Goal: Transaction & Acquisition: Purchase product/service

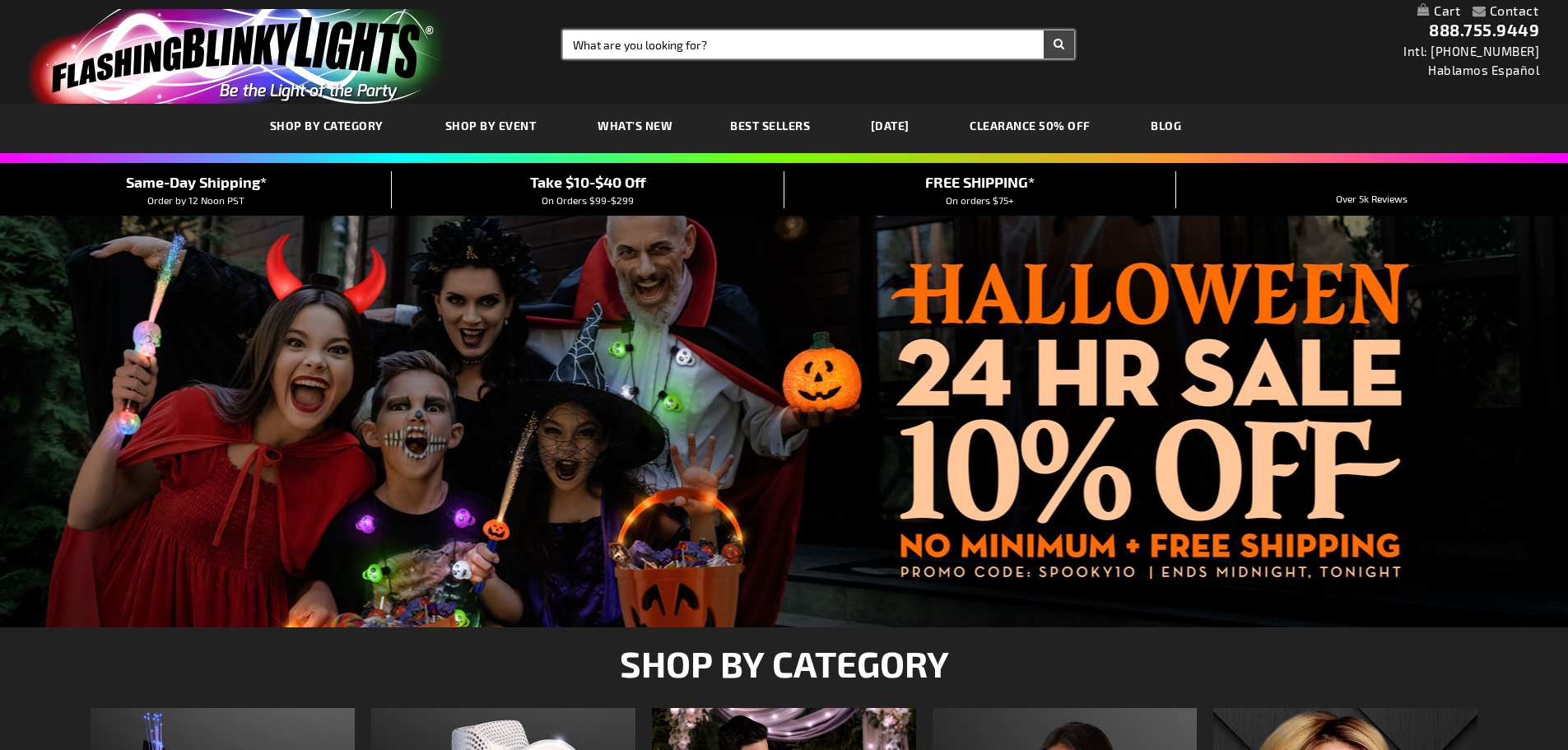
click at [582, 41] on input "Search" at bounding box center [818, 44] width 511 height 28
type input "119"
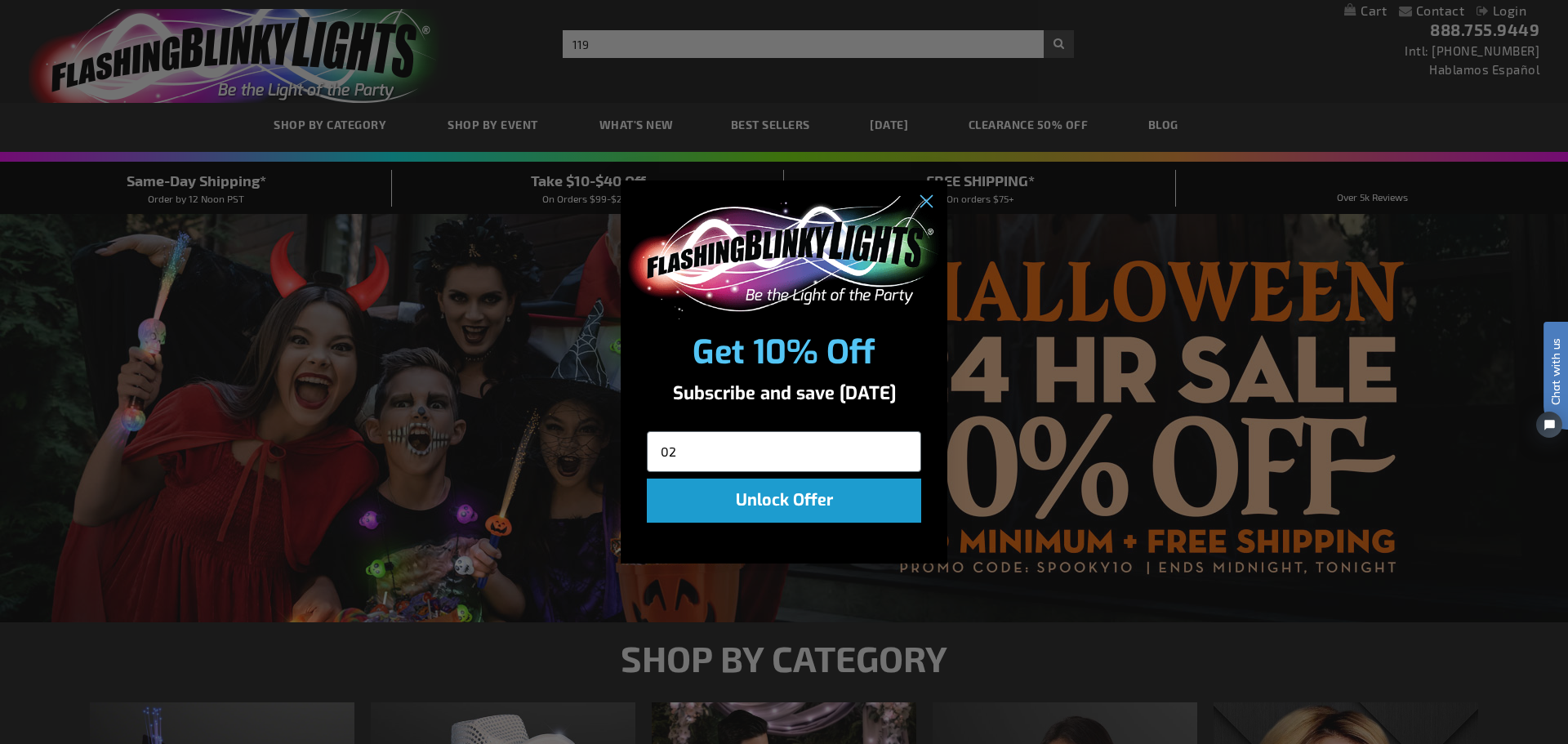
type input "02"
click input "Submit" at bounding box center [0, 0] width 0 height 0
drag, startPoint x: 694, startPoint y: 448, endPoint x: 625, endPoint y: 457, distance: 69.6
click at [625, 457] on div "02" at bounding box center [784, 447] width 327 height 54
click at [926, 206] on circle "Close dialog" at bounding box center [926, 202] width 27 height 27
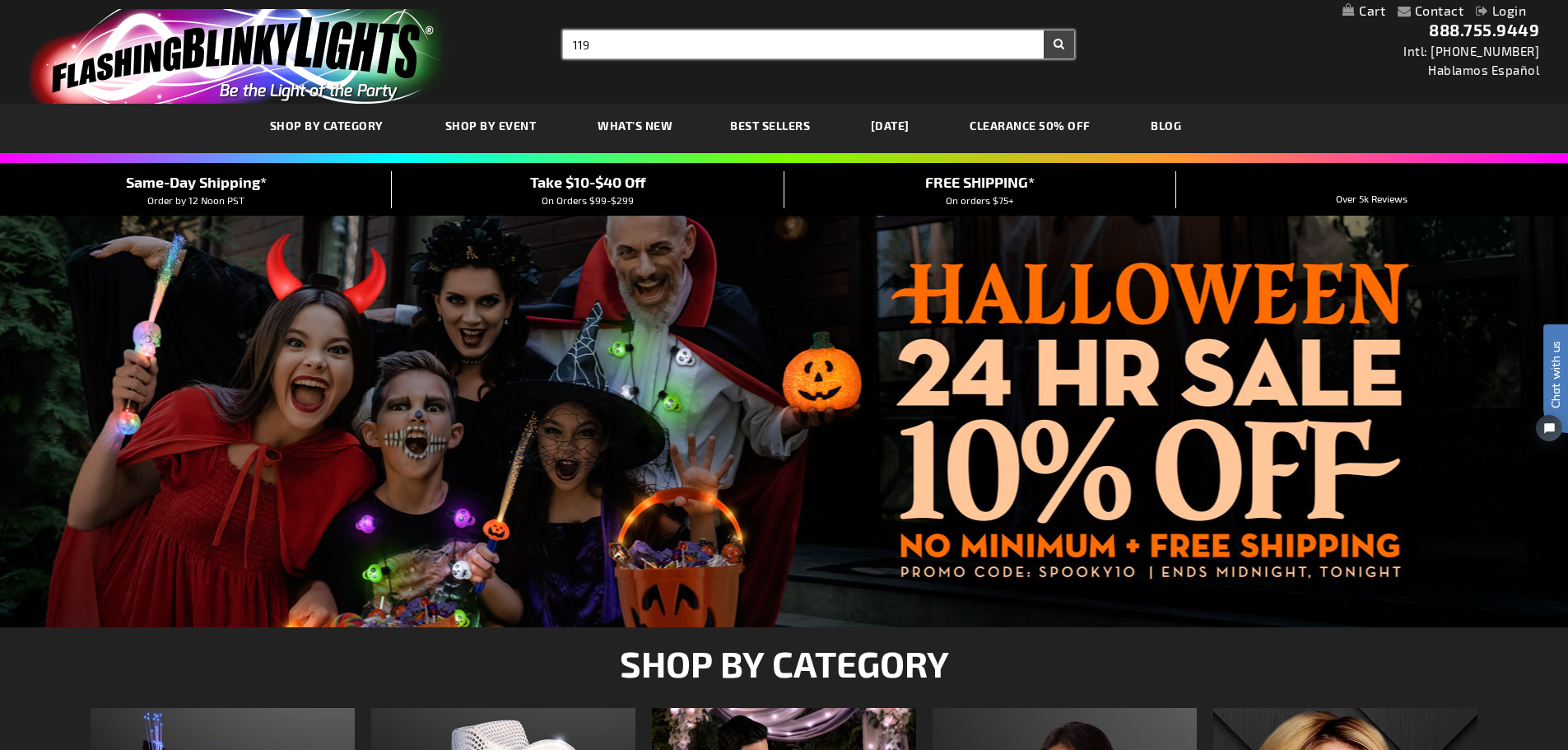
click at [610, 47] on input "119" at bounding box center [818, 44] width 511 height 28
type input "11902"
click at [1043, 30] on button "Search" at bounding box center [1058, 44] width 30 height 28
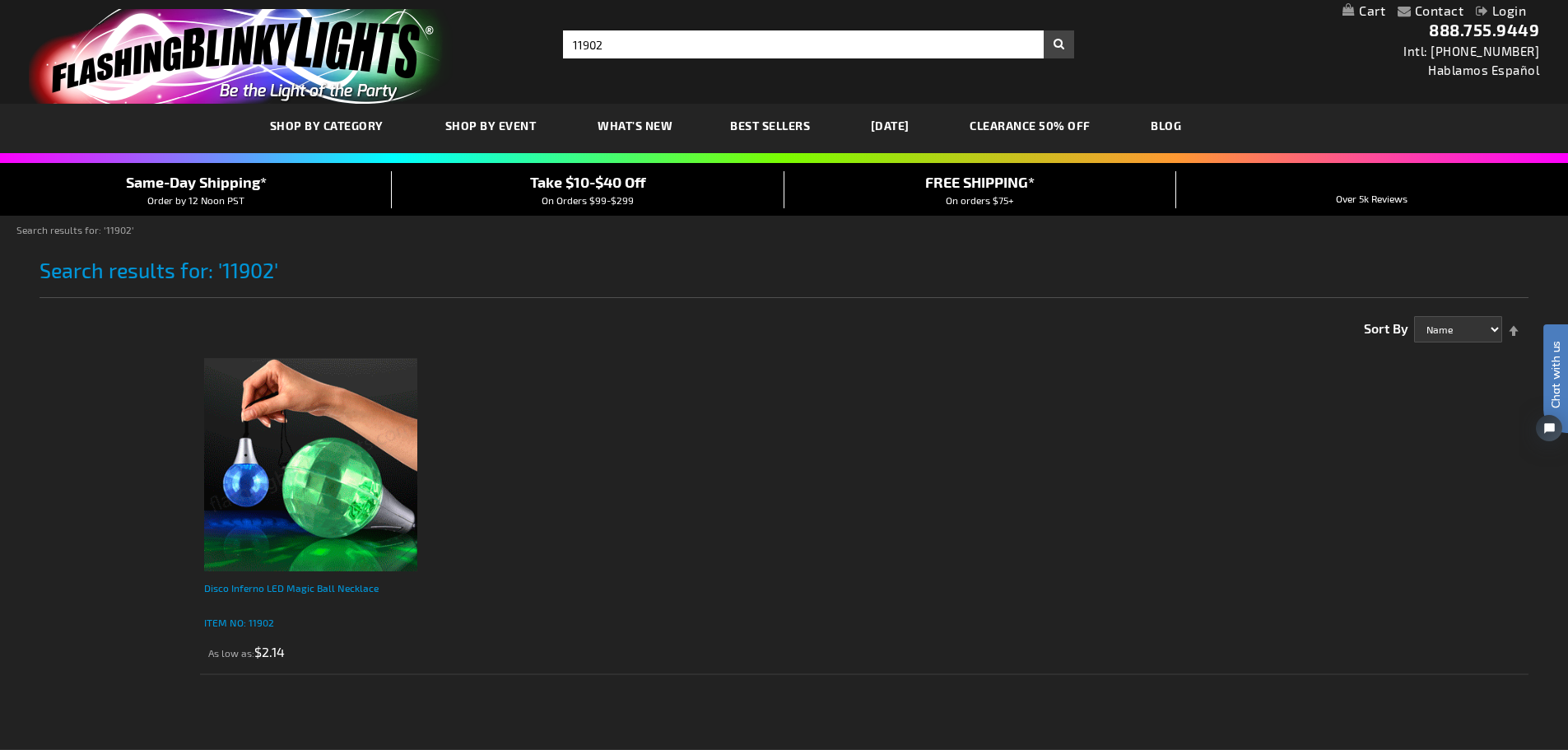
click at [255, 588] on div "Disco Inferno LED Magic Ball Necklace" at bounding box center [311, 596] width 213 height 33
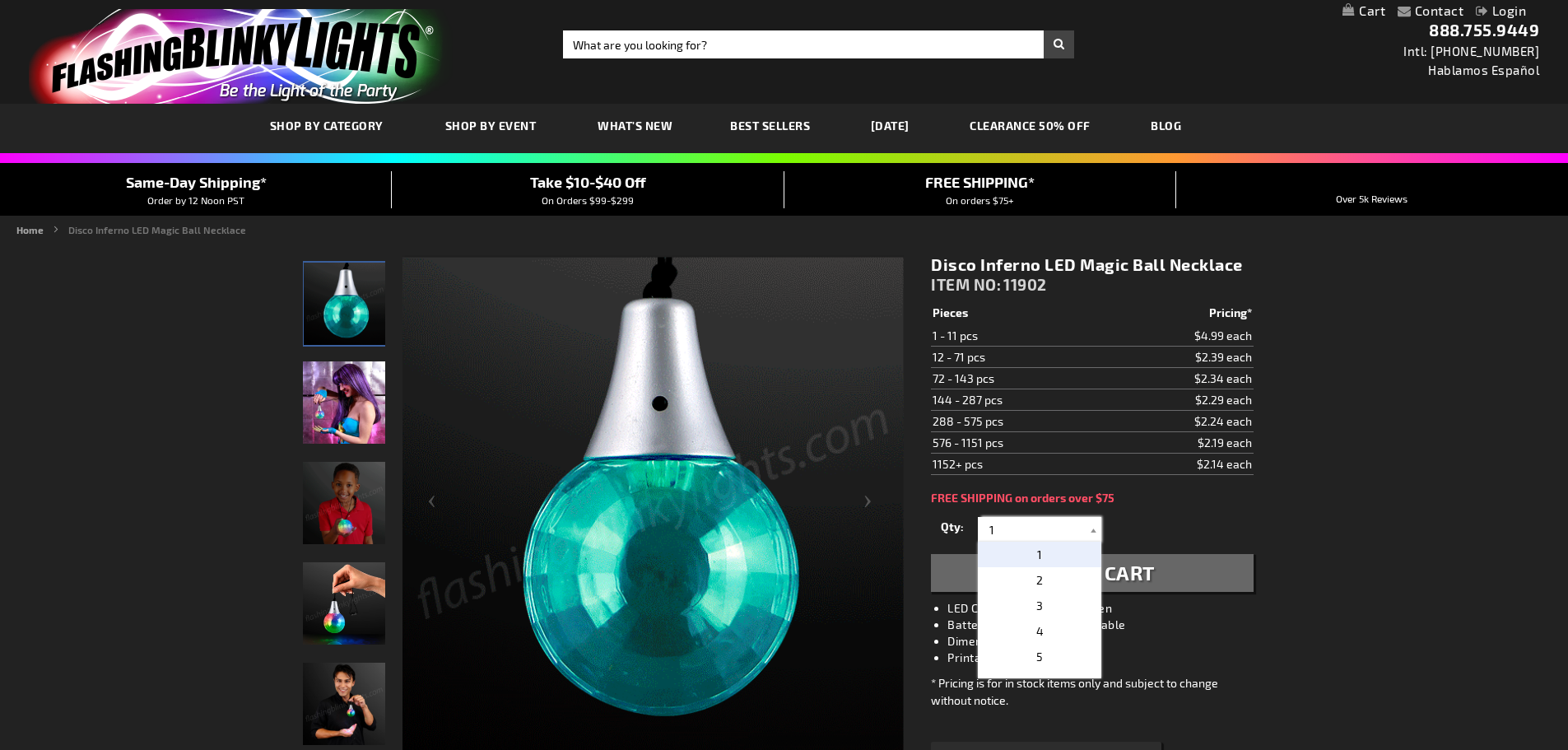
click at [998, 529] on input "1" at bounding box center [1042, 529] width 119 height 25
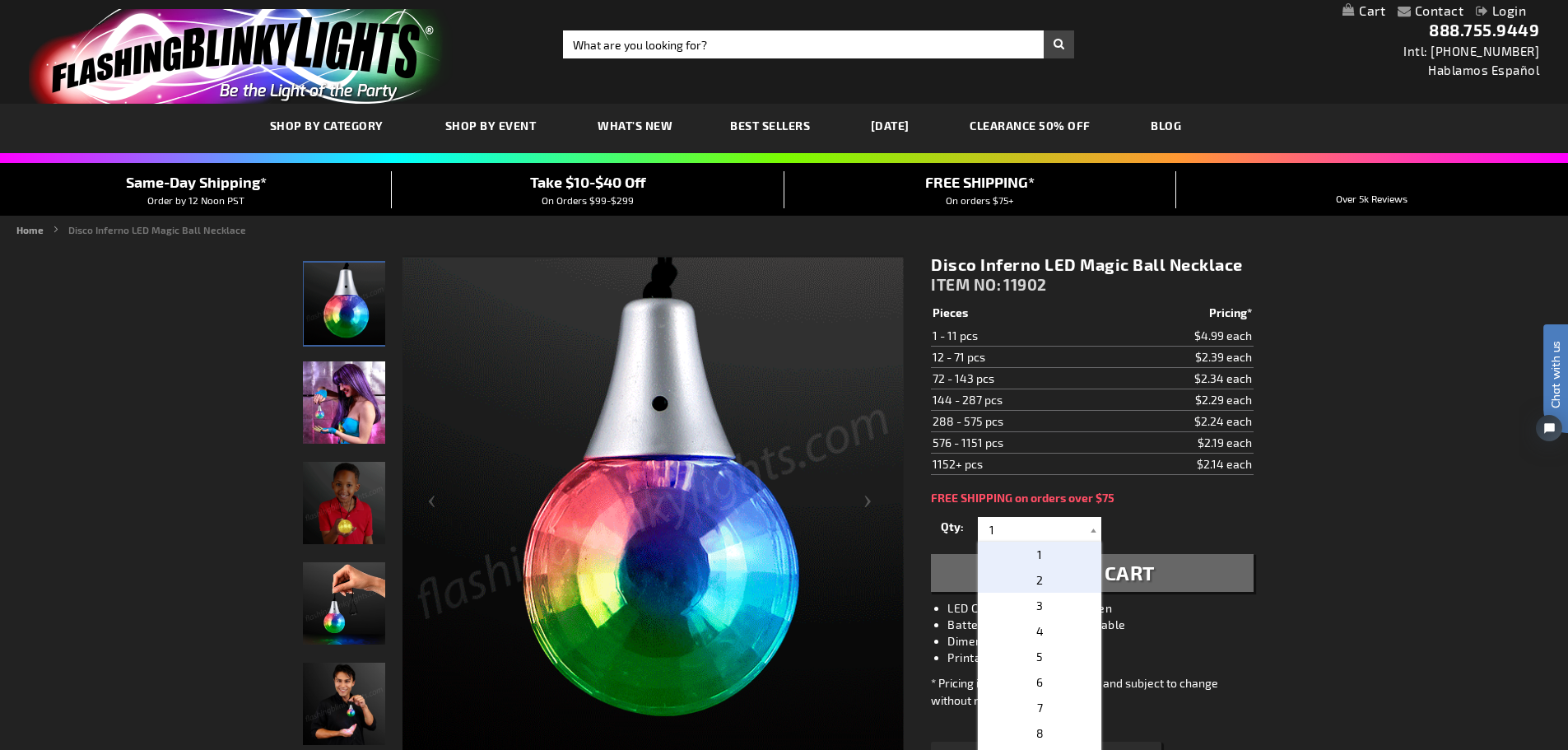
click at [1036, 582] on p "2" at bounding box center [1039, 579] width 124 height 26
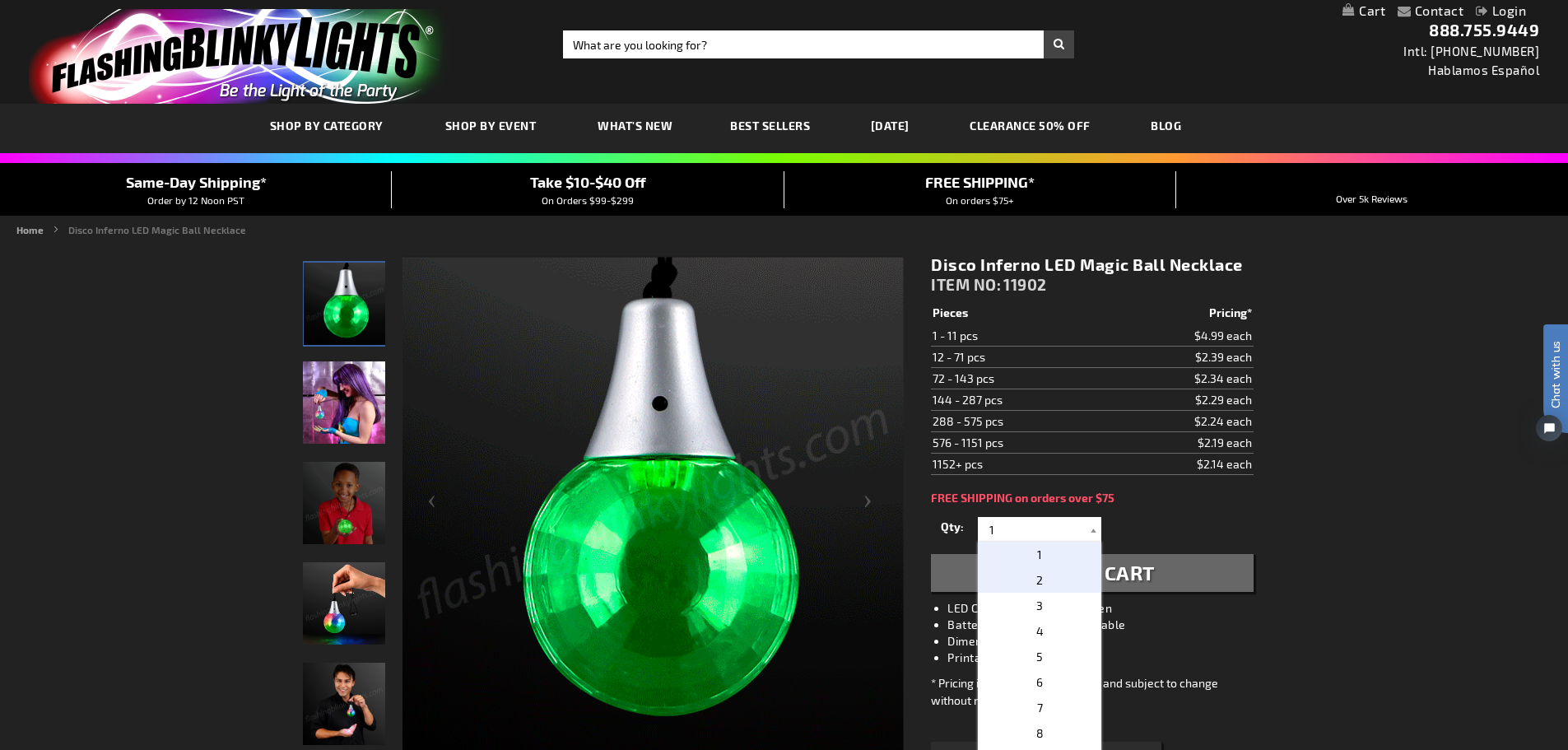
type input "2"
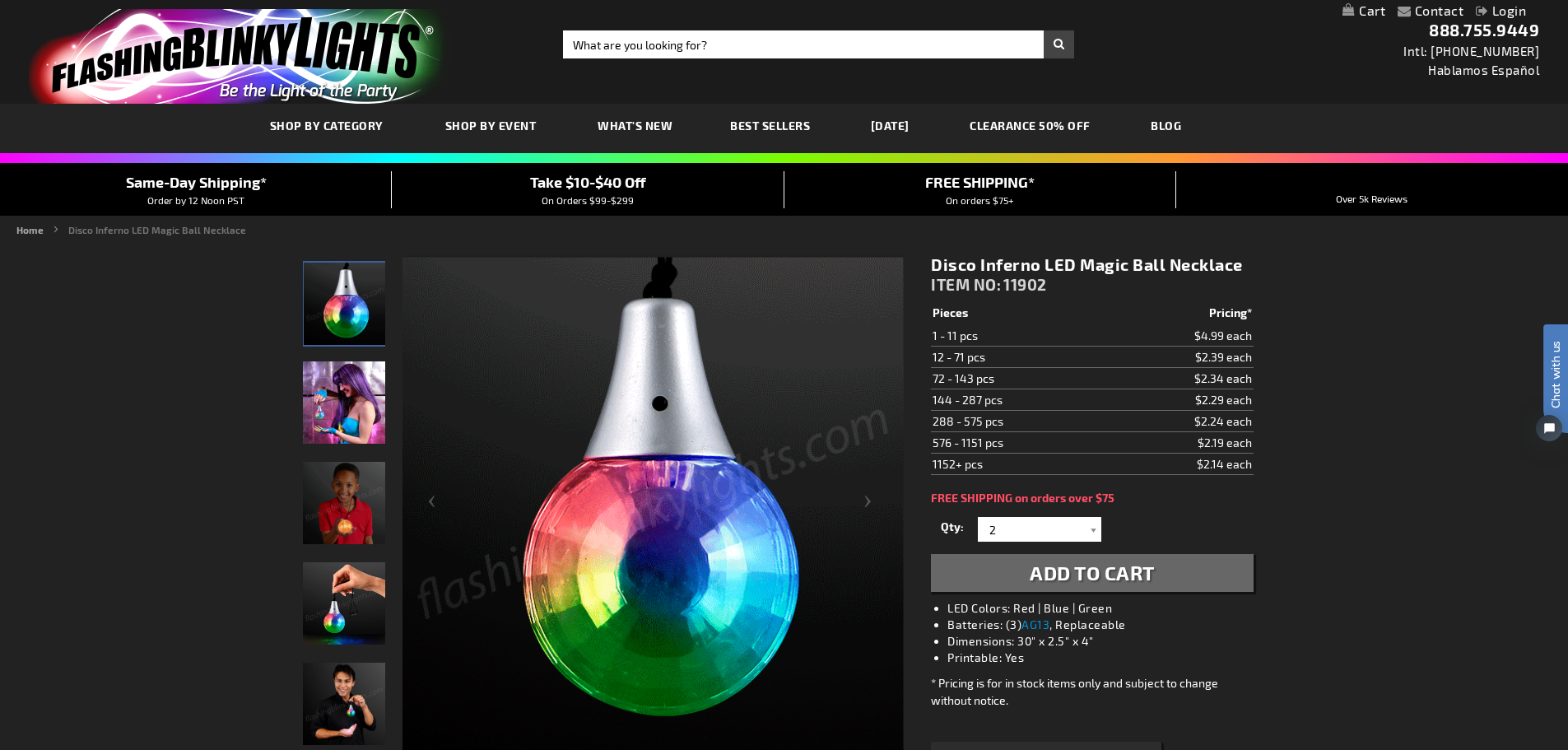
click at [1134, 570] on span "Add to Cart" at bounding box center [1092, 572] width 125 height 24
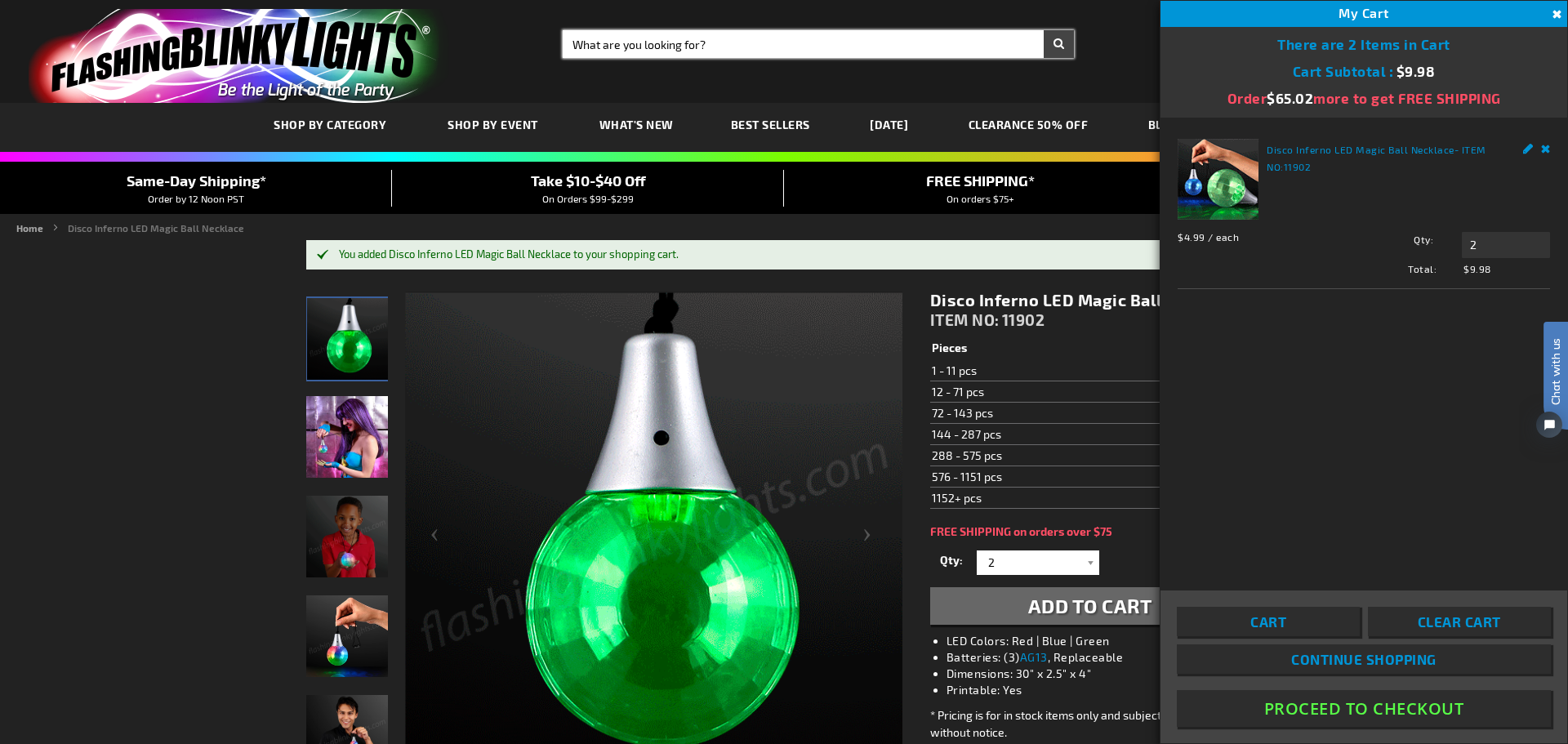
click at [661, 42] on input "Search" at bounding box center [818, 44] width 511 height 28
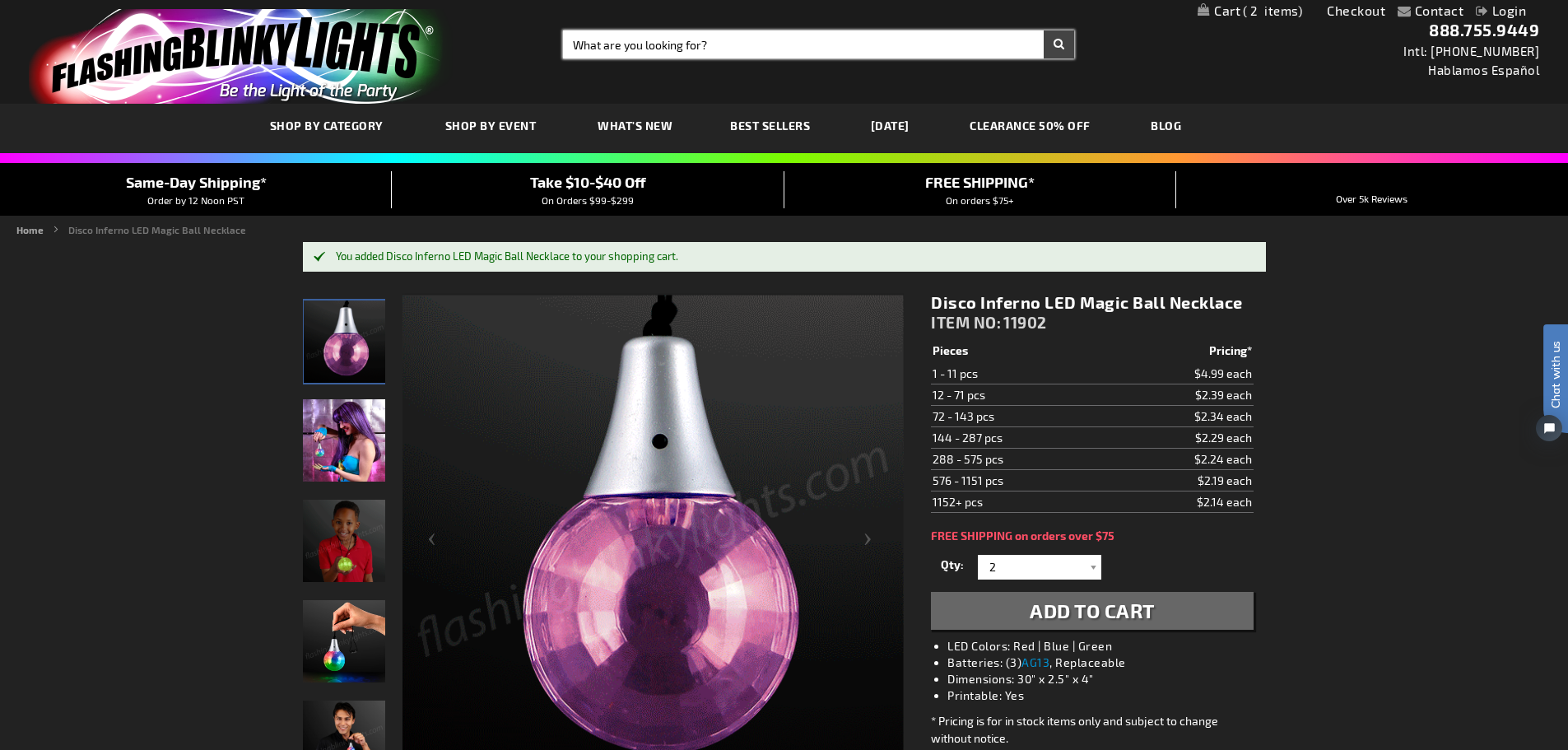
click at [663, 41] on input "Search" at bounding box center [818, 44] width 511 height 28
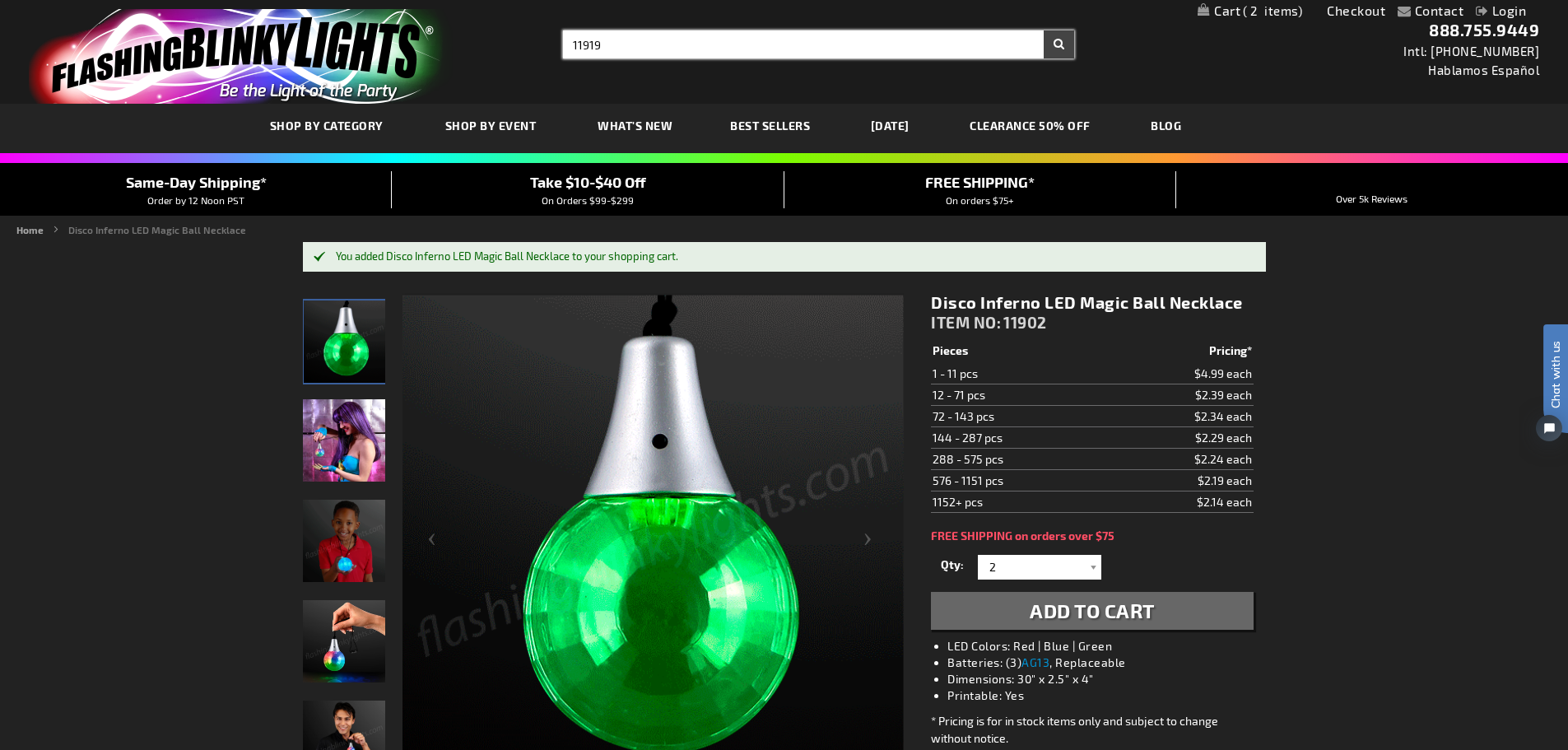
type input "11919"
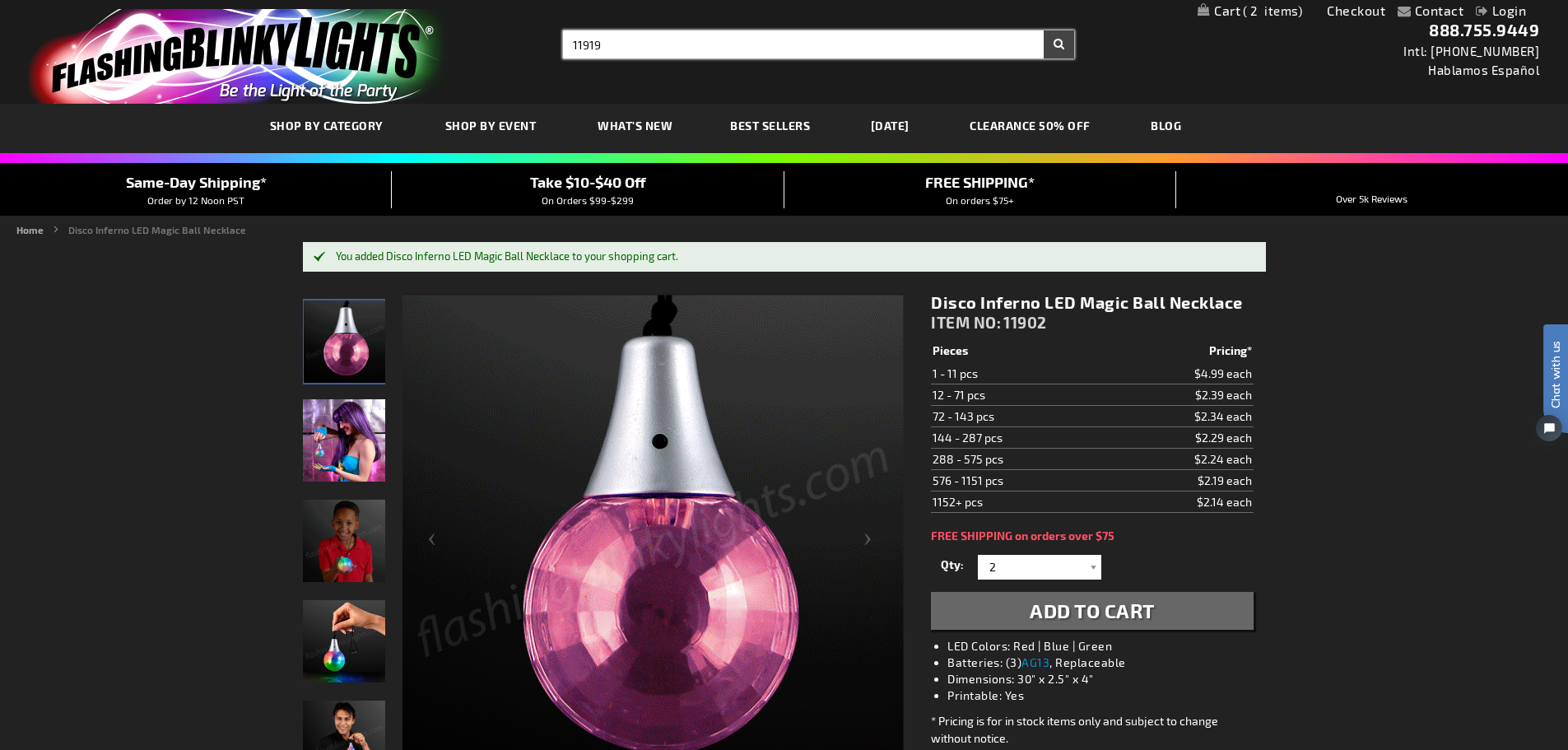
click at [1043, 30] on button "Search" at bounding box center [1058, 44] width 30 height 28
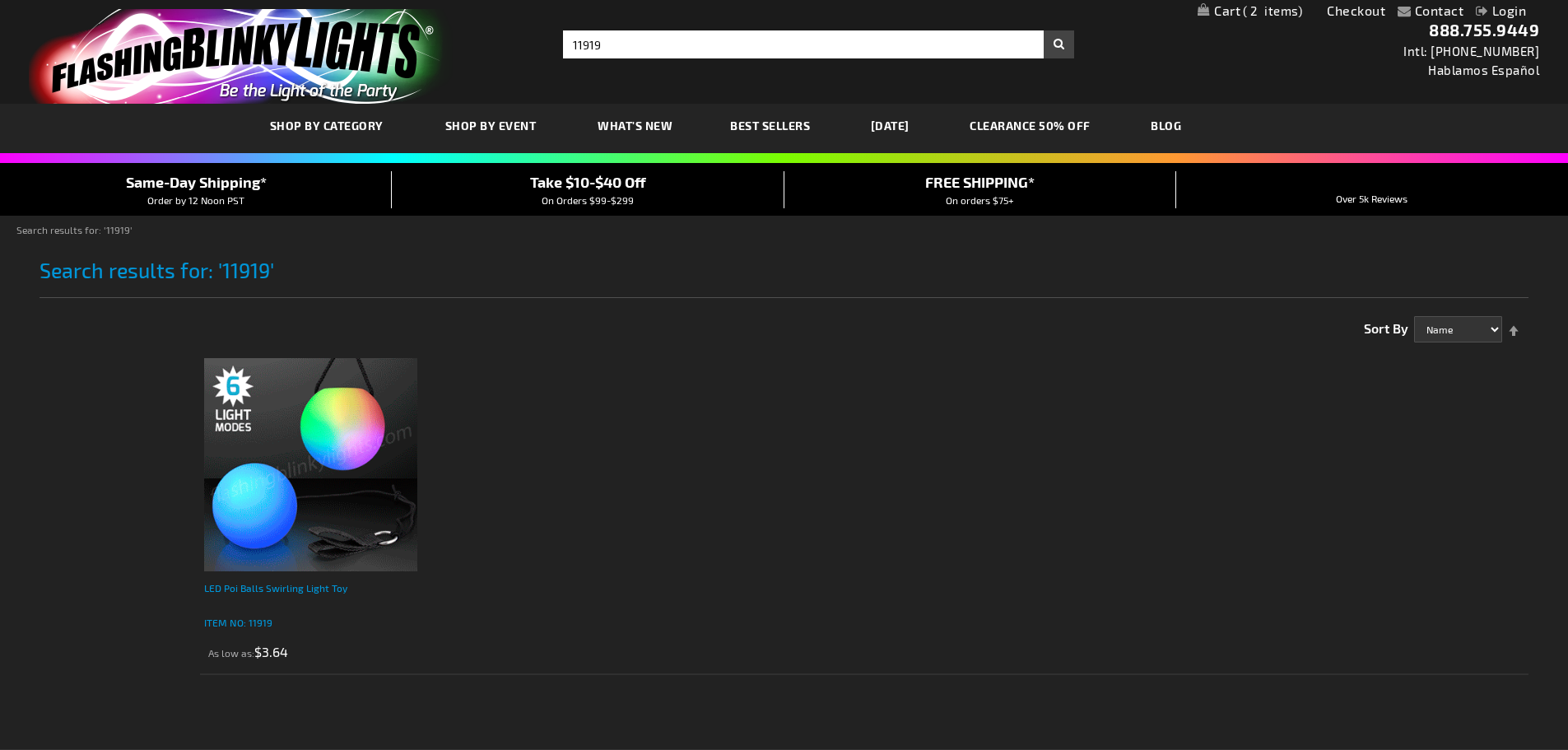
click at [314, 592] on div "LED Poi Balls Swirling Light Toy" at bounding box center [311, 596] width 213 height 33
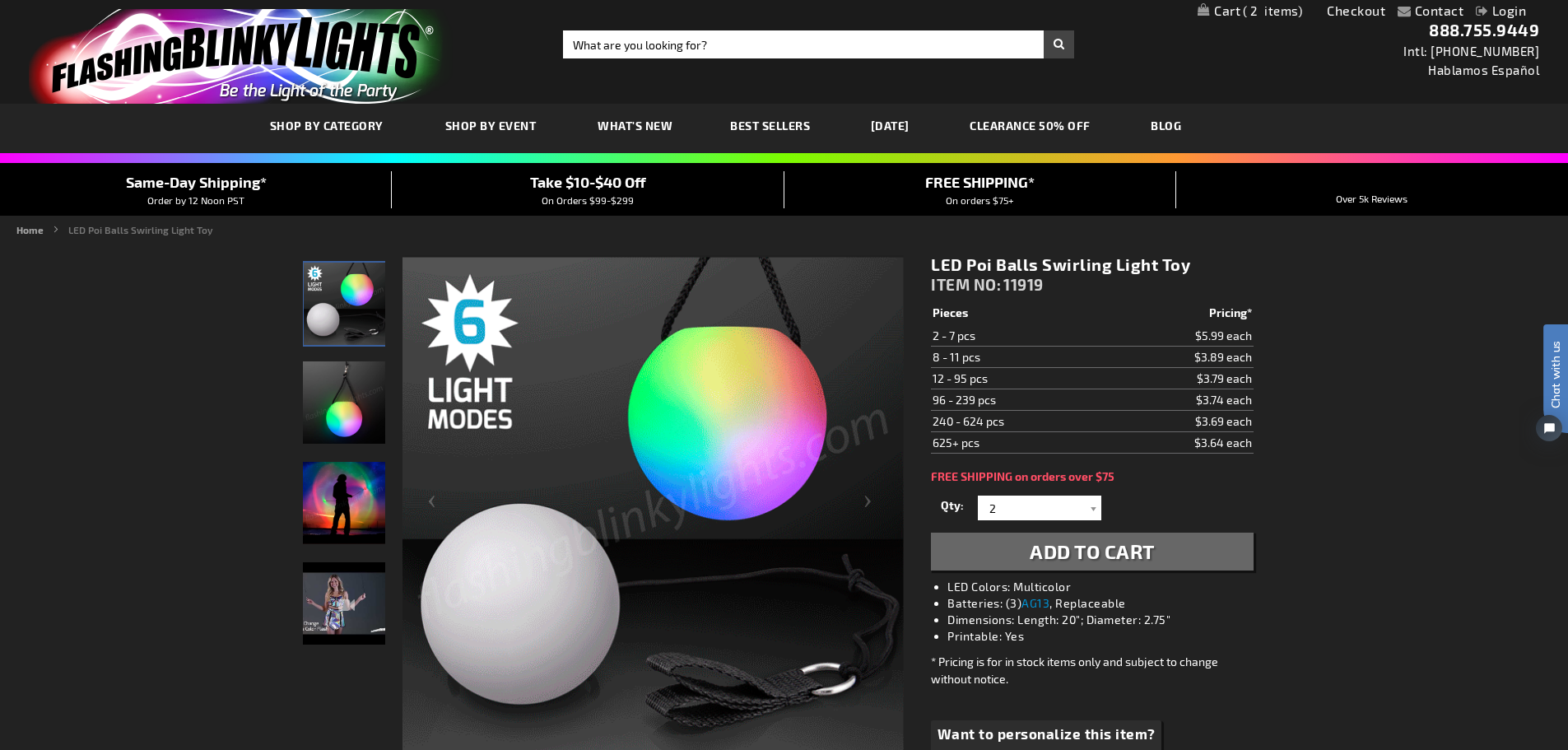
click at [1095, 552] on span "Add to Cart" at bounding box center [1092, 551] width 125 height 24
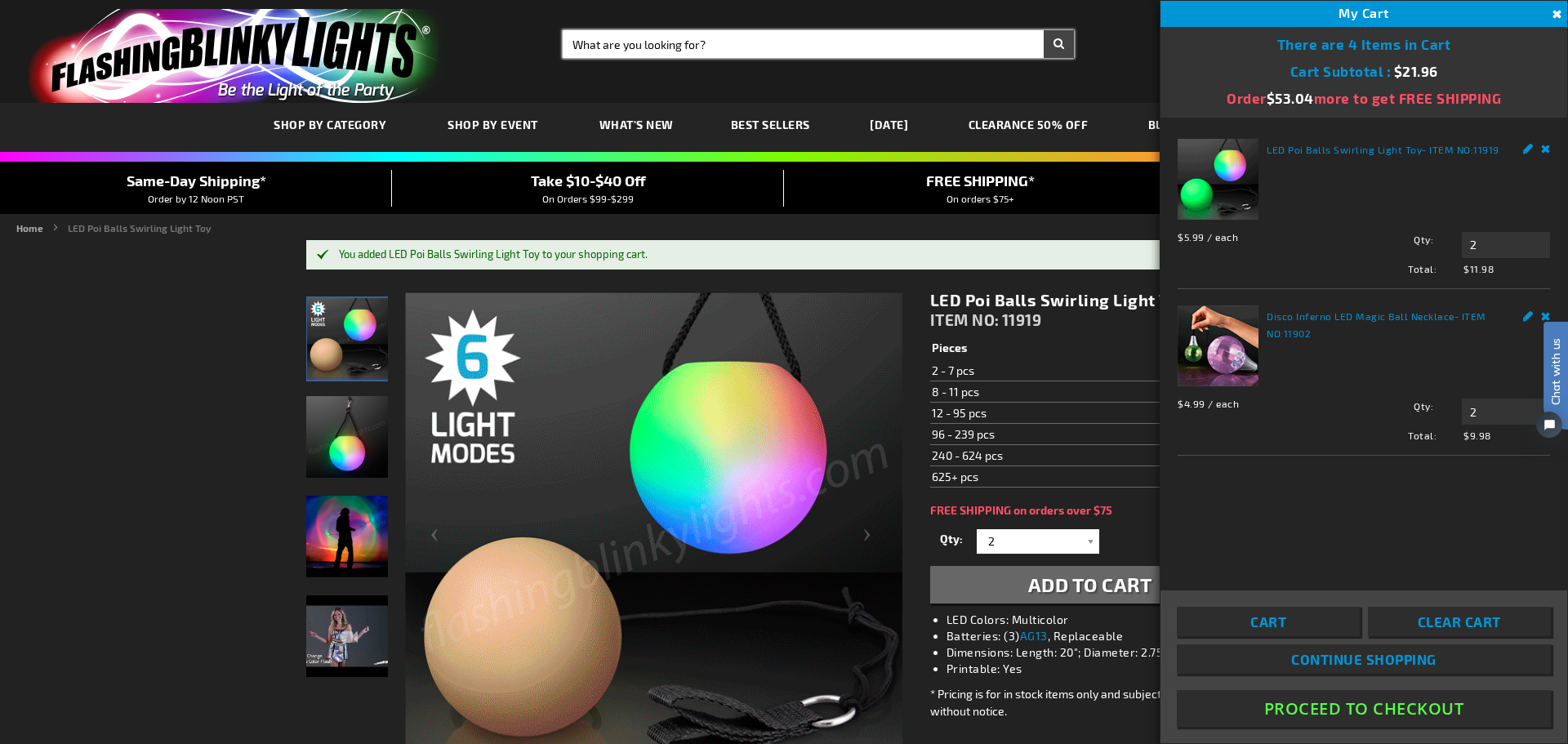
paste input "10365-BK"
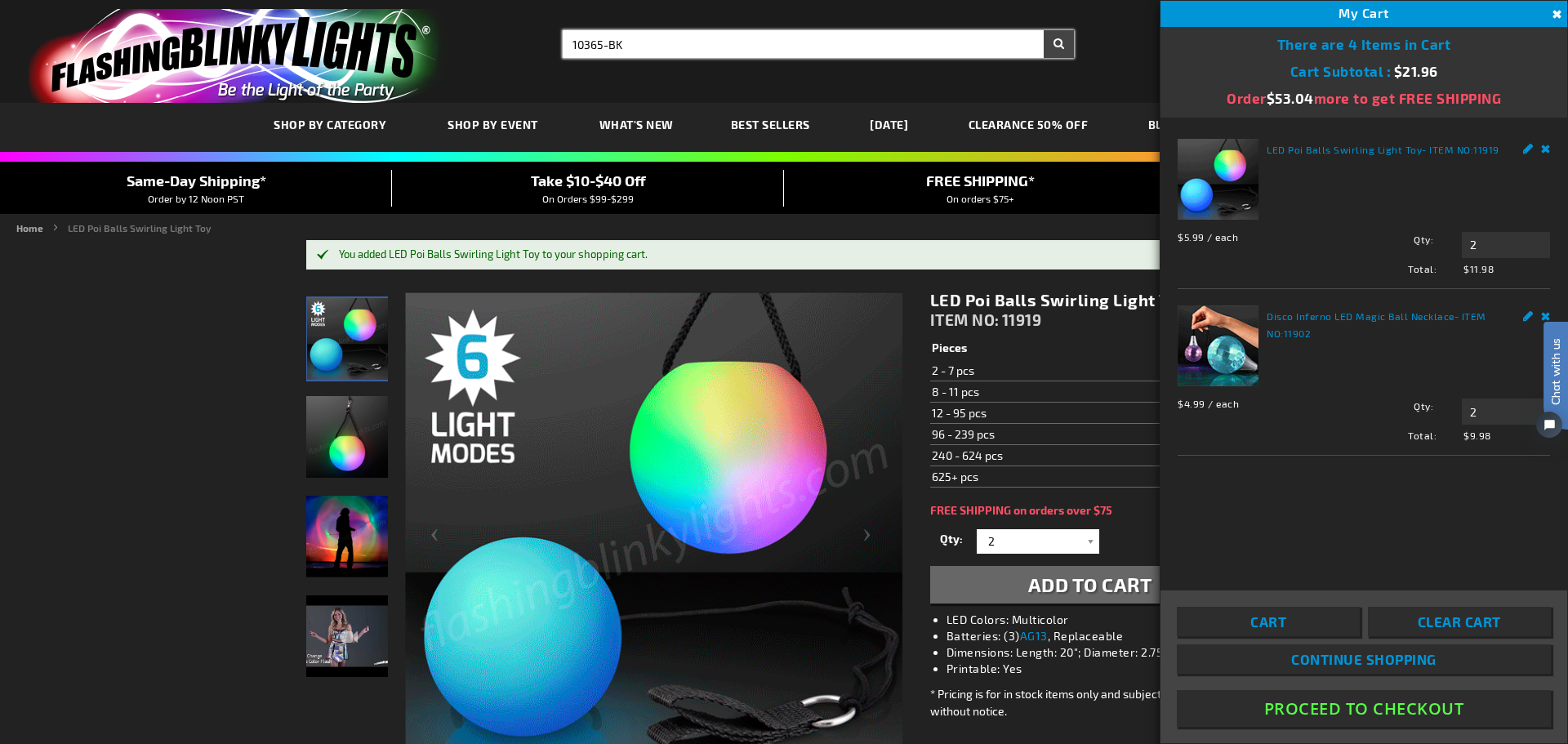
type input "10365-BK"
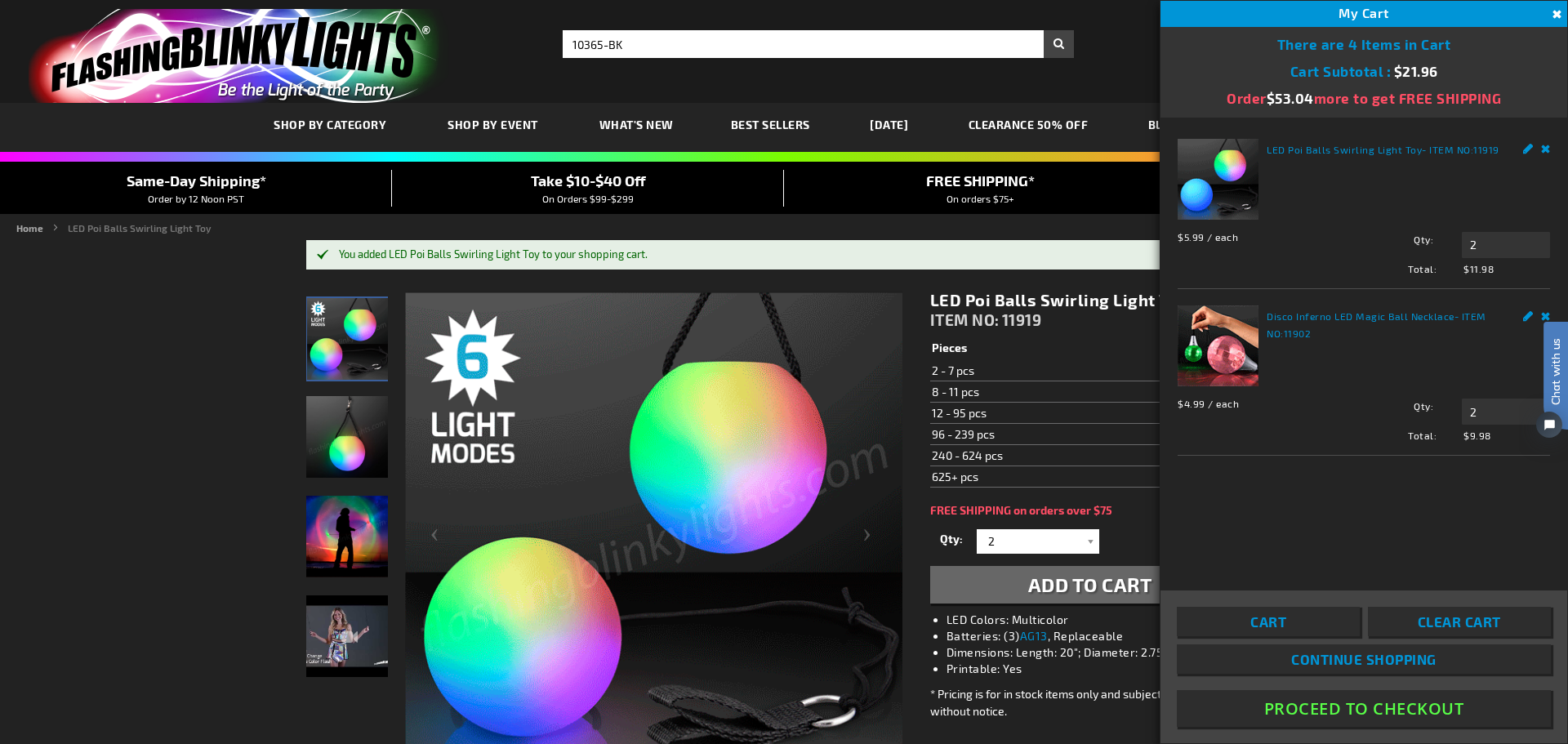
click at [1059, 43] on button "Search" at bounding box center [1058, 44] width 30 height 28
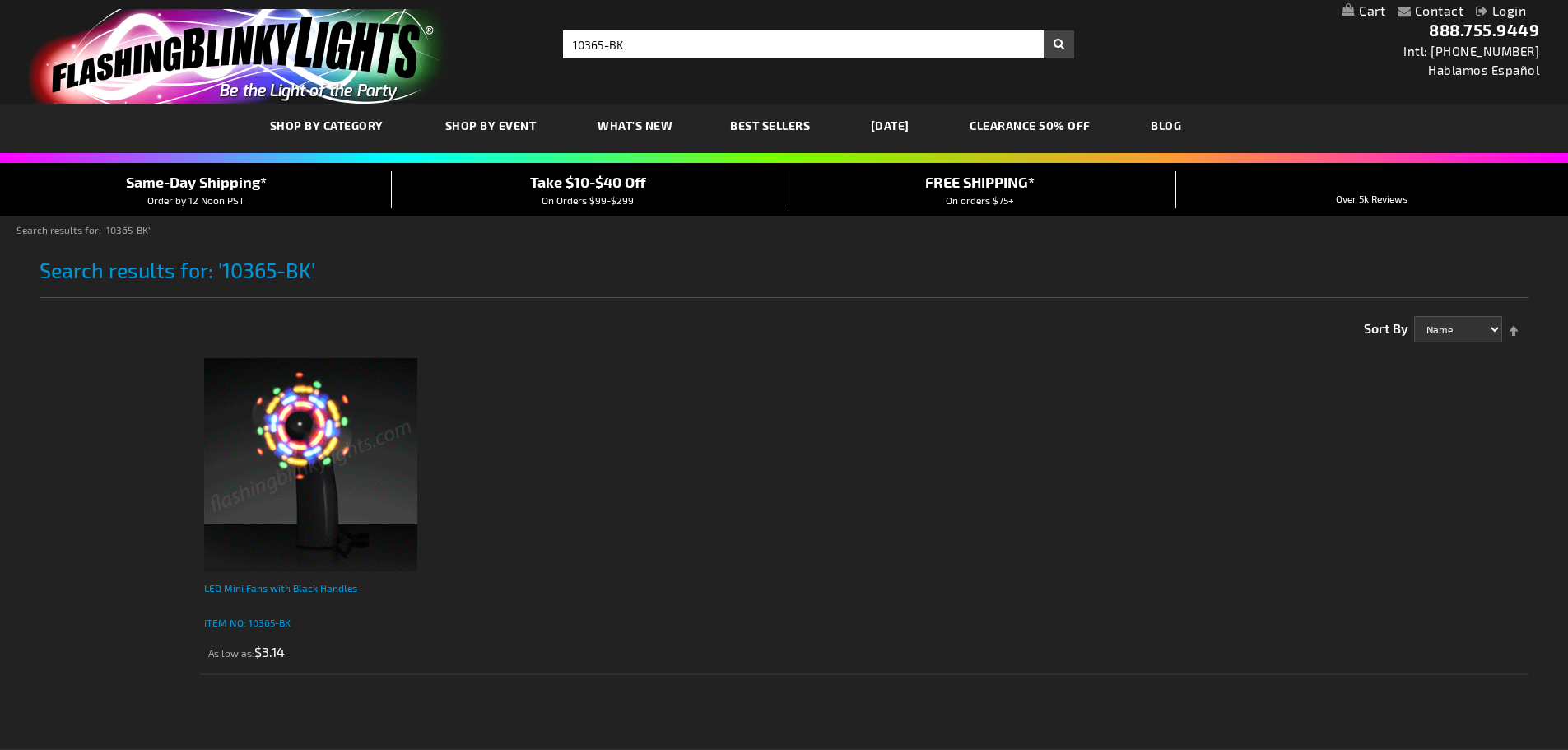
click at [259, 586] on div "LED Mini Fans with Black Handles" at bounding box center [311, 596] width 213 height 33
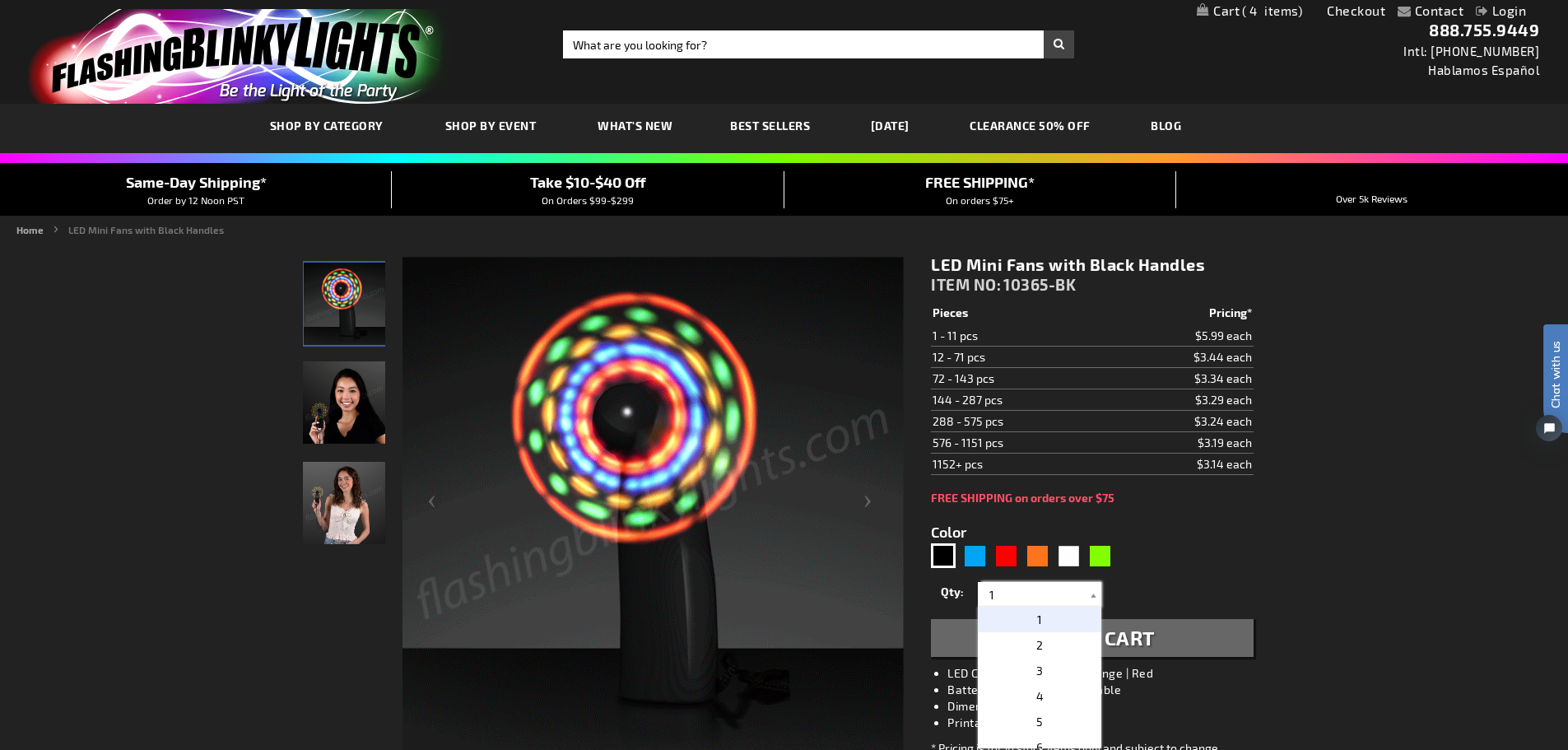
drag, startPoint x: 1008, startPoint y: 590, endPoint x: 974, endPoint y: 590, distance: 34.0
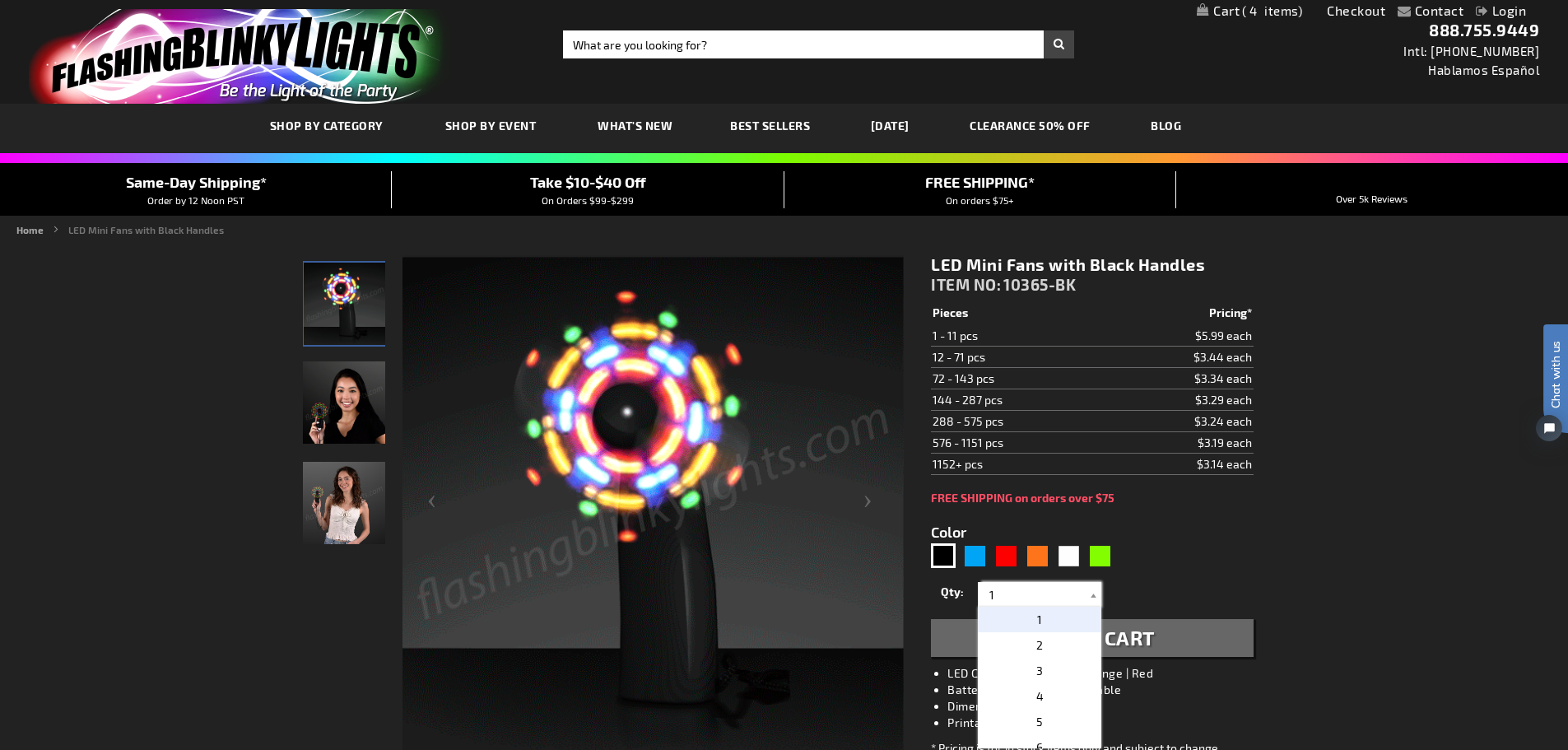
click at [974, 590] on div "Qty 1 2 3 4 5 6 7 8 9 10 11 12 24 36 48 60 72 84 96 108 120 132 144 156 168" at bounding box center [1091, 594] width 322 height 33
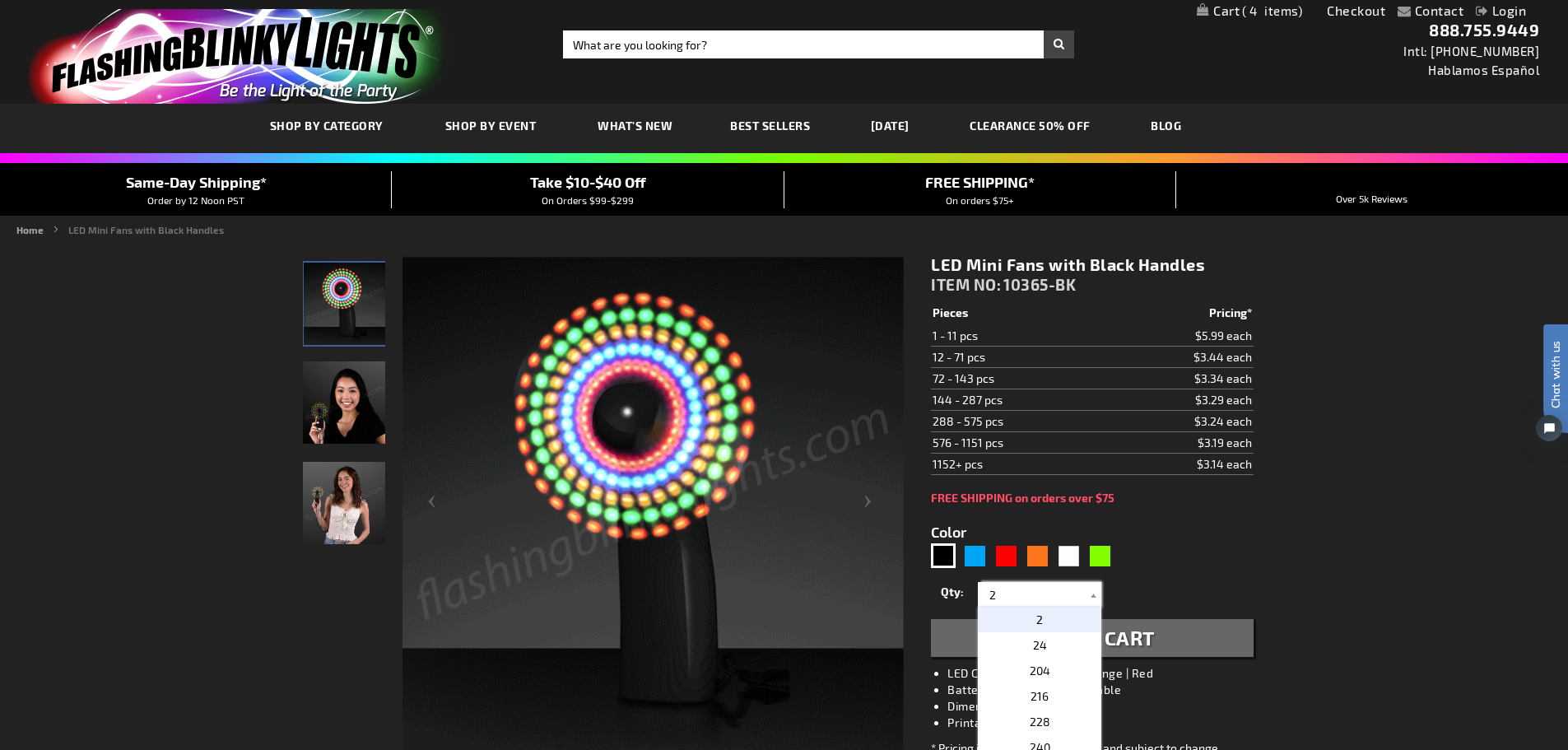
type input "2"
drag, startPoint x: 1026, startPoint y: 622, endPoint x: 1033, endPoint y: 616, distance: 9.2
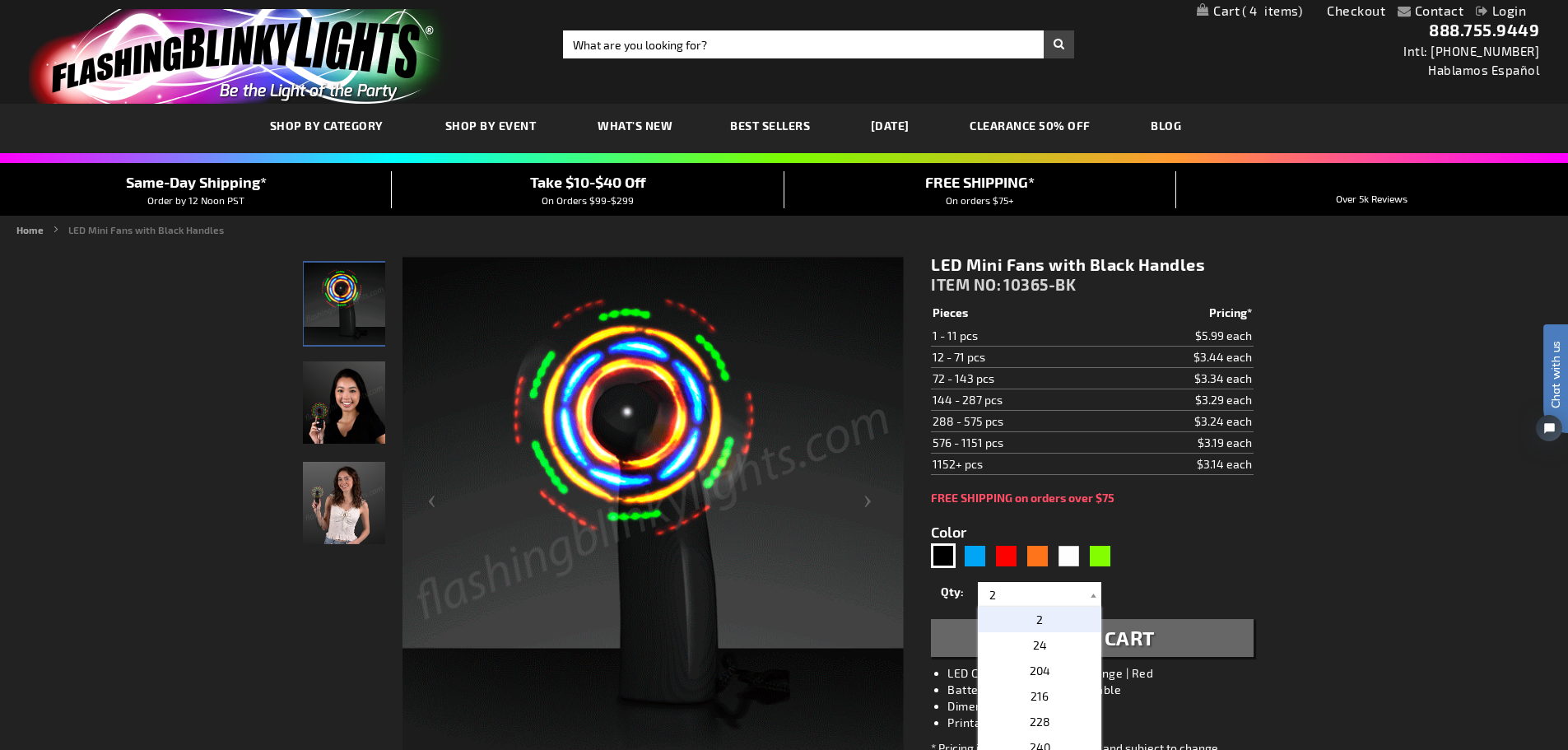
click at [1026, 620] on p "2" at bounding box center [1039, 619] width 124 height 26
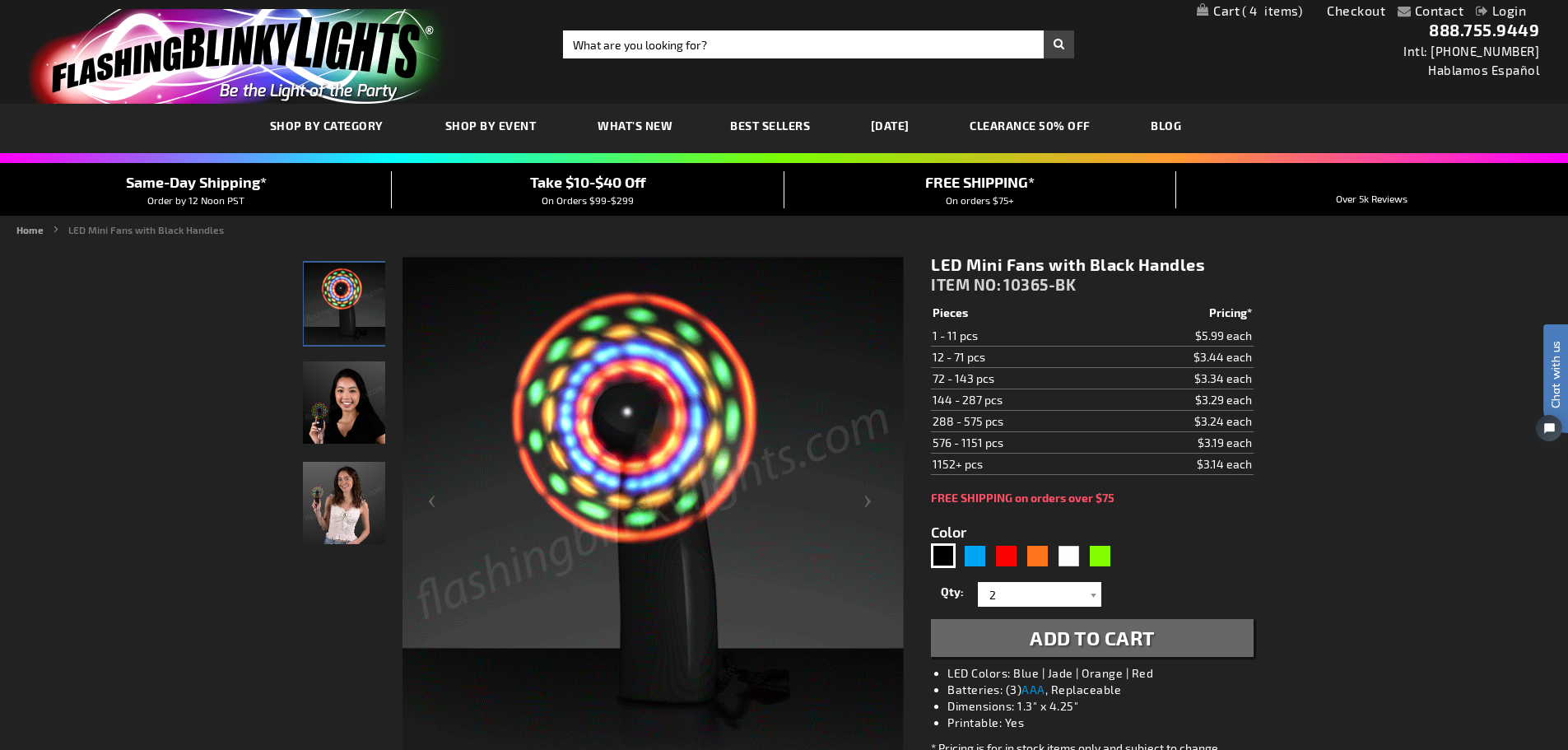
click at [1129, 639] on span "Add to Cart" at bounding box center [1092, 637] width 125 height 24
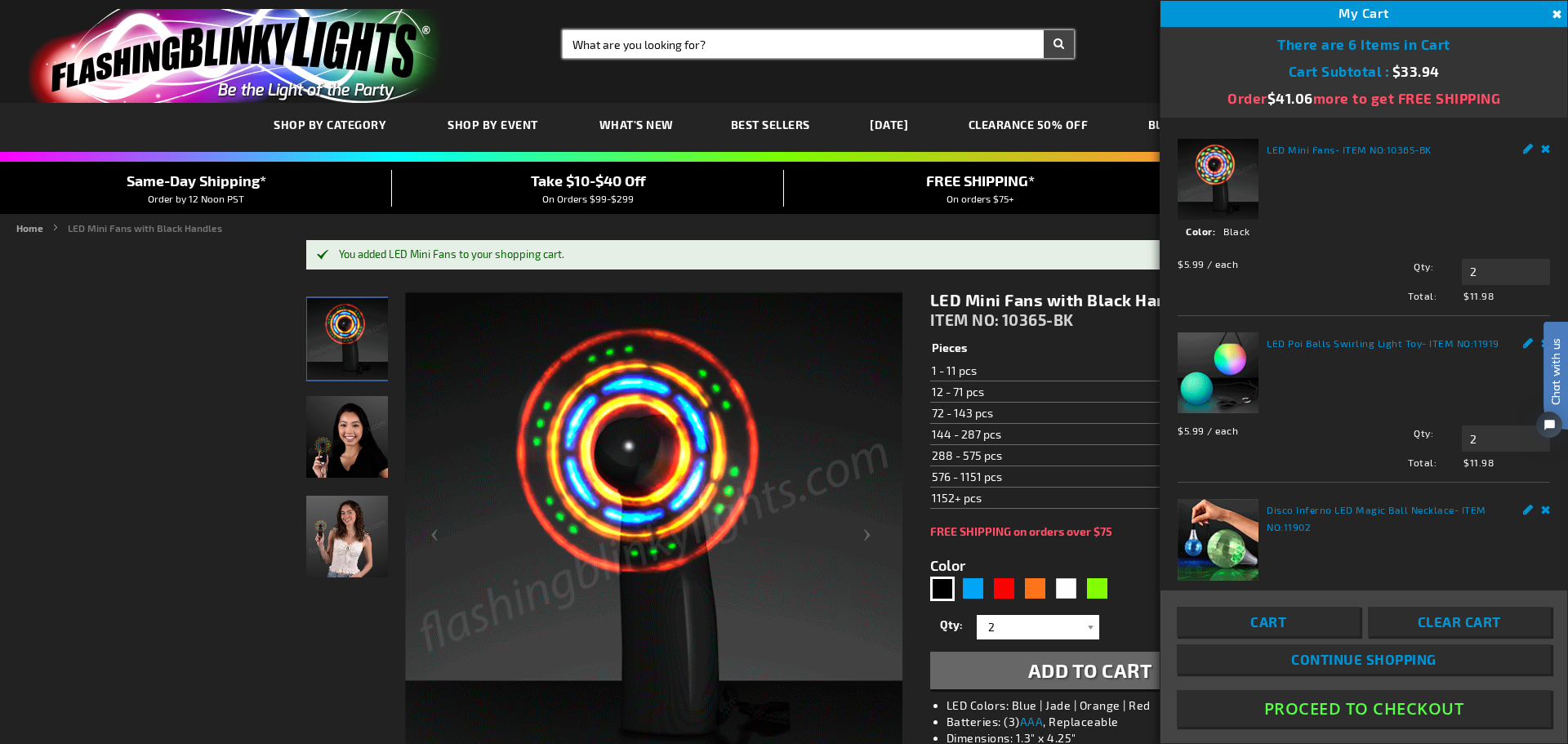
paste input "12414-XMAS"
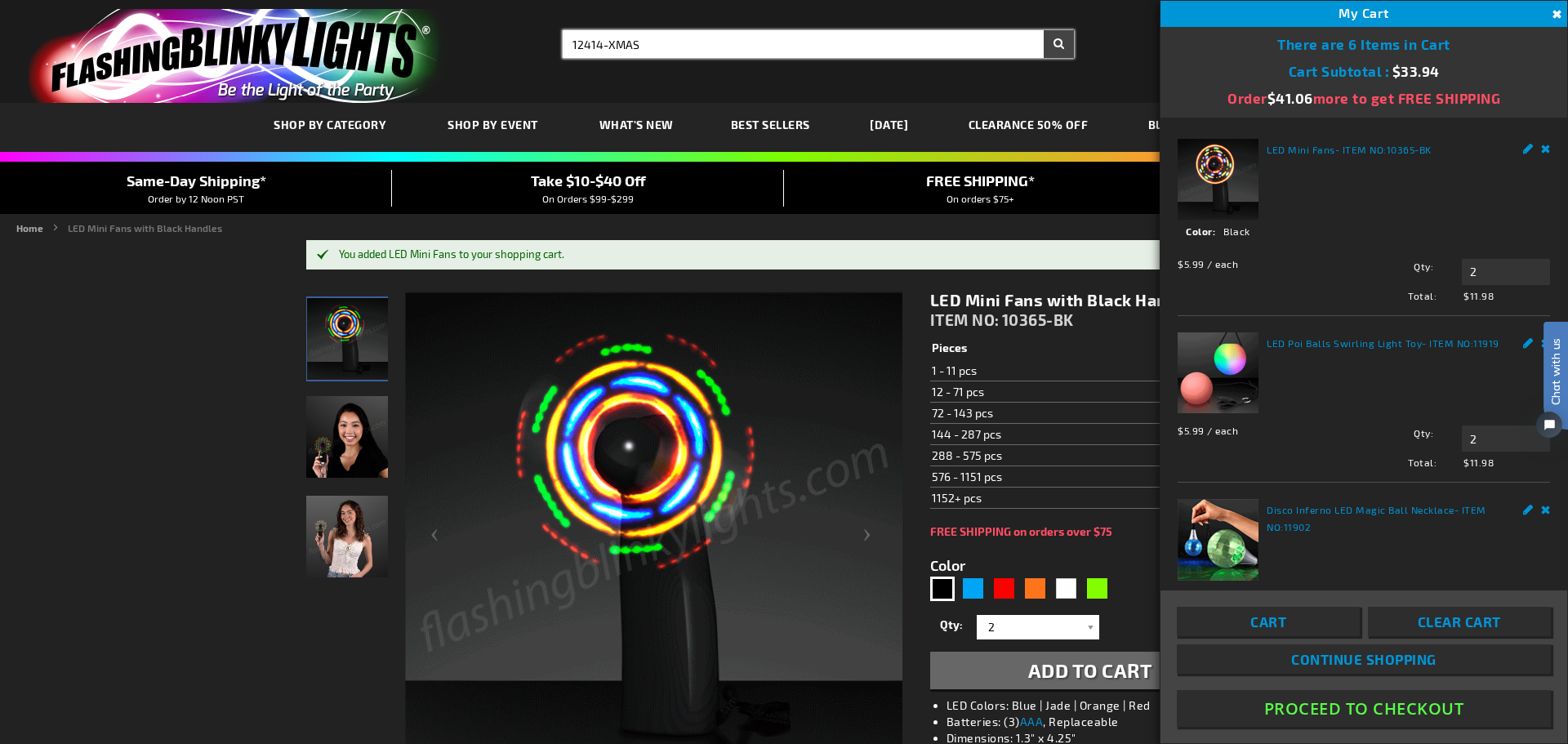
type input "12414-XMAS"
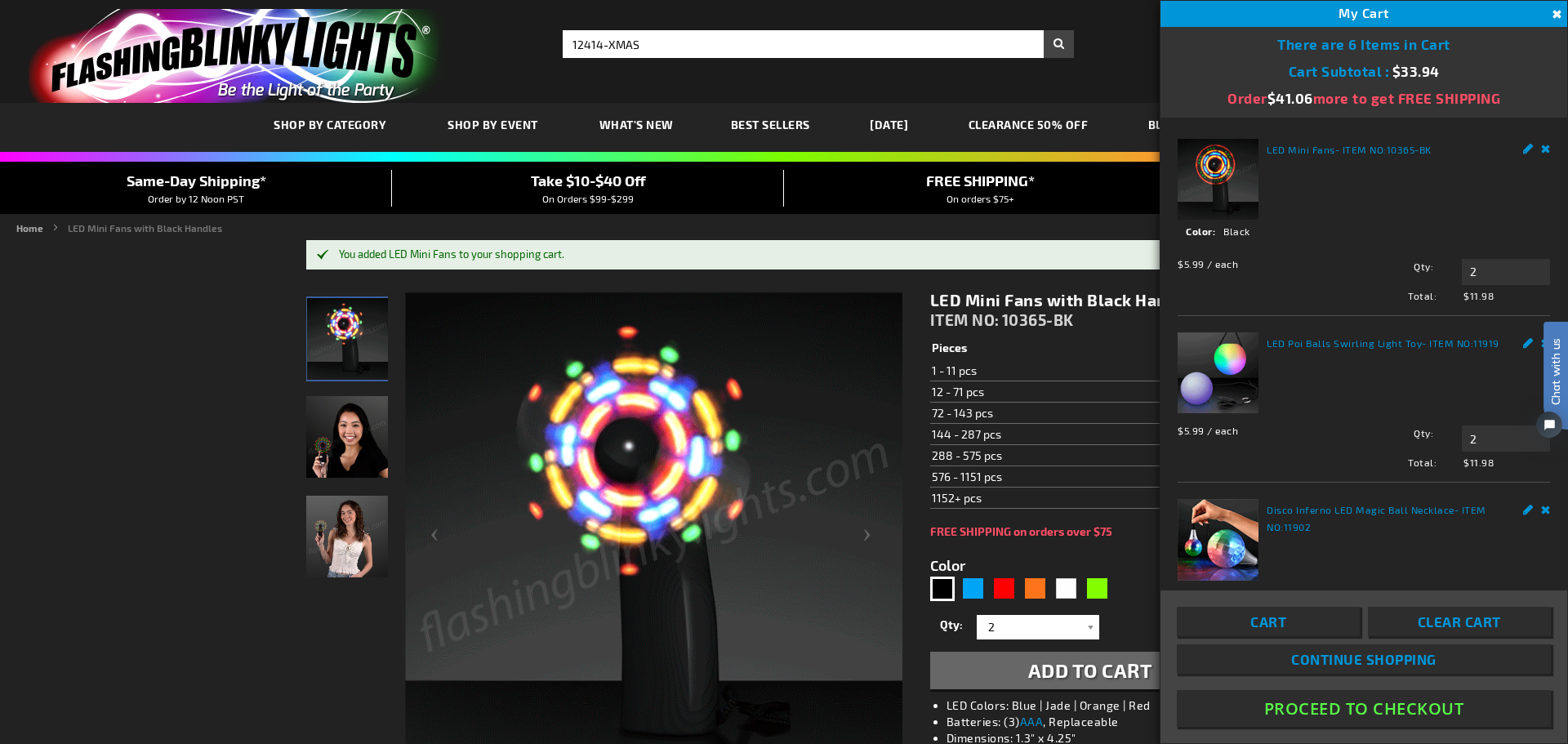
click at [1064, 41] on button "Search" at bounding box center [1058, 44] width 30 height 28
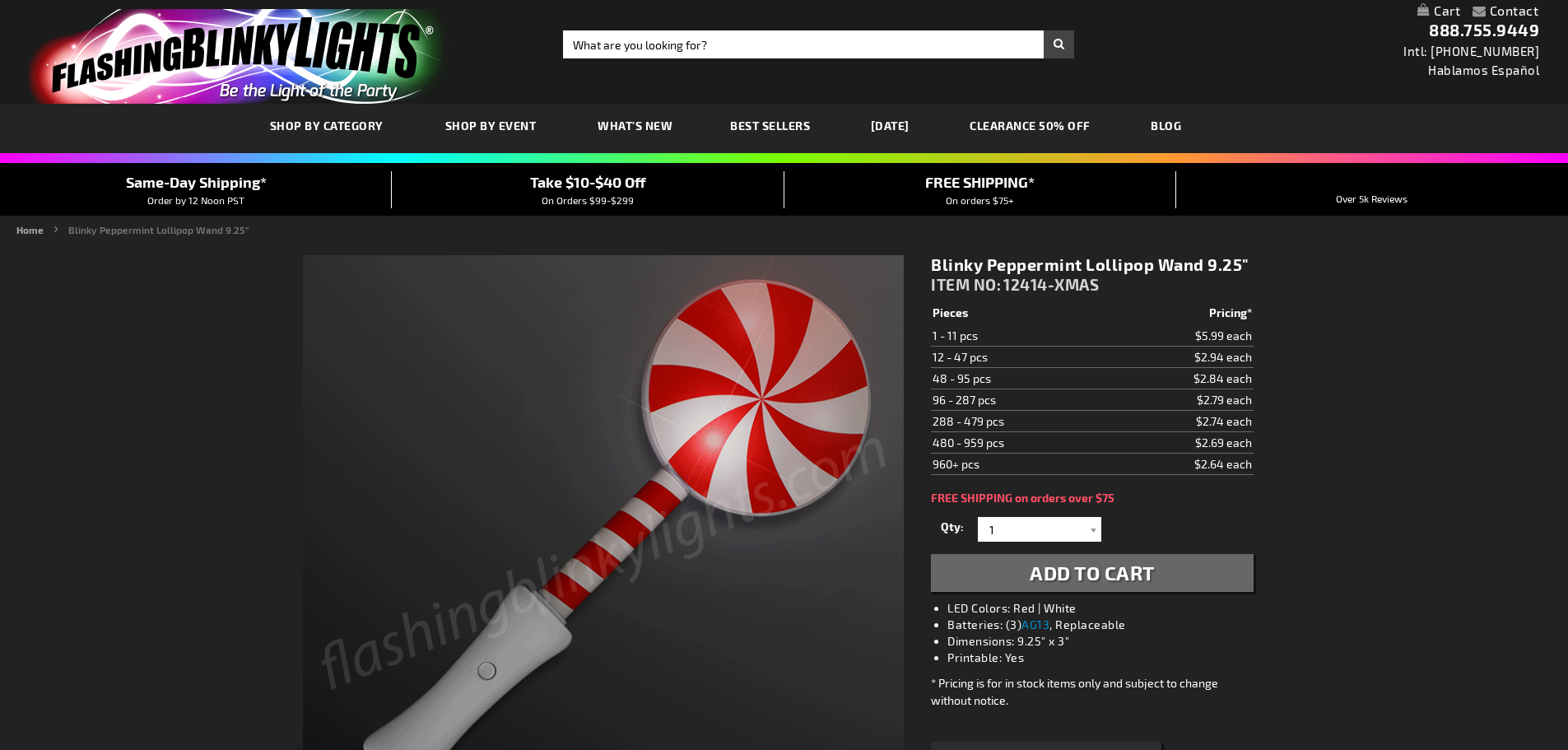
click at [1070, 574] on span "Add to Cart" at bounding box center [1092, 572] width 125 height 24
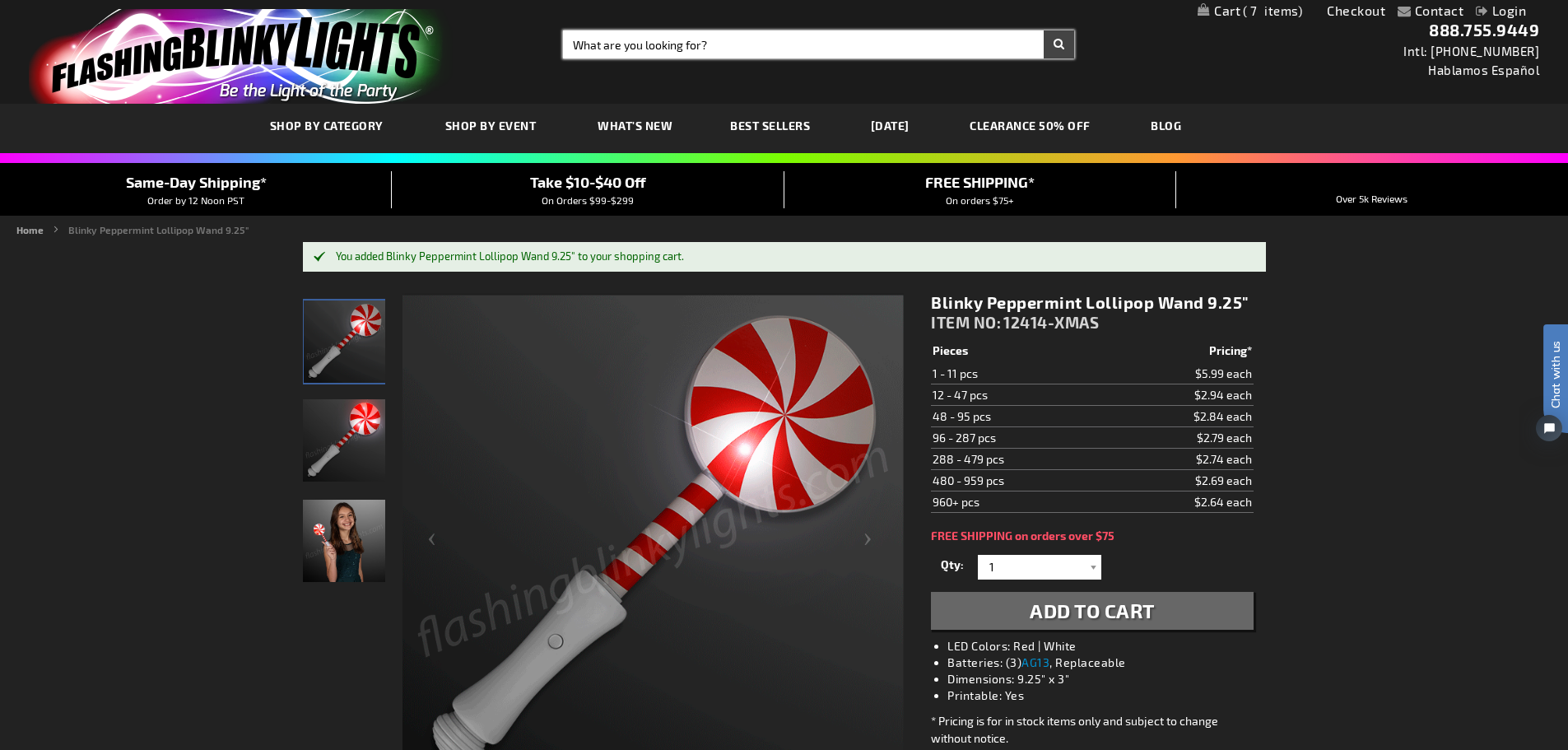
paste input "12414-MLT"
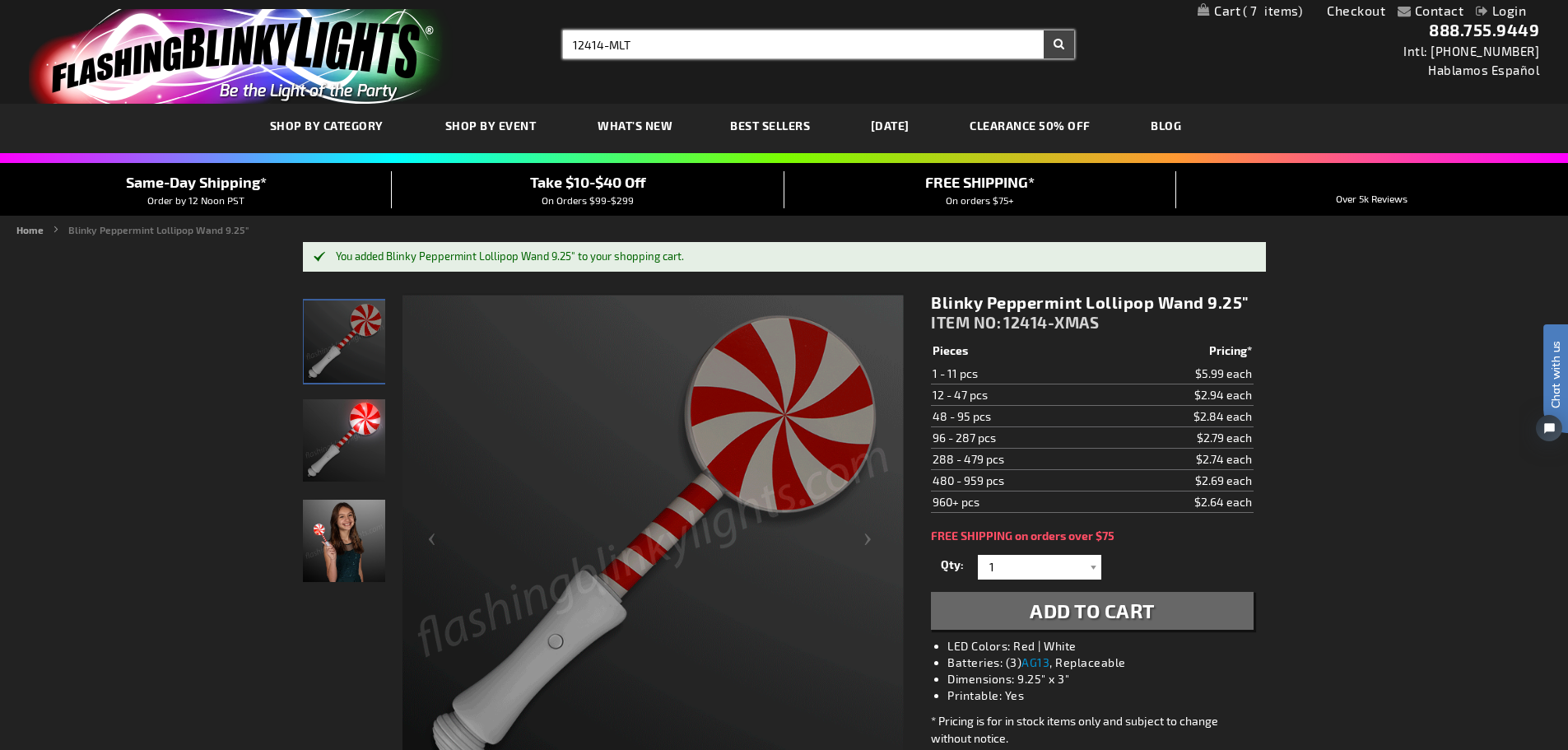
type input "12414-MLT"
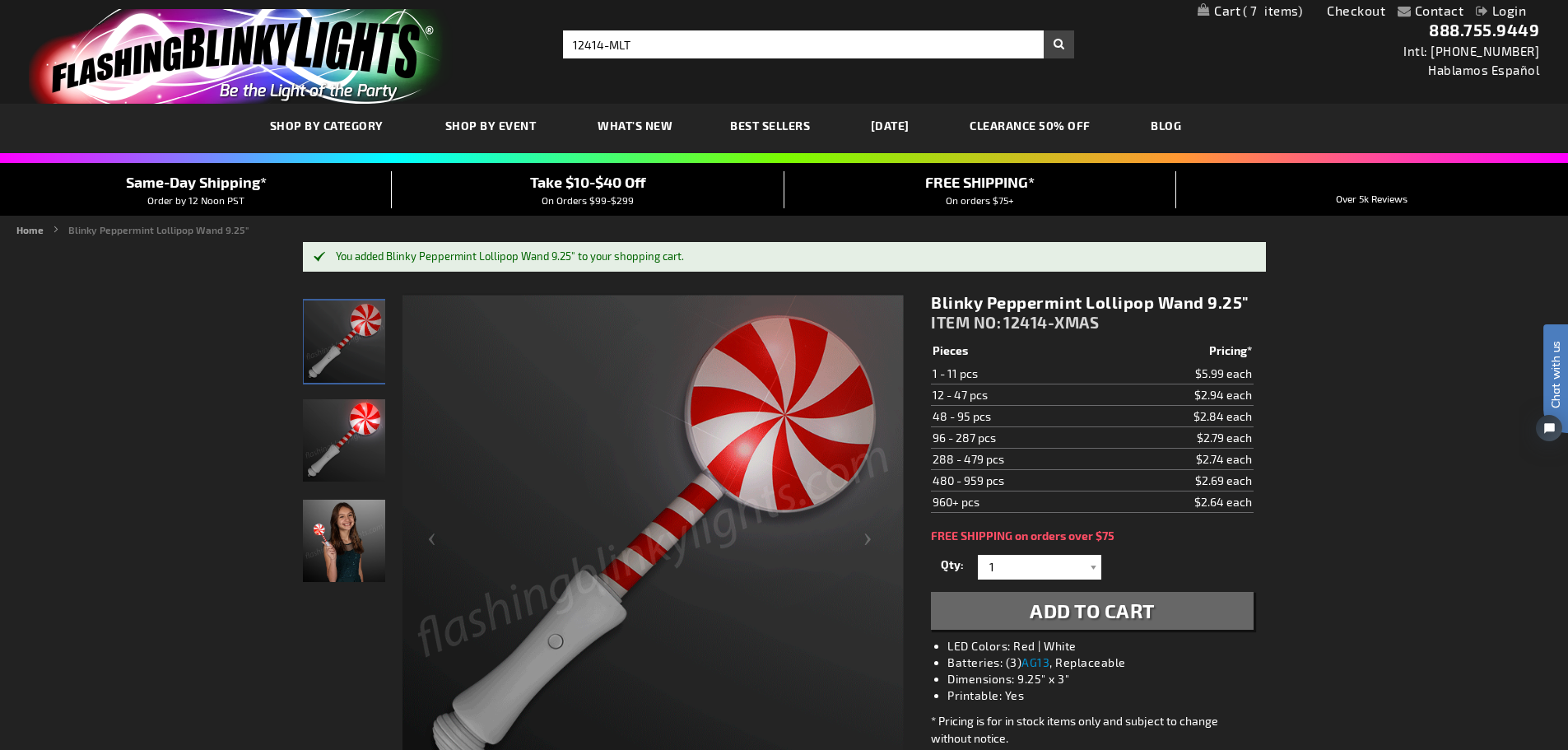
click at [1061, 46] on button "Search" at bounding box center [1058, 44] width 30 height 28
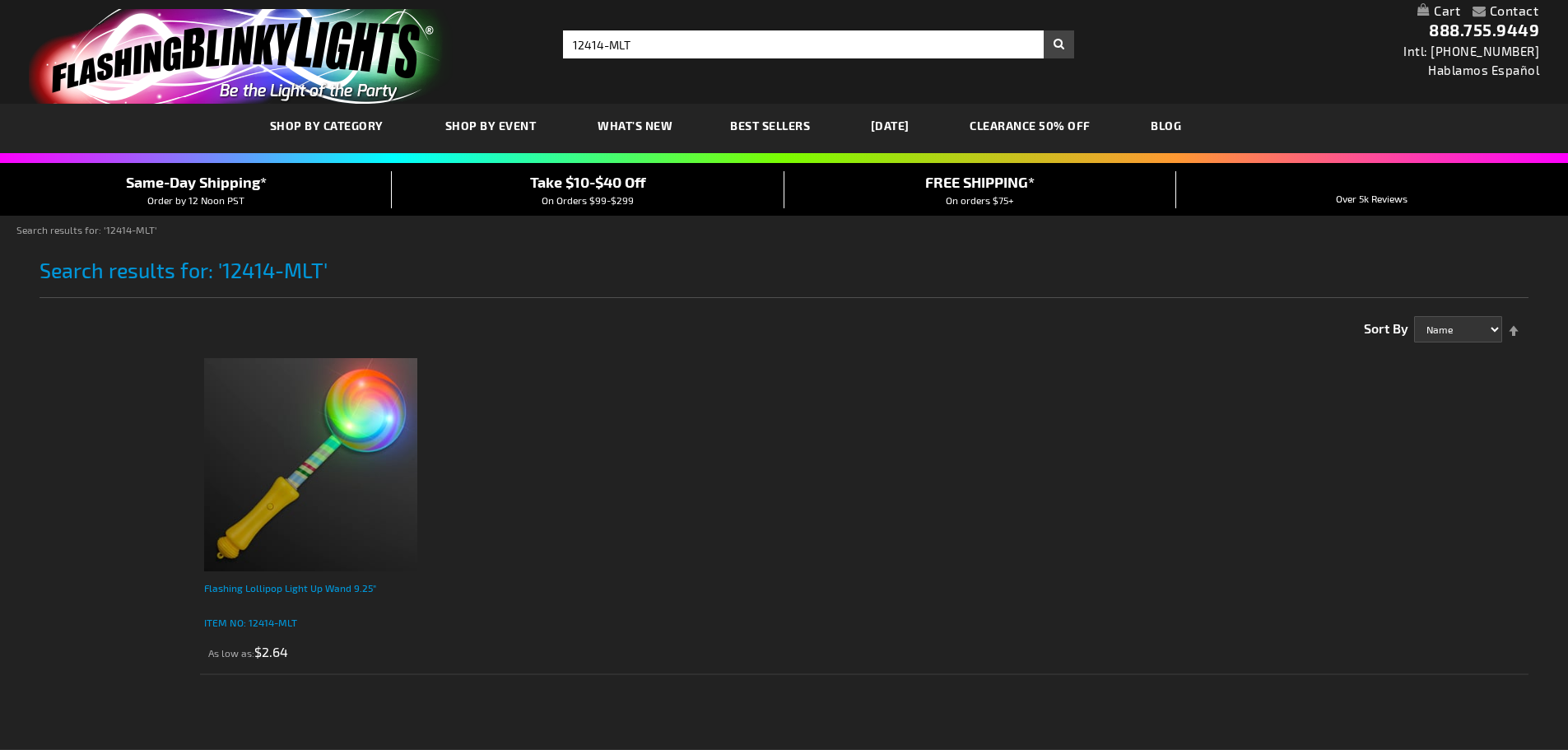
click at [259, 590] on div "Flashing Lollipop Light Up Wand 9.25"" at bounding box center [311, 596] width 213 height 33
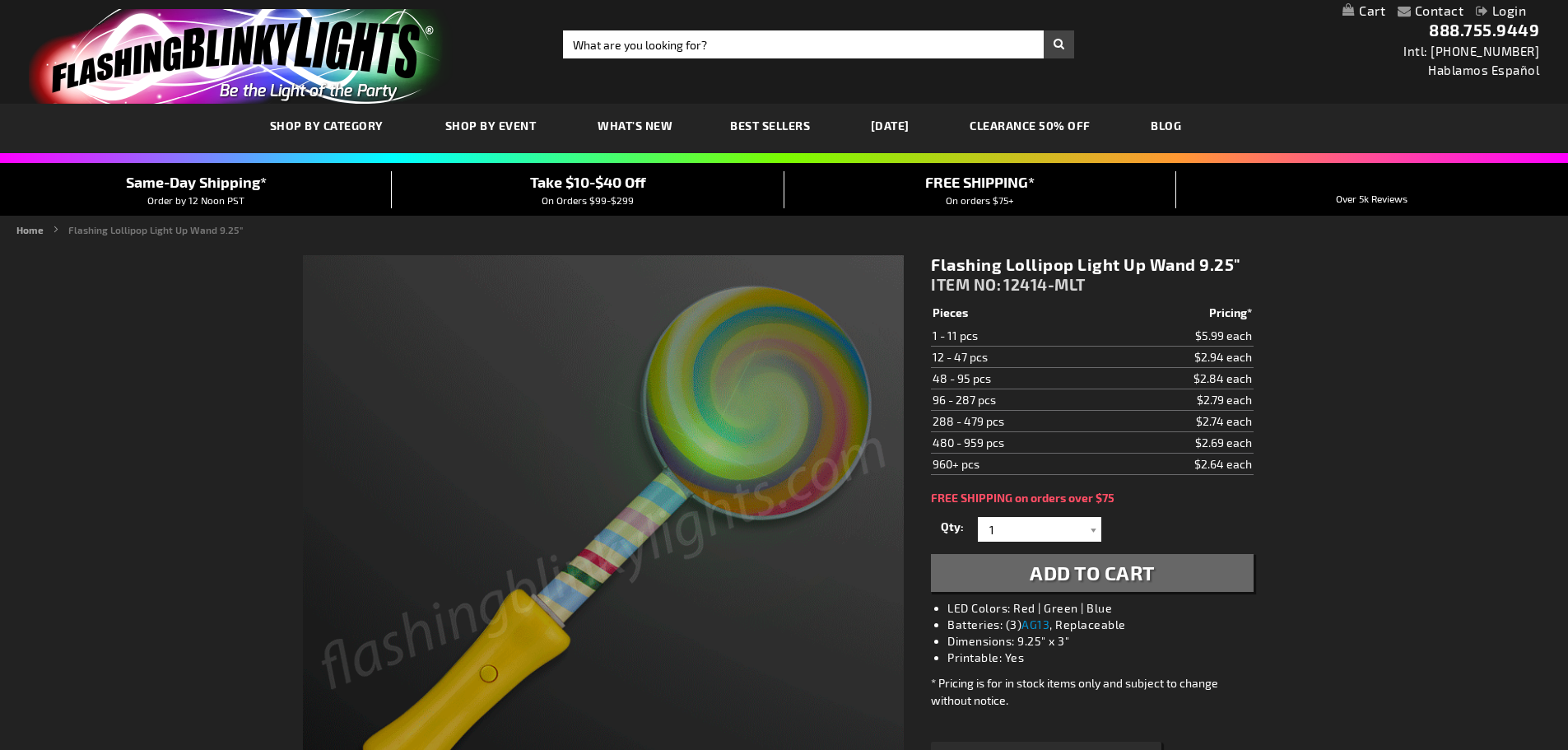
click at [1092, 581] on span "Add to Cart" at bounding box center [1092, 572] width 125 height 24
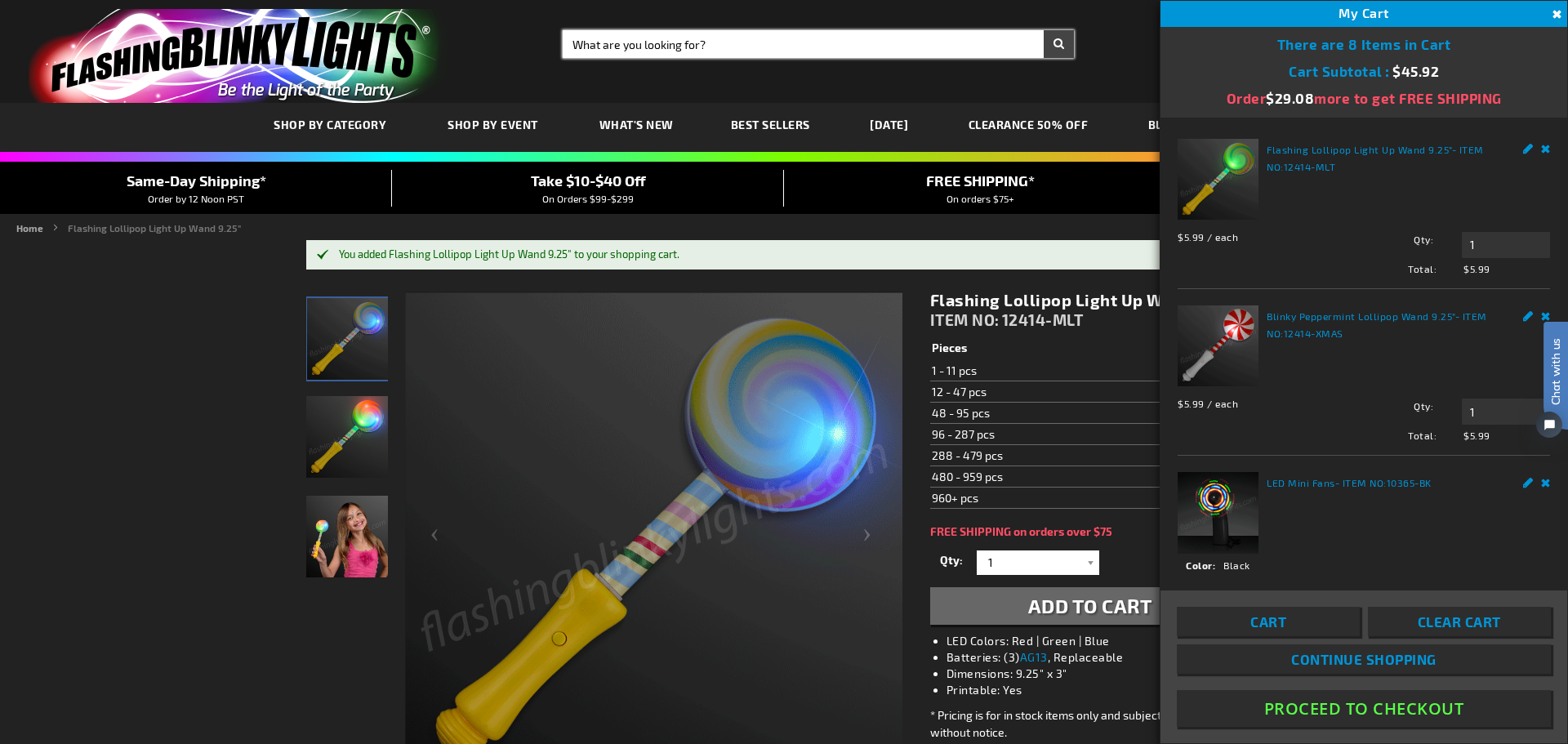
paste input "10856"
type input "10856"
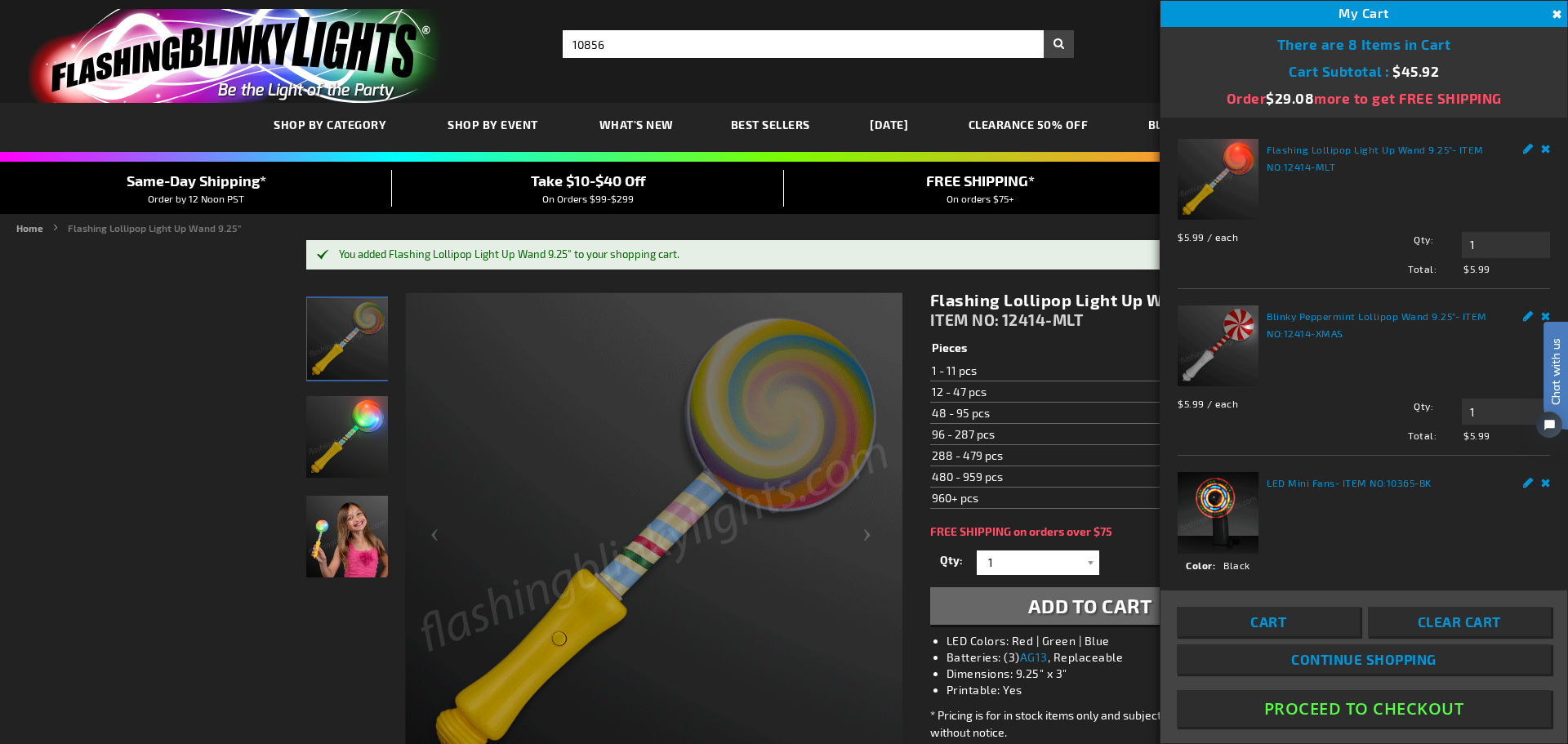
click at [1367, 661] on span "Continue Shopping" at bounding box center [1364, 659] width 146 height 16
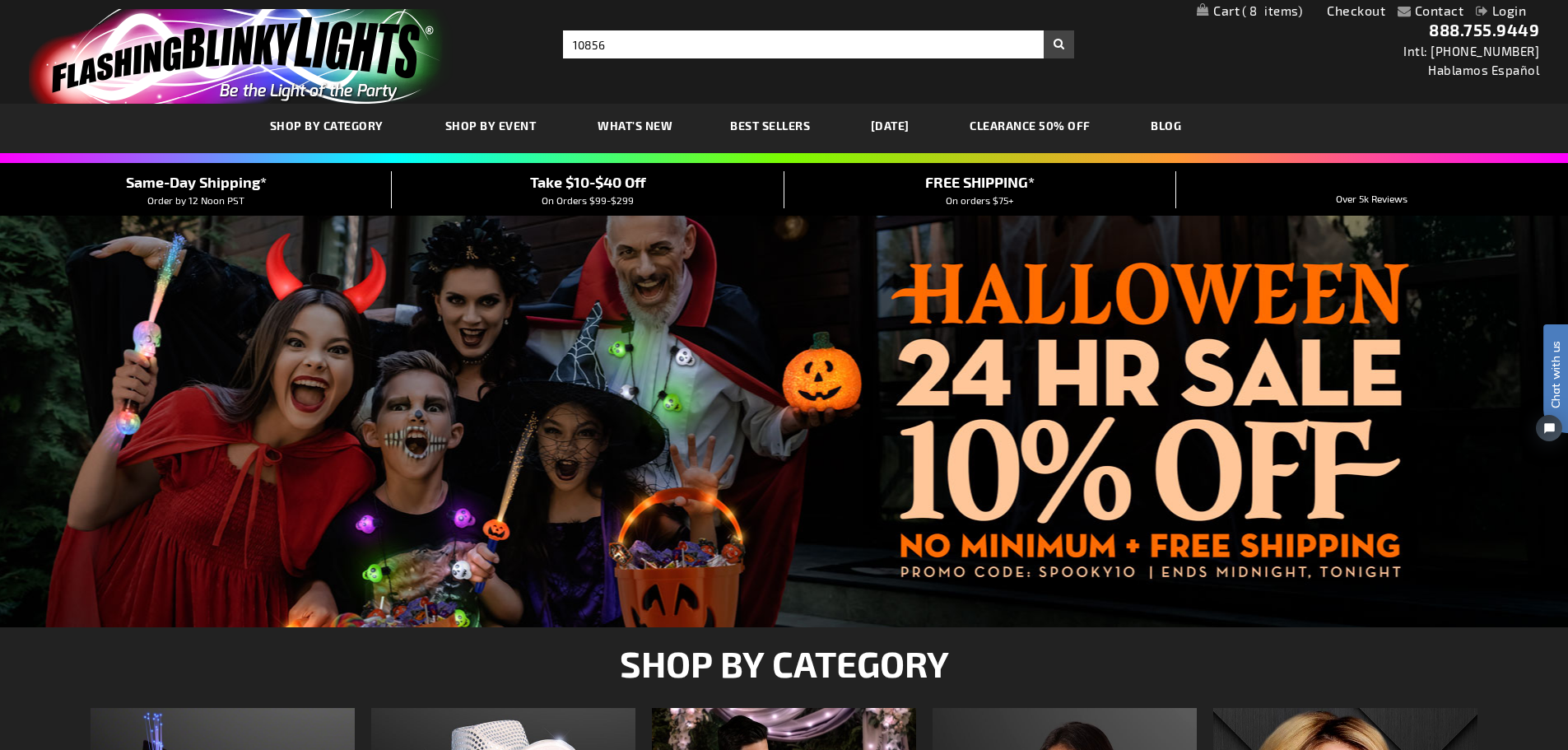
type input "10856"
click at [1057, 44] on button "Search" at bounding box center [1058, 44] width 30 height 28
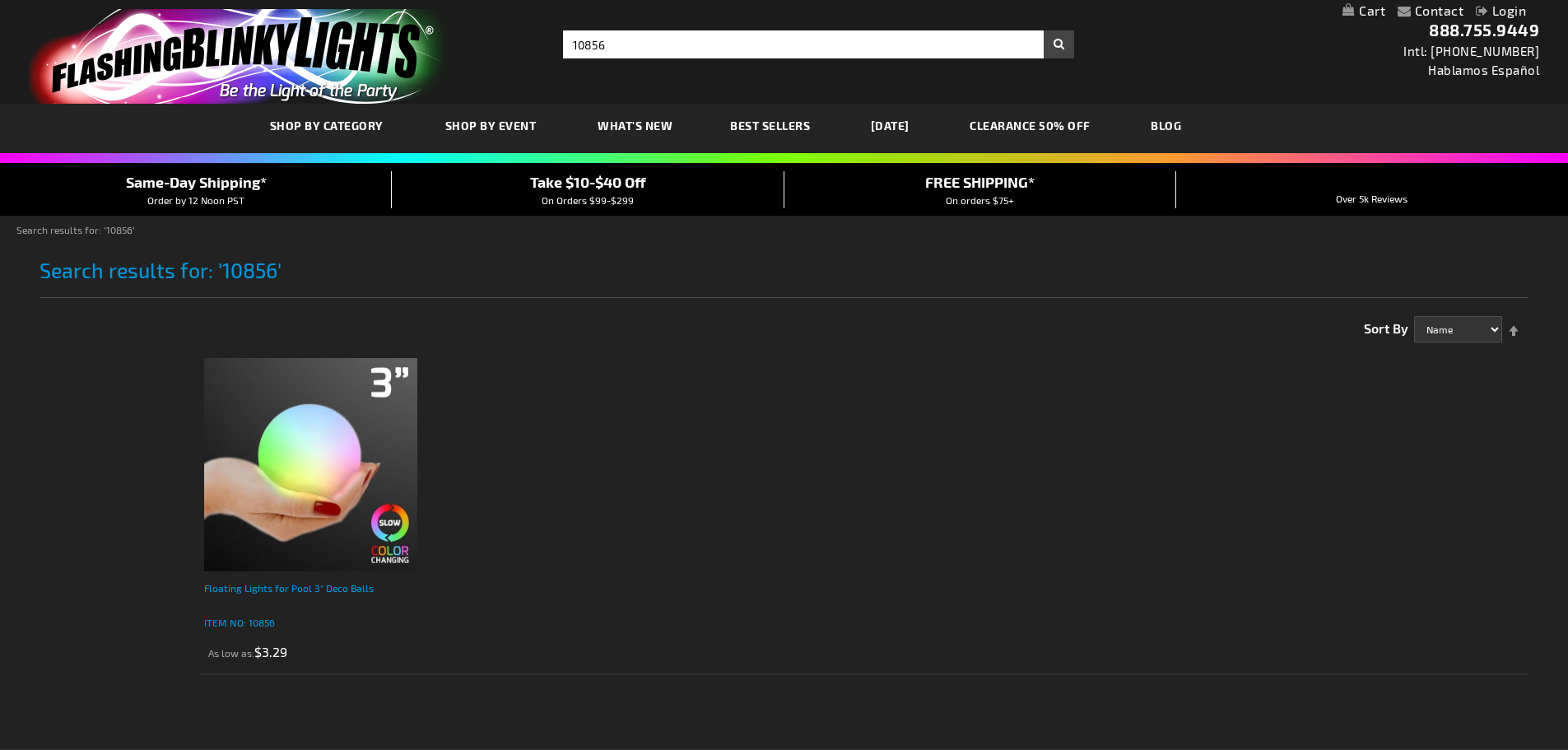
click at [255, 587] on div "Floating Lights for Pool 3" Deco Balls" at bounding box center [311, 596] width 213 height 33
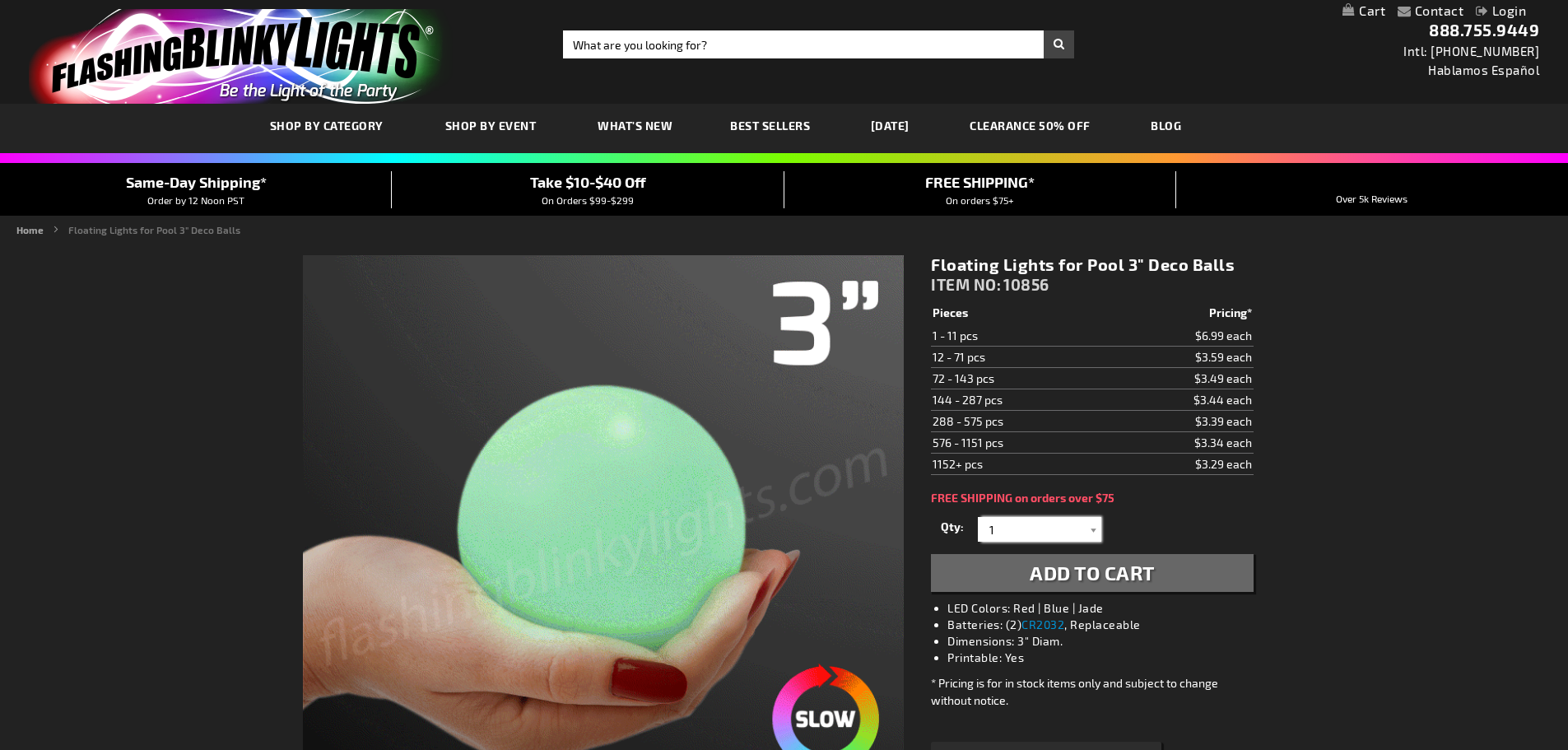
click at [1009, 531] on input "1" at bounding box center [1042, 529] width 119 height 25
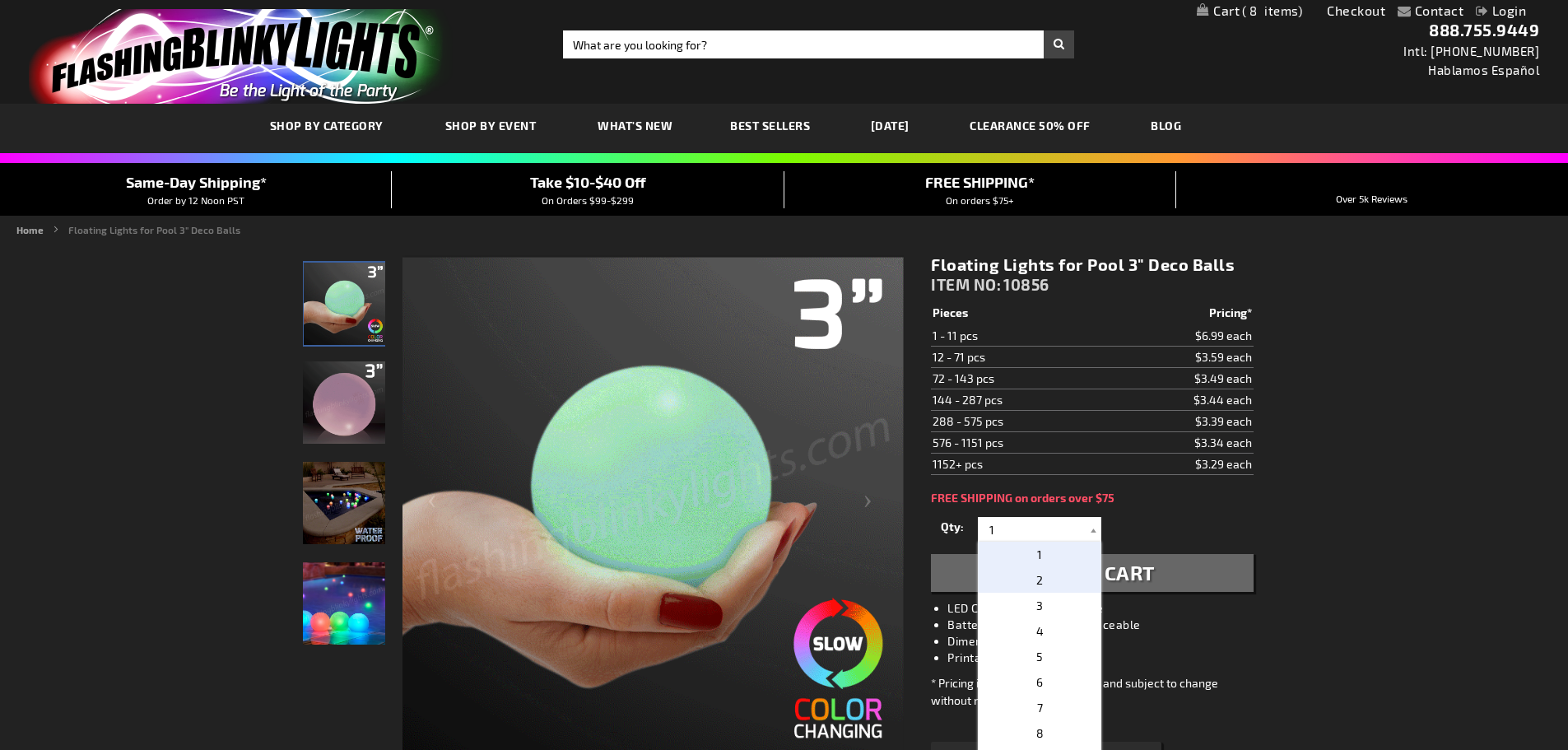
click at [1036, 575] on span "2" at bounding box center [1039, 579] width 6 height 14
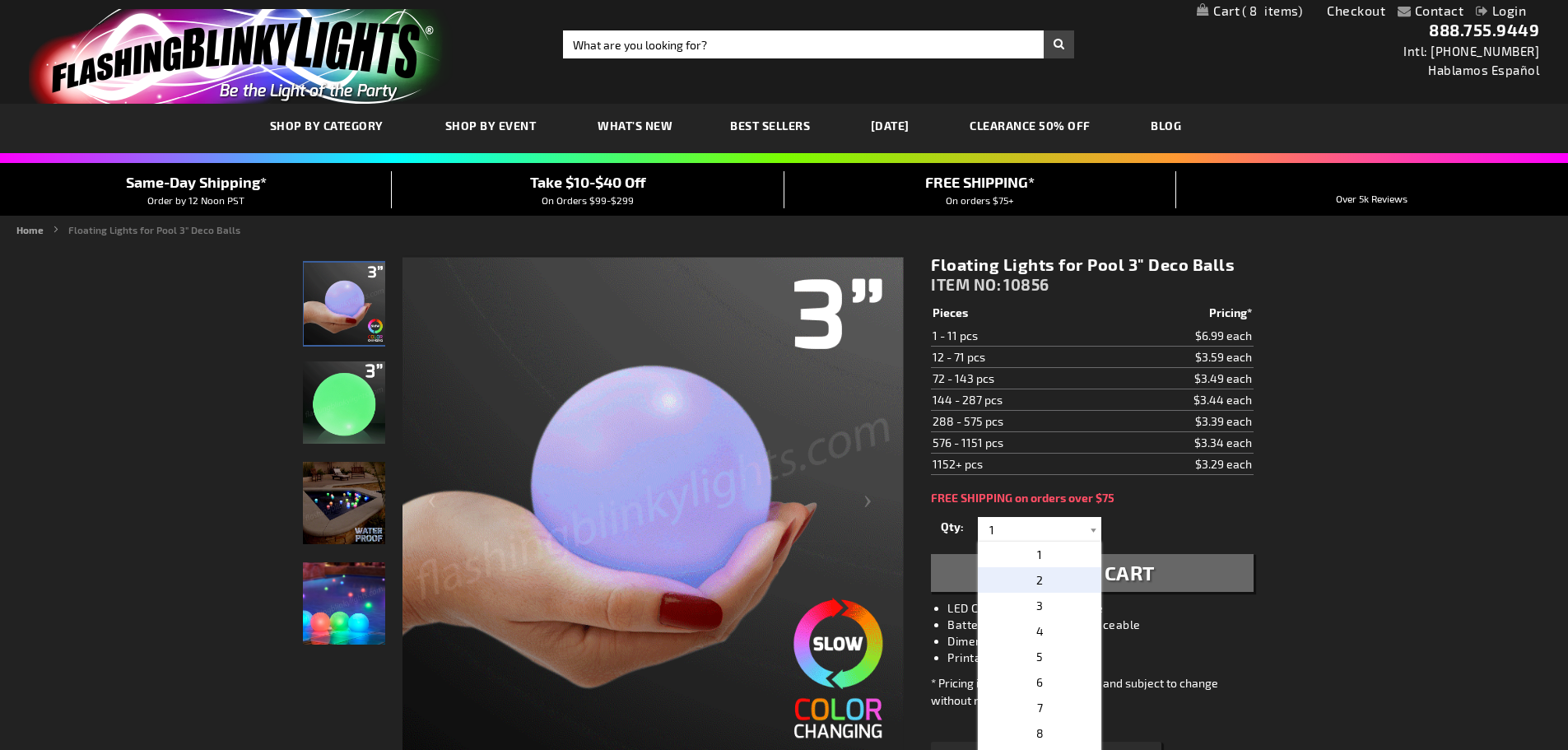
type input "2"
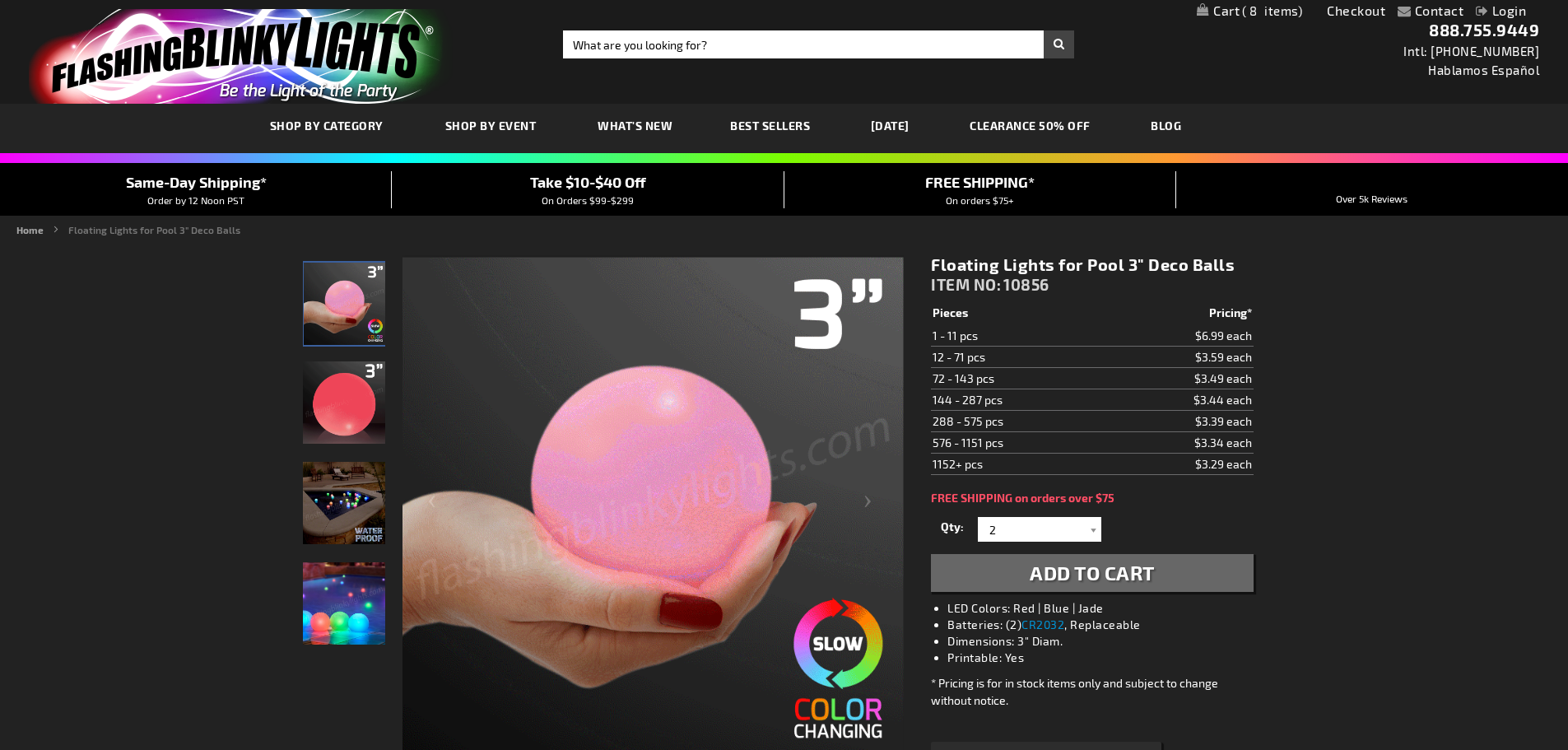
click at [1113, 570] on span "Add to Cart" at bounding box center [1092, 572] width 125 height 24
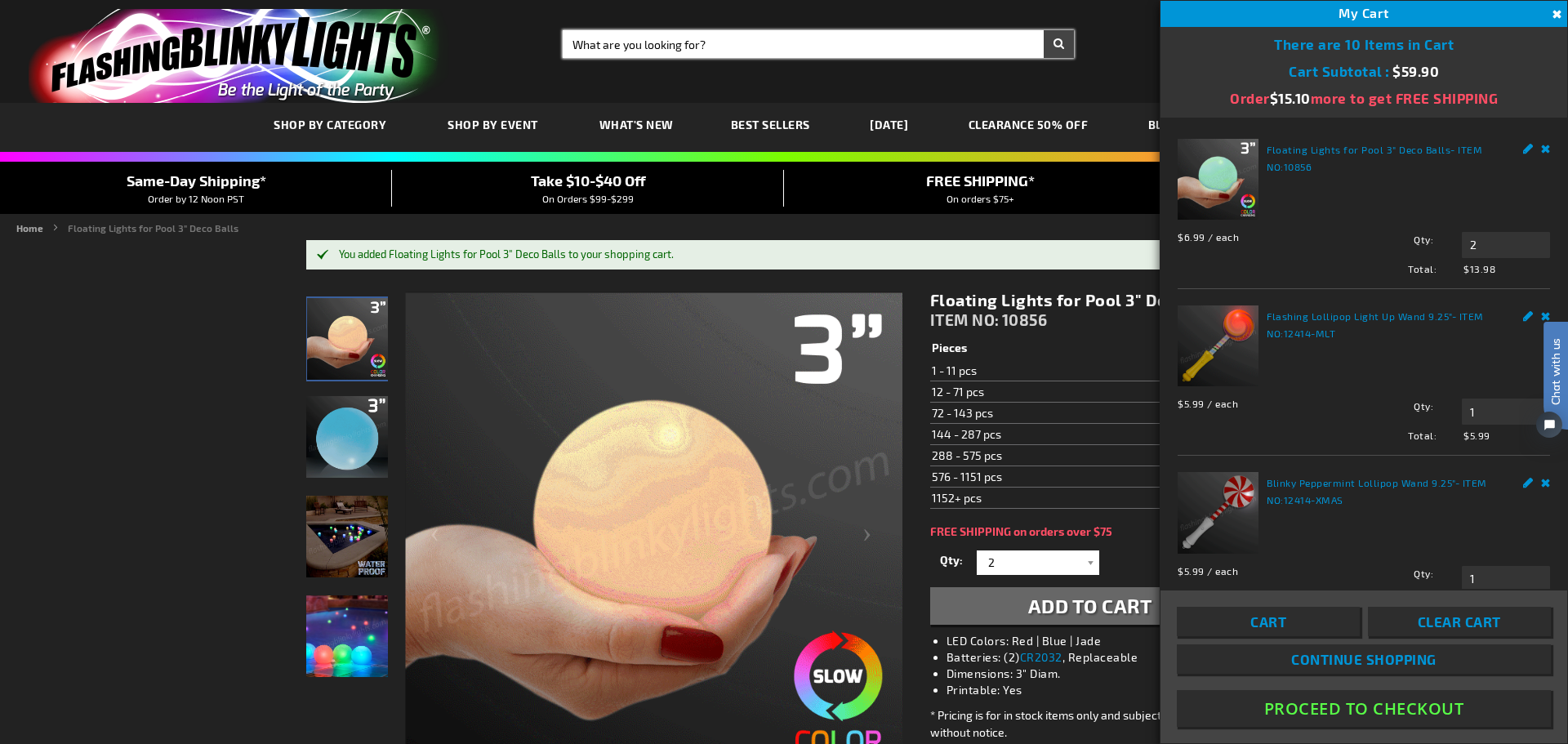
paste input "11266"
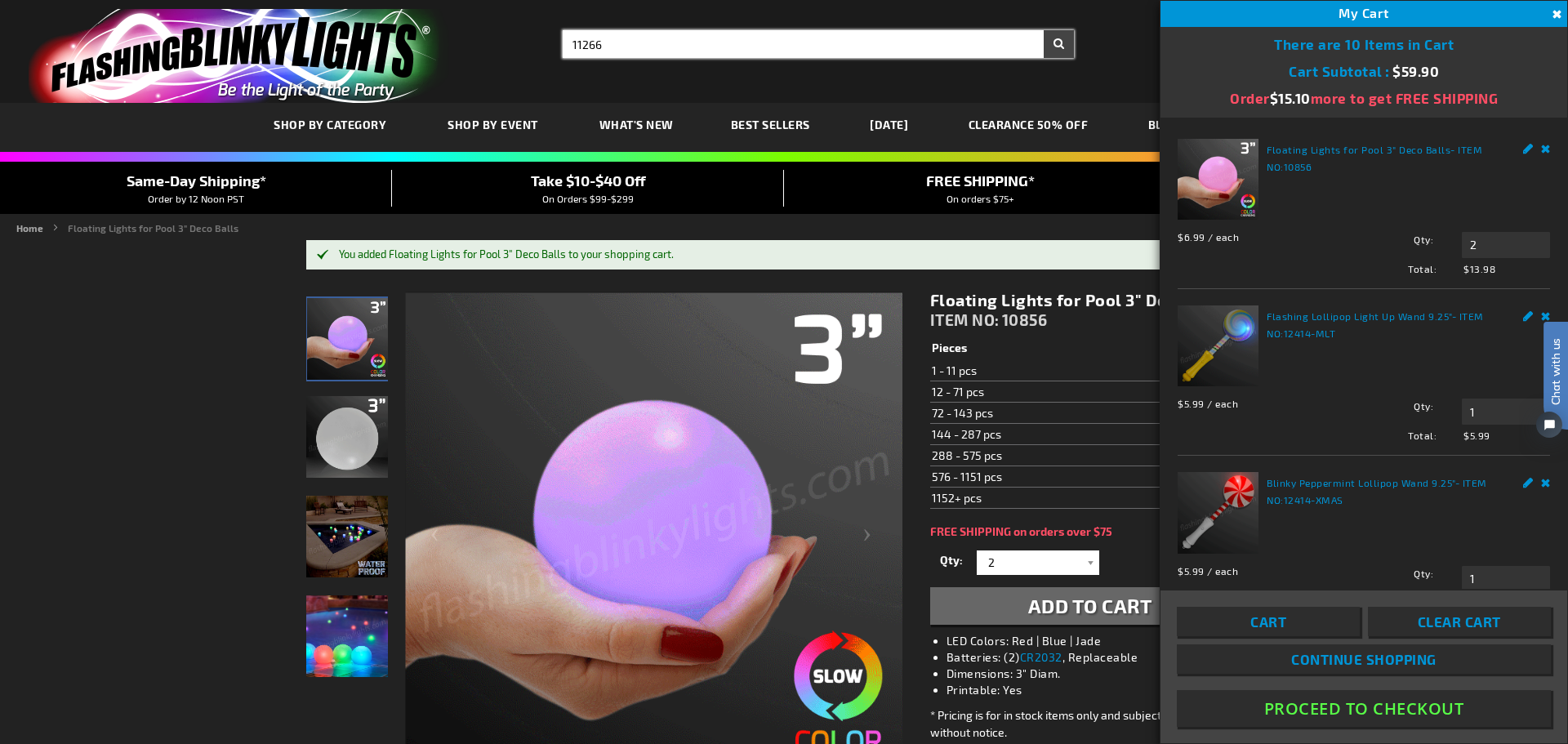
type input "11266"
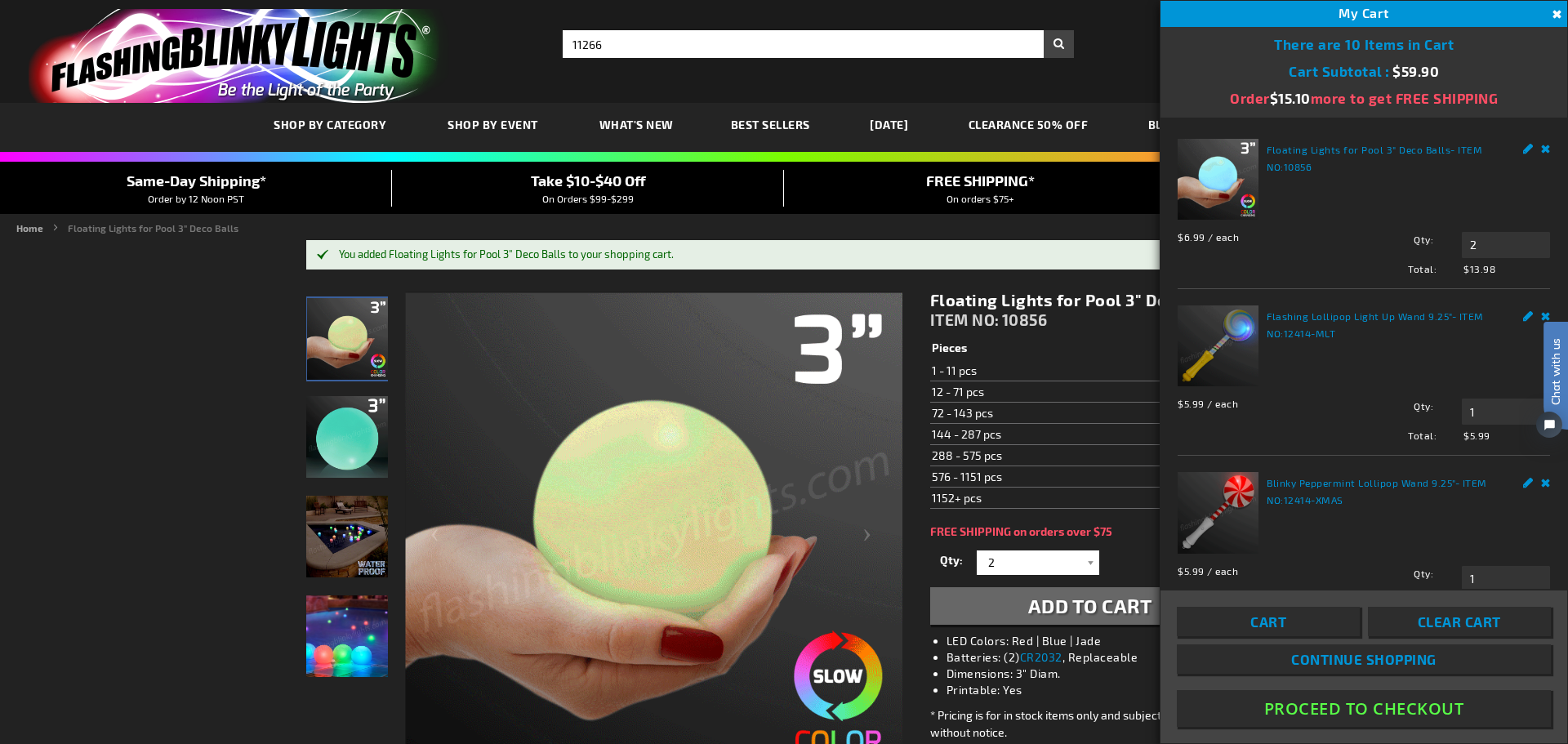
drag, startPoint x: 1056, startPoint y: 44, endPoint x: 1043, endPoint y: 92, distance: 49.7
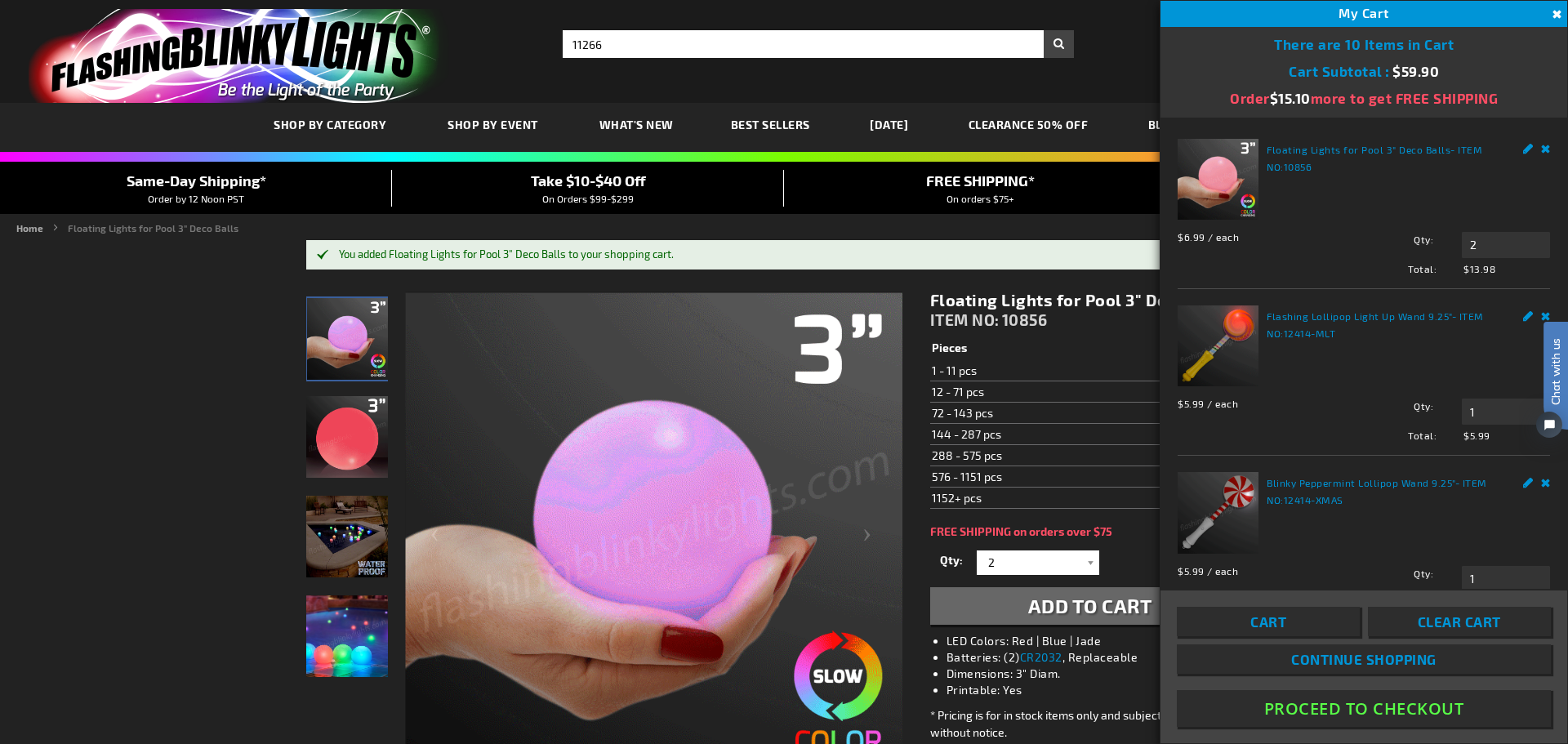
click at [1056, 44] on button "Search" at bounding box center [1058, 44] width 30 height 28
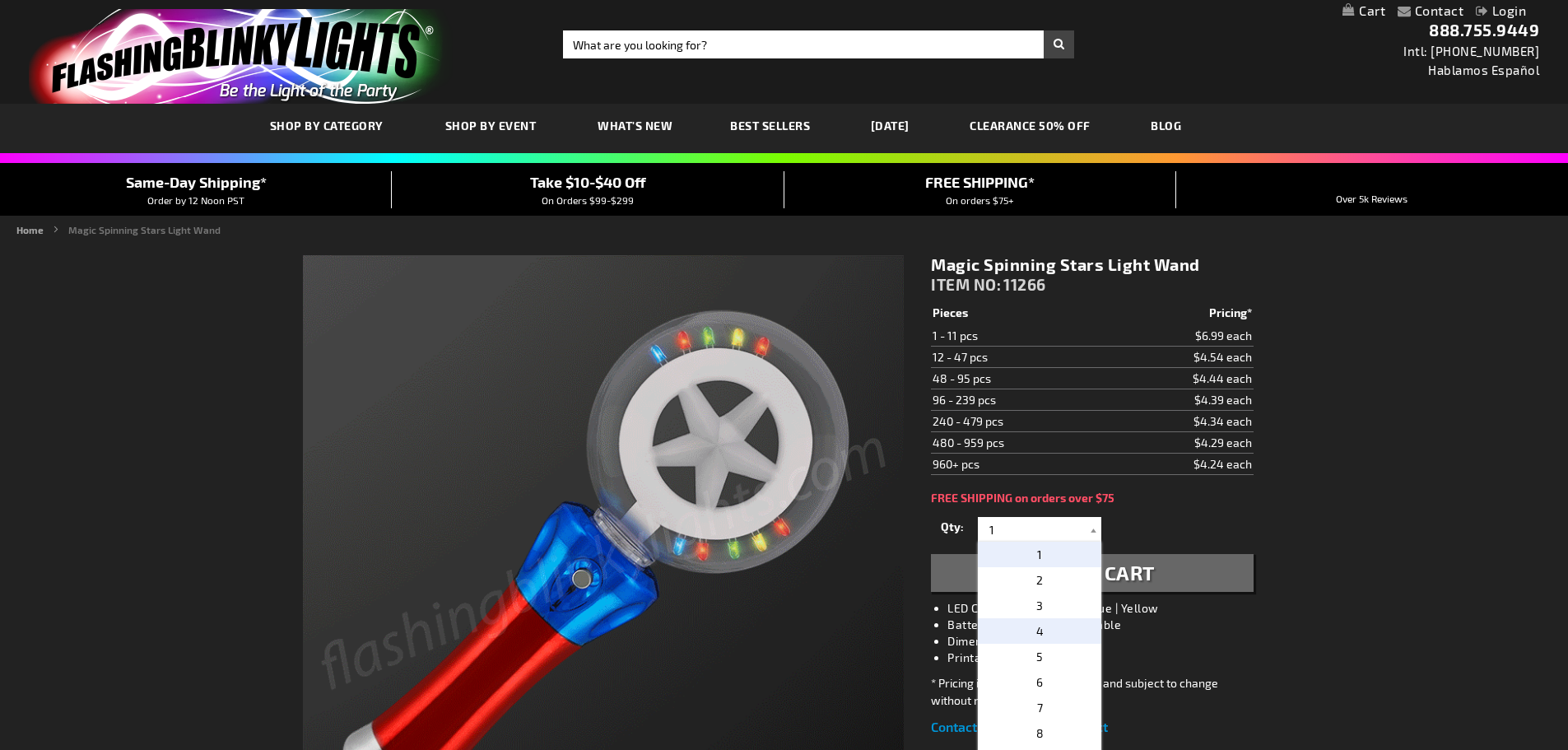
click at [1017, 631] on p "4" at bounding box center [1039, 631] width 124 height 26
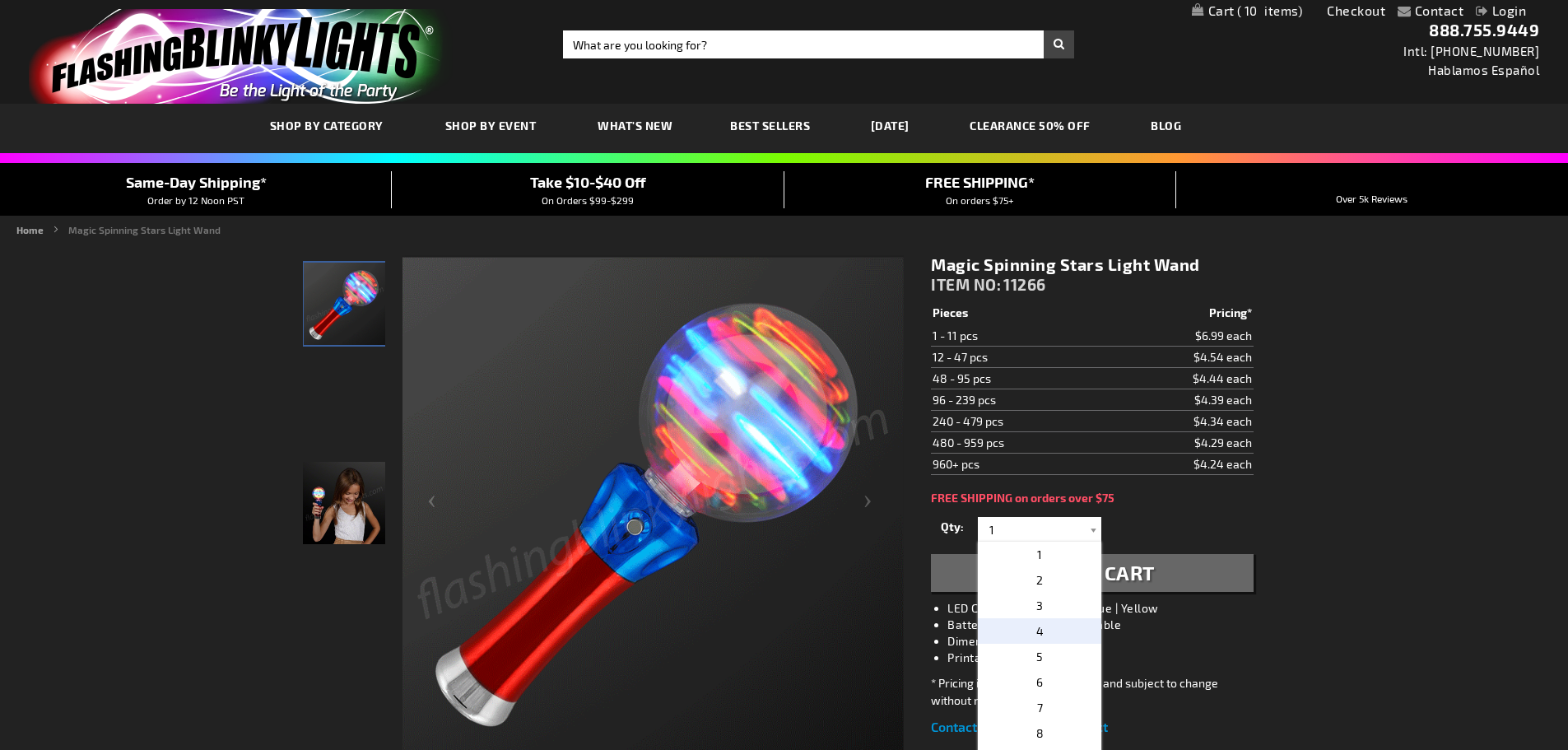
type input "4"
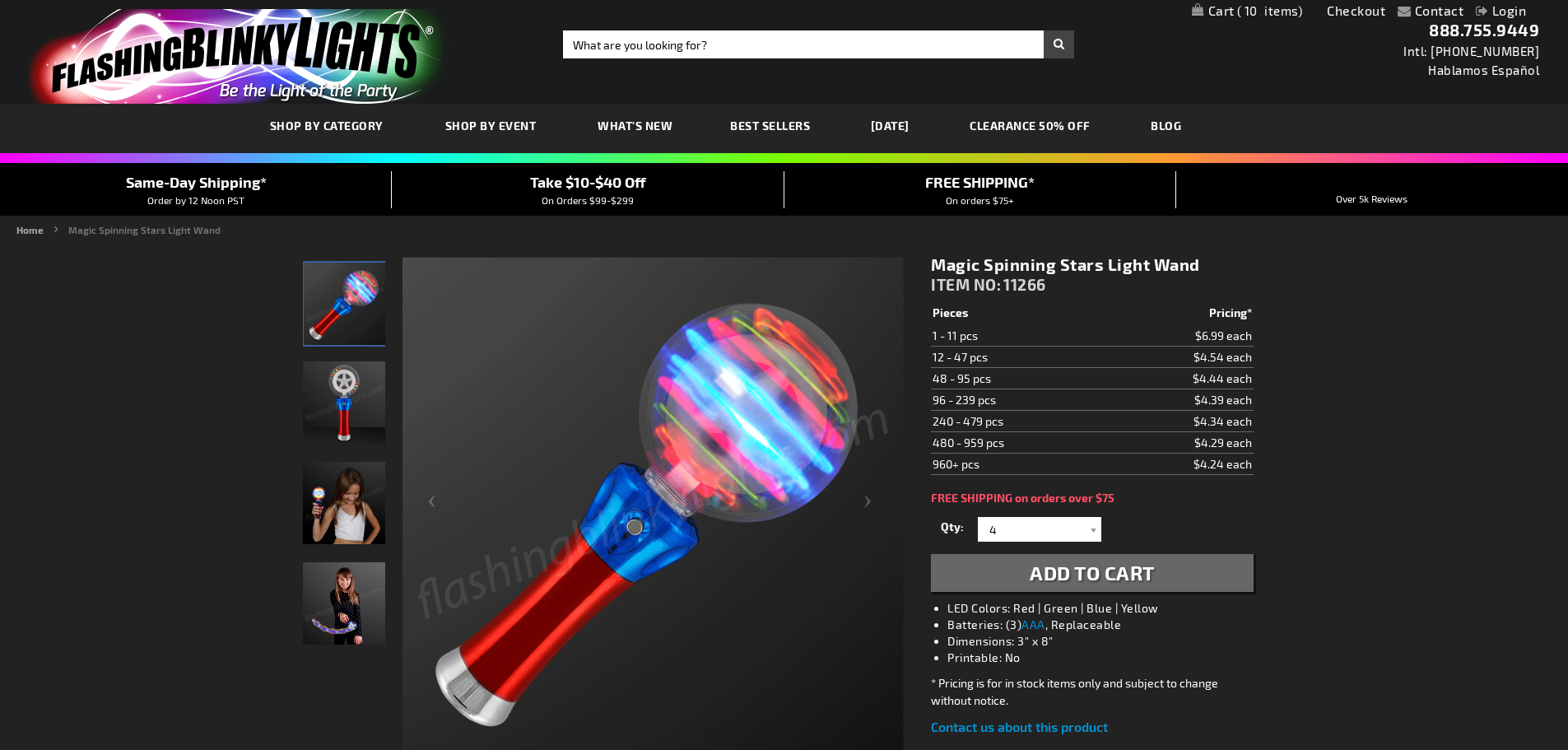
click at [1082, 575] on span "Add to Cart" at bounding box center [1092, 572] width 125 height 24
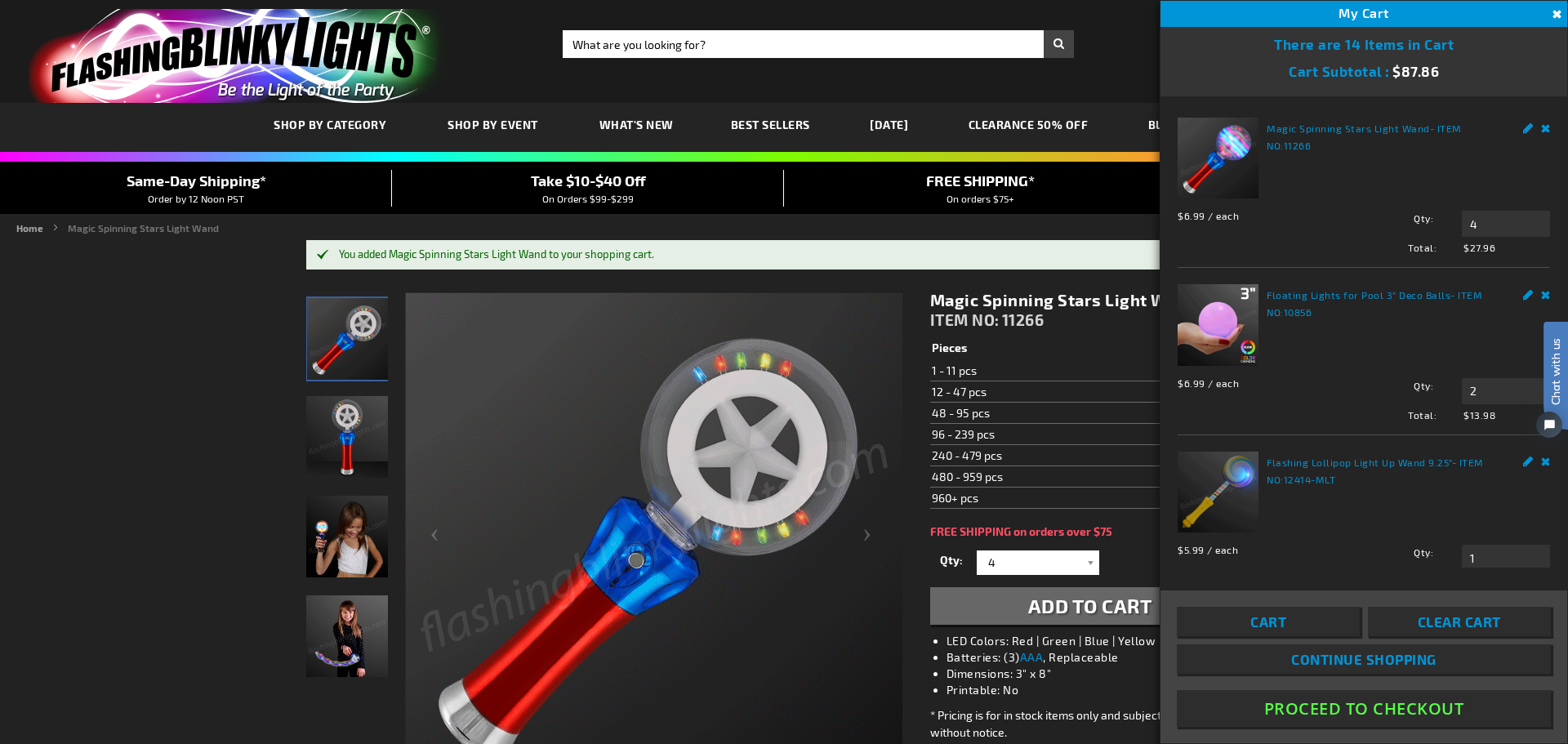
click at [1293, 621] on link "Cart" at bounding box center [1268, 621] width 183 height 29
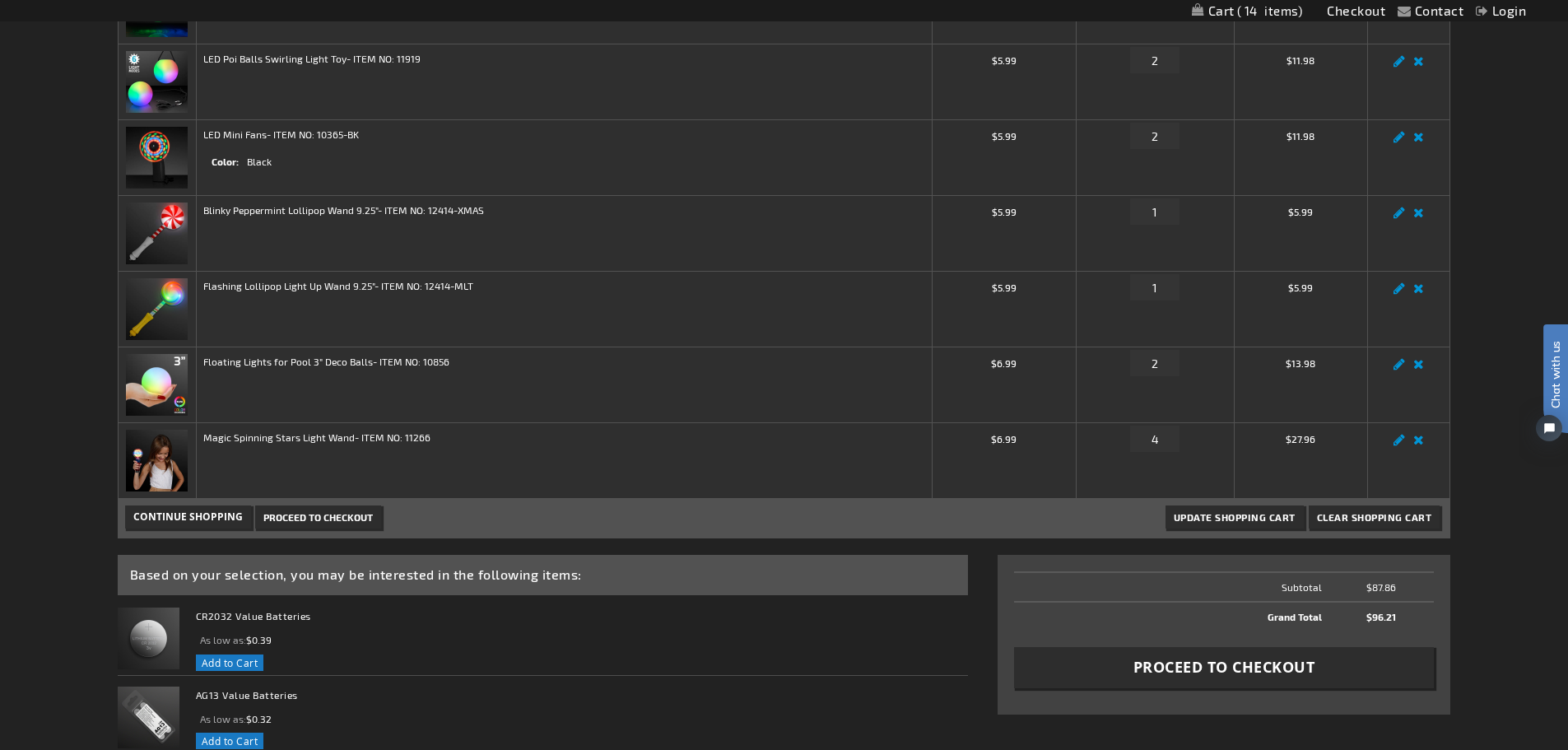
scroll to position [412, 0]
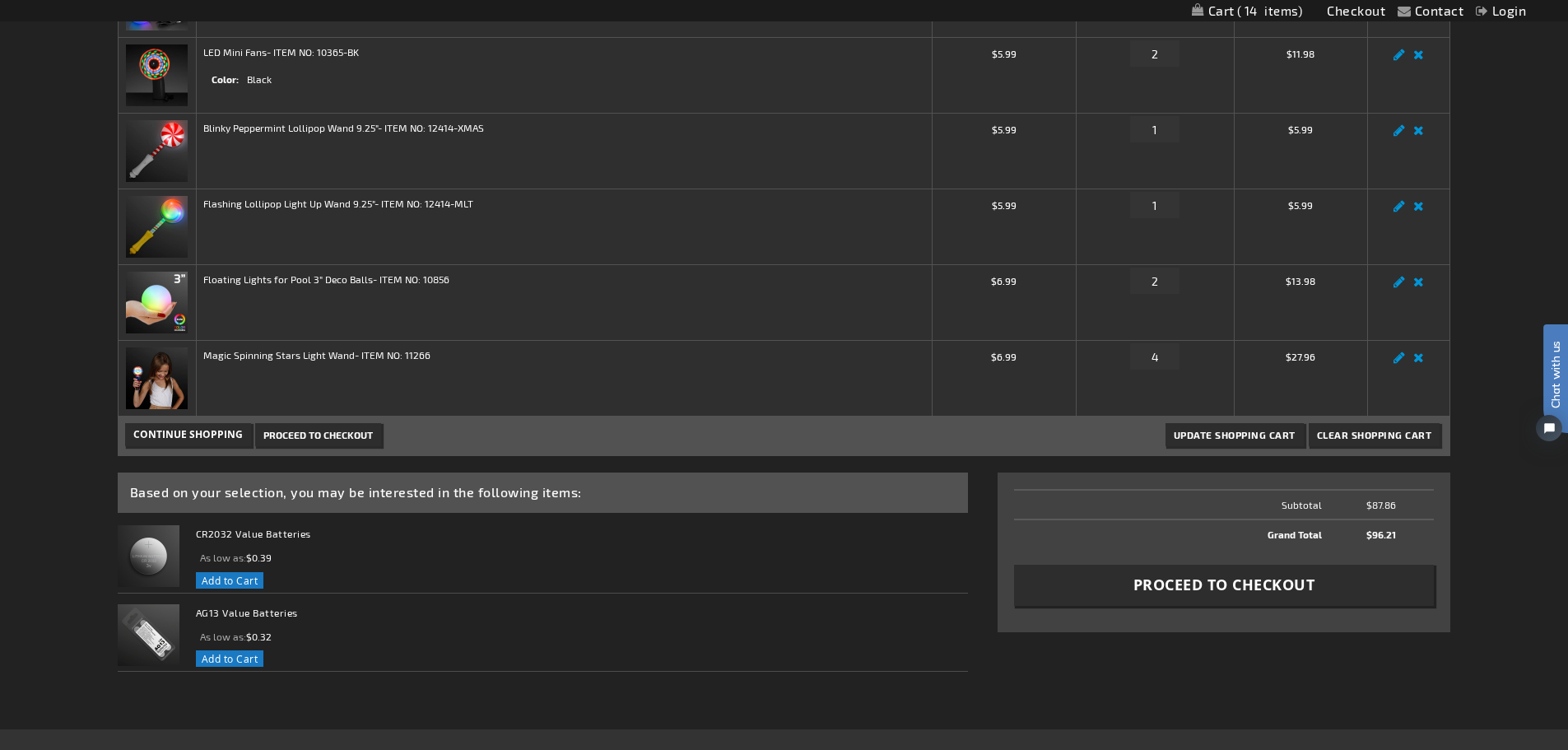
click at [316, 436] on span "Proceed to Checkout" at bounding box center [317, 435] width 109 height 12
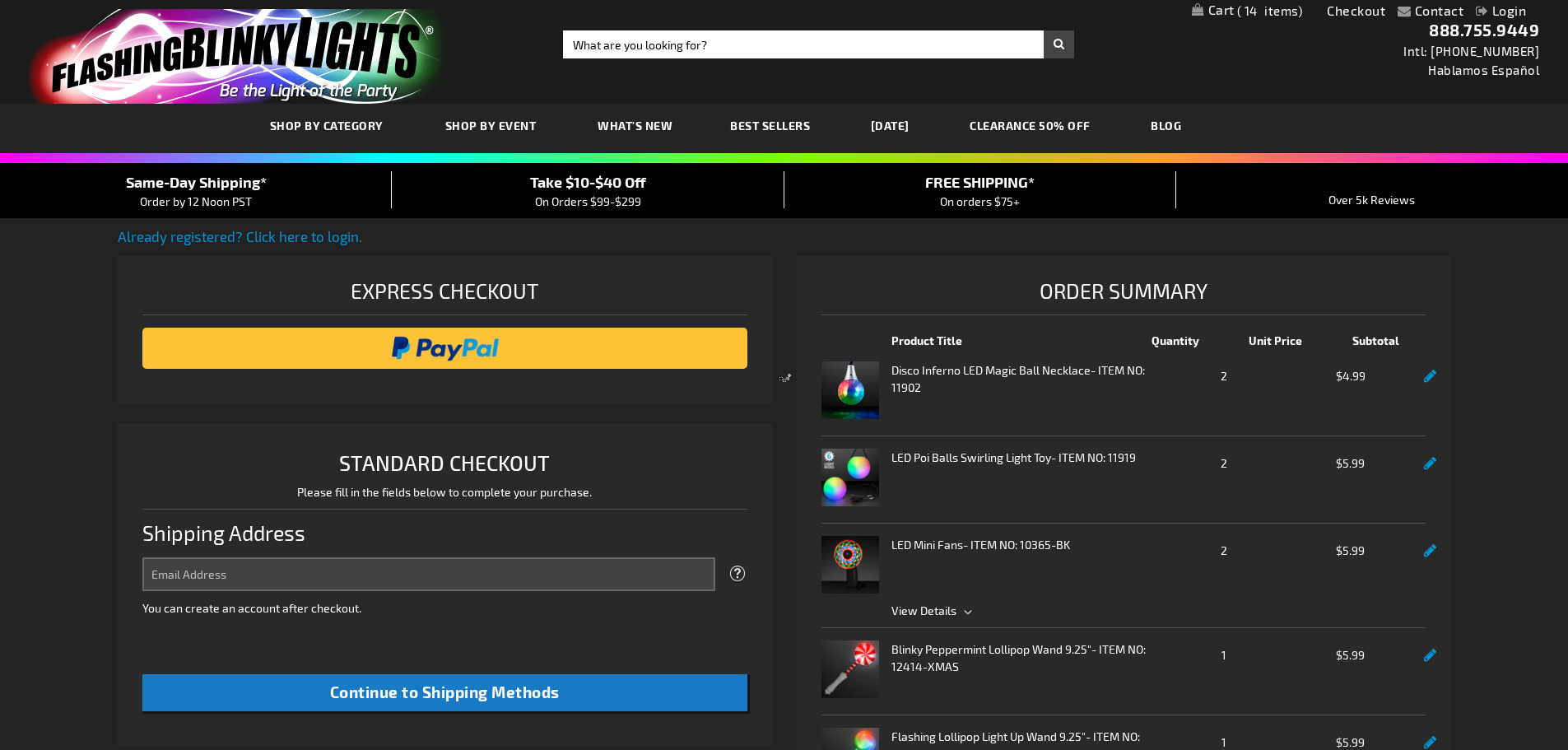
select select "US"
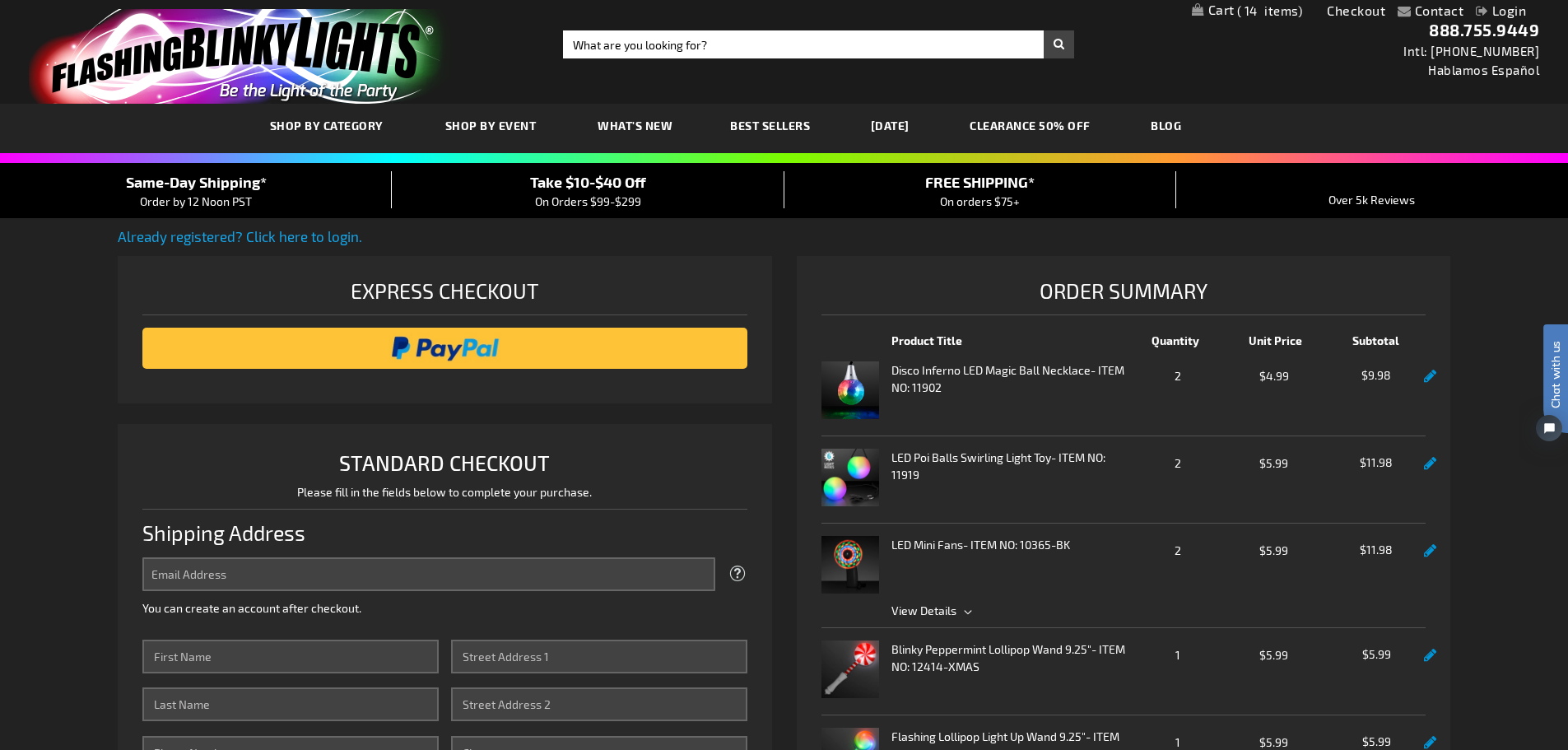
click at [283, 238] on link "Already registered? Click here to login." at bounding box center [239, 237] width 245 height 17
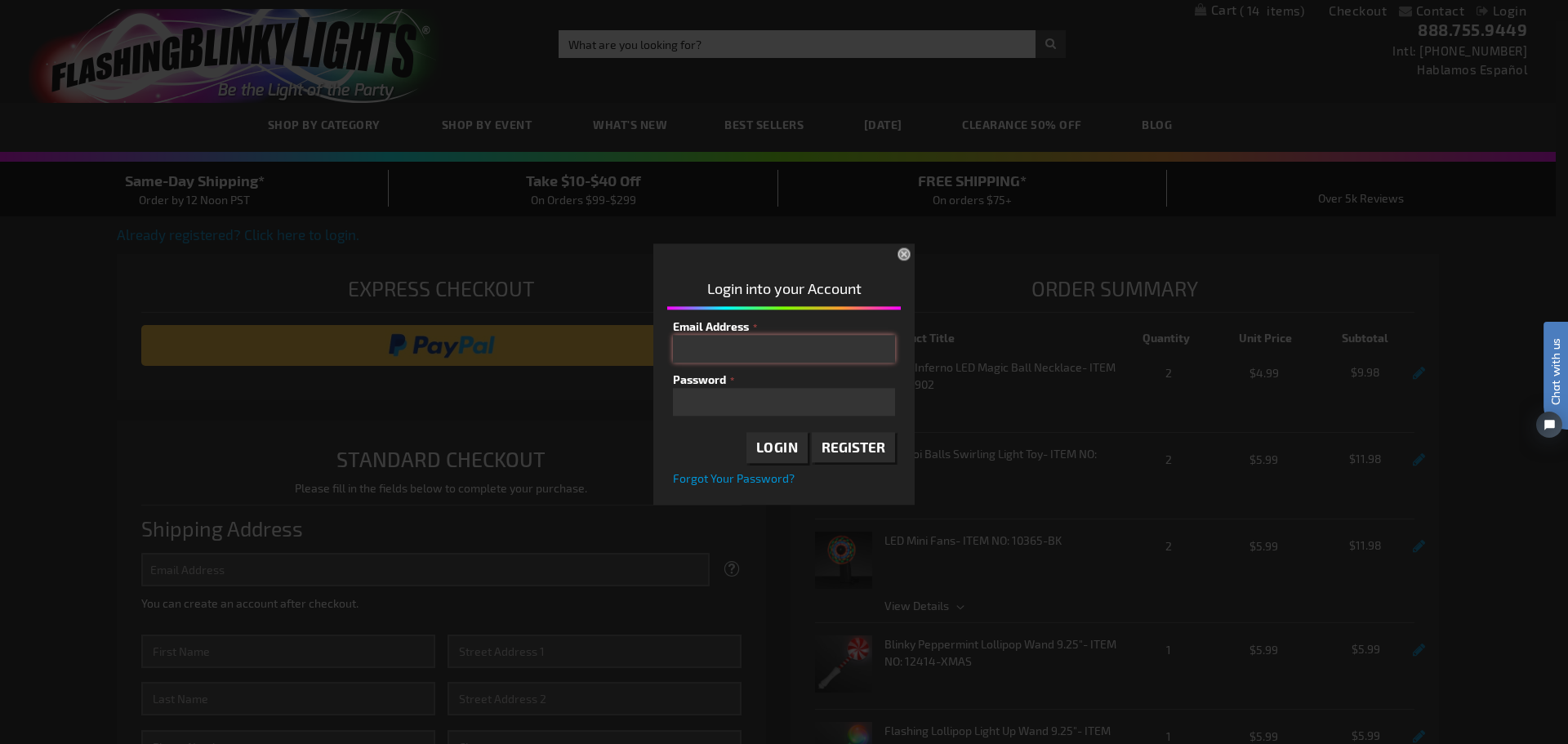
click at [745, 352] on input "Email Address" at bounding box center [784, 348] width 222 height 28
type input "ramona.soehl@lifescapesd.org"
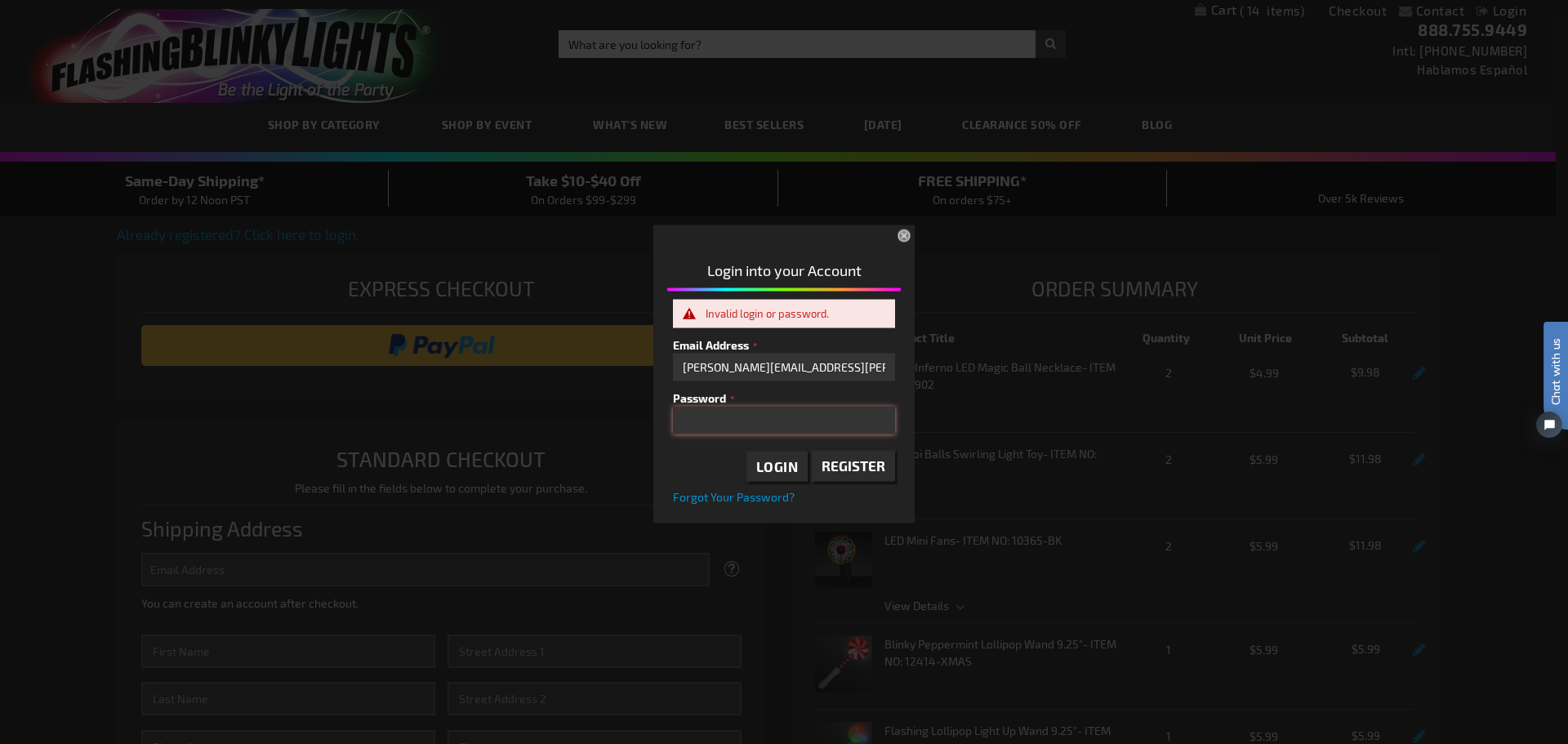
click at [618, 418] on div "Please complete your information below to login. Please complete your informati…" at bounding box center [784, 371] width 1555 height 303
click at [738, 499] on span "Forgot Your Password?" at bounding box center [734, 497] width 122 height 14
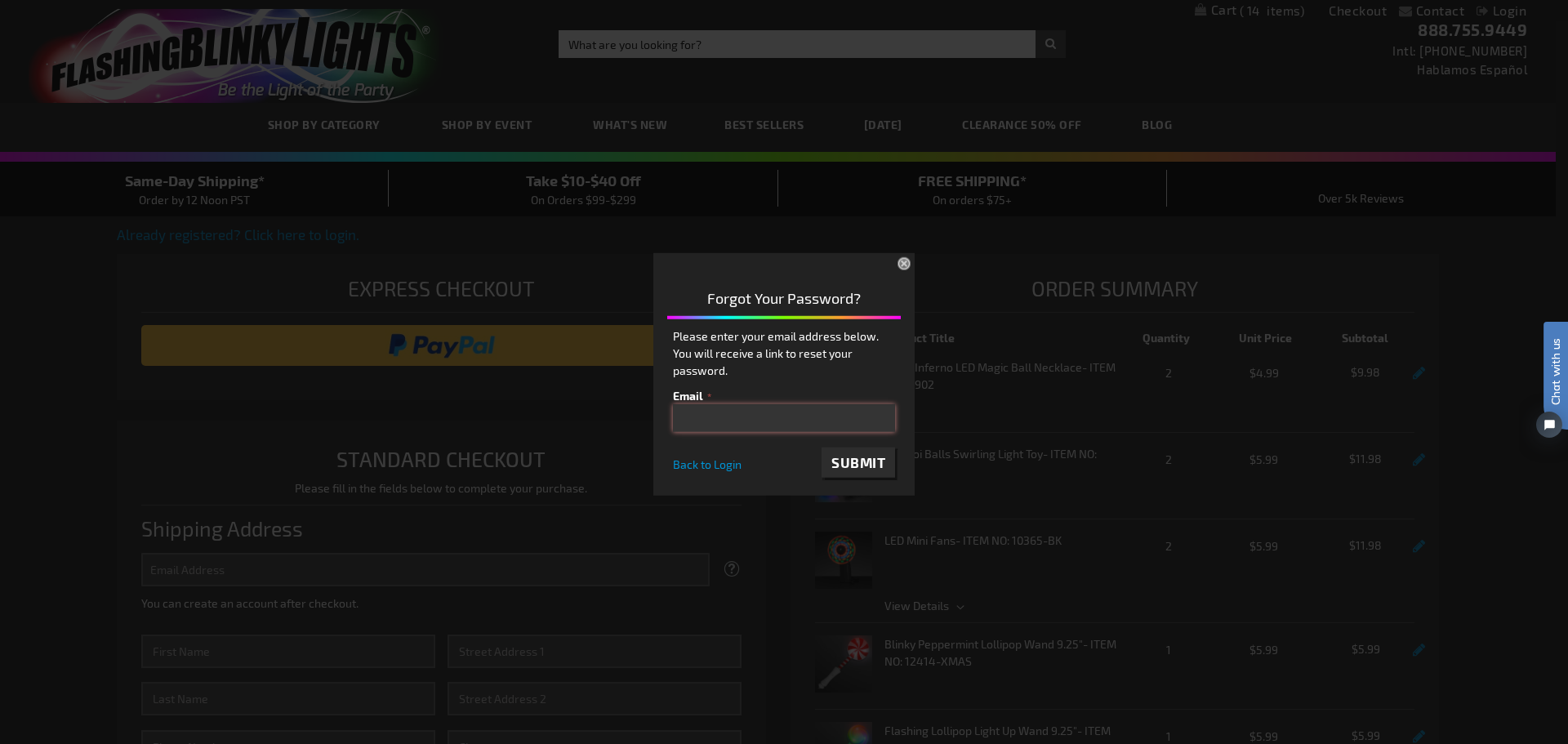
click at [720, 423] on input "email" at bounding box center [784, 417] width 222 height 28
type input "[PERSON_NAME][EMAIL_ADDRESS][PERSON_NAME][DOMAIN_NAME]"
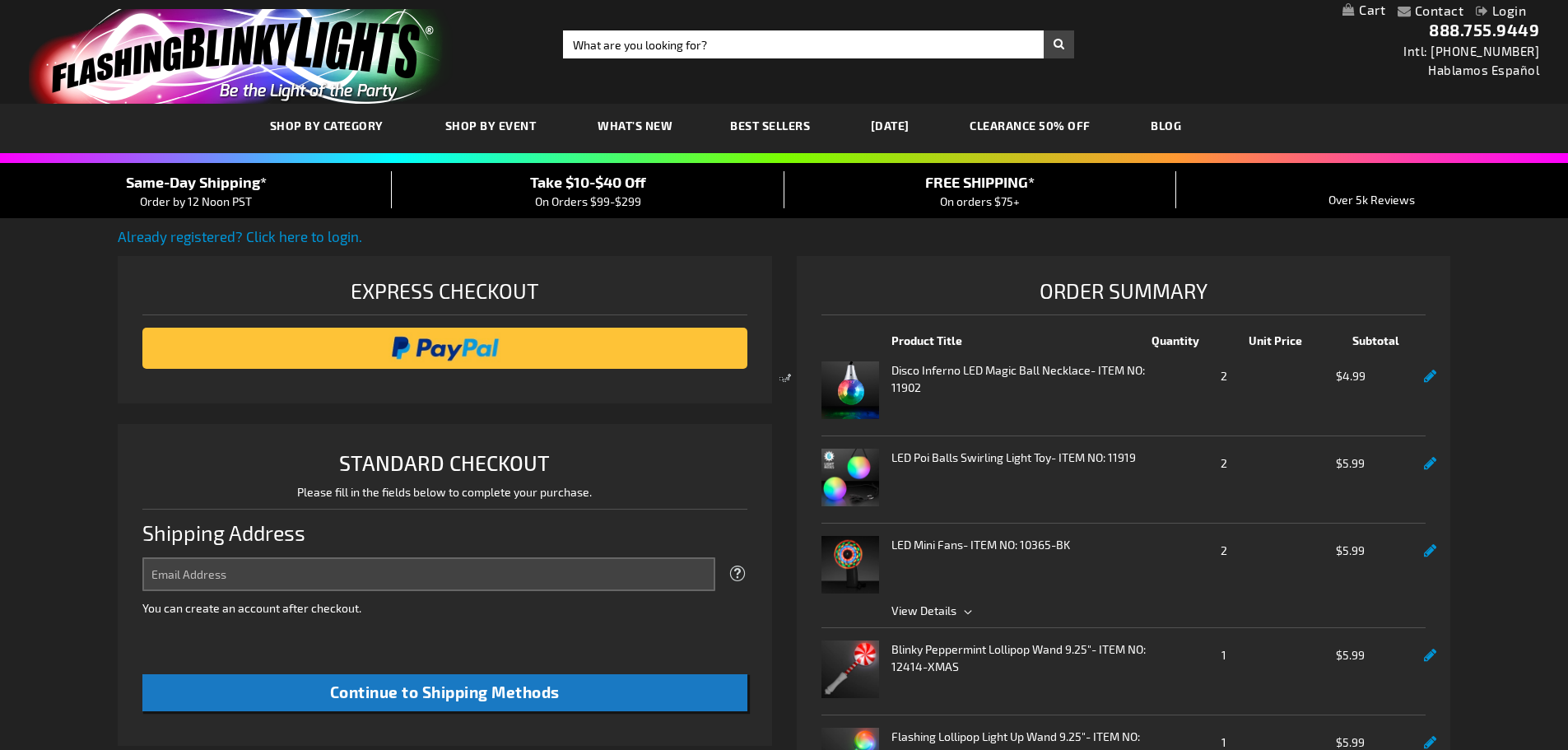
select select "US"
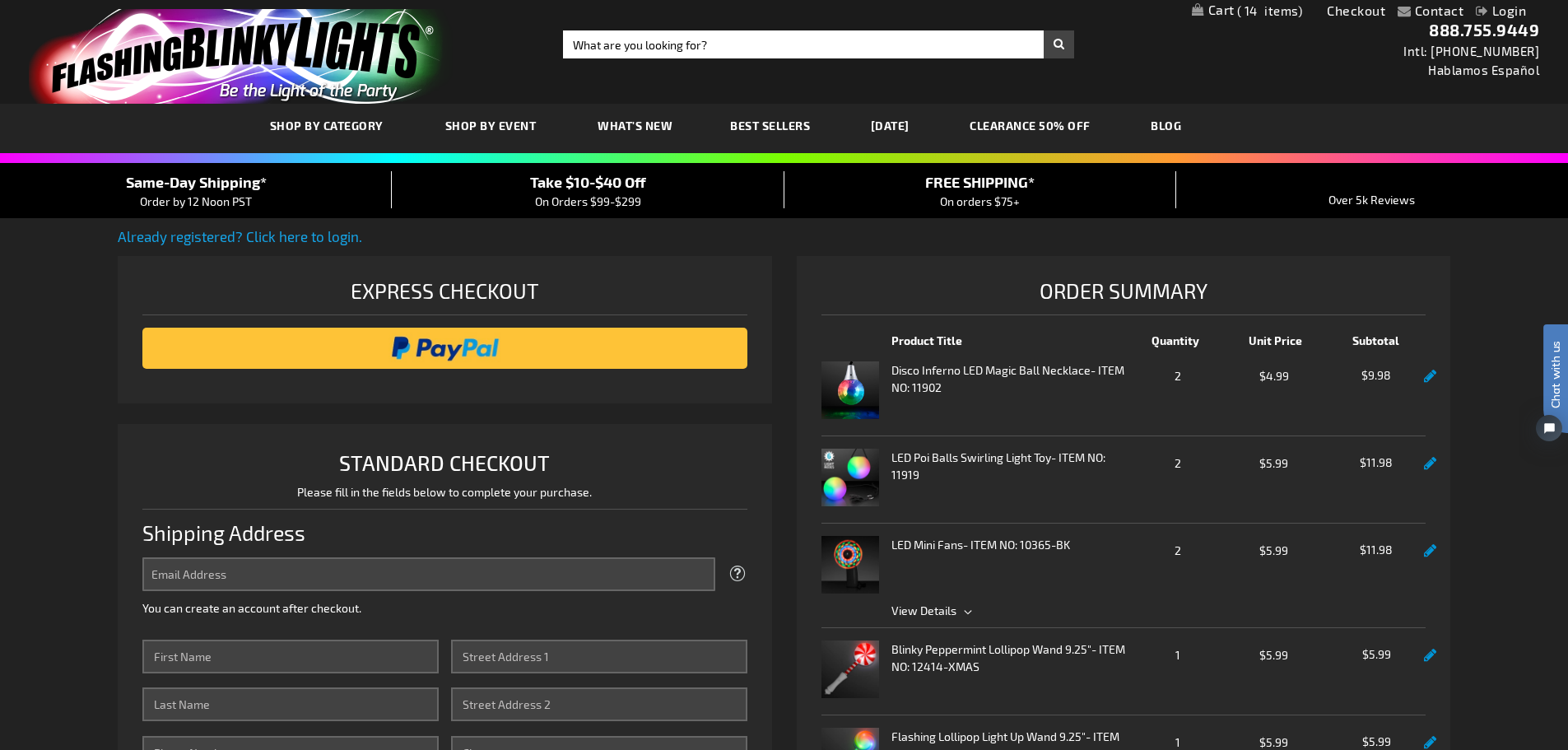
click at [165, 237] on link "Already registered? Click here to login." at bounding box center [239, 237] width 245 height 17
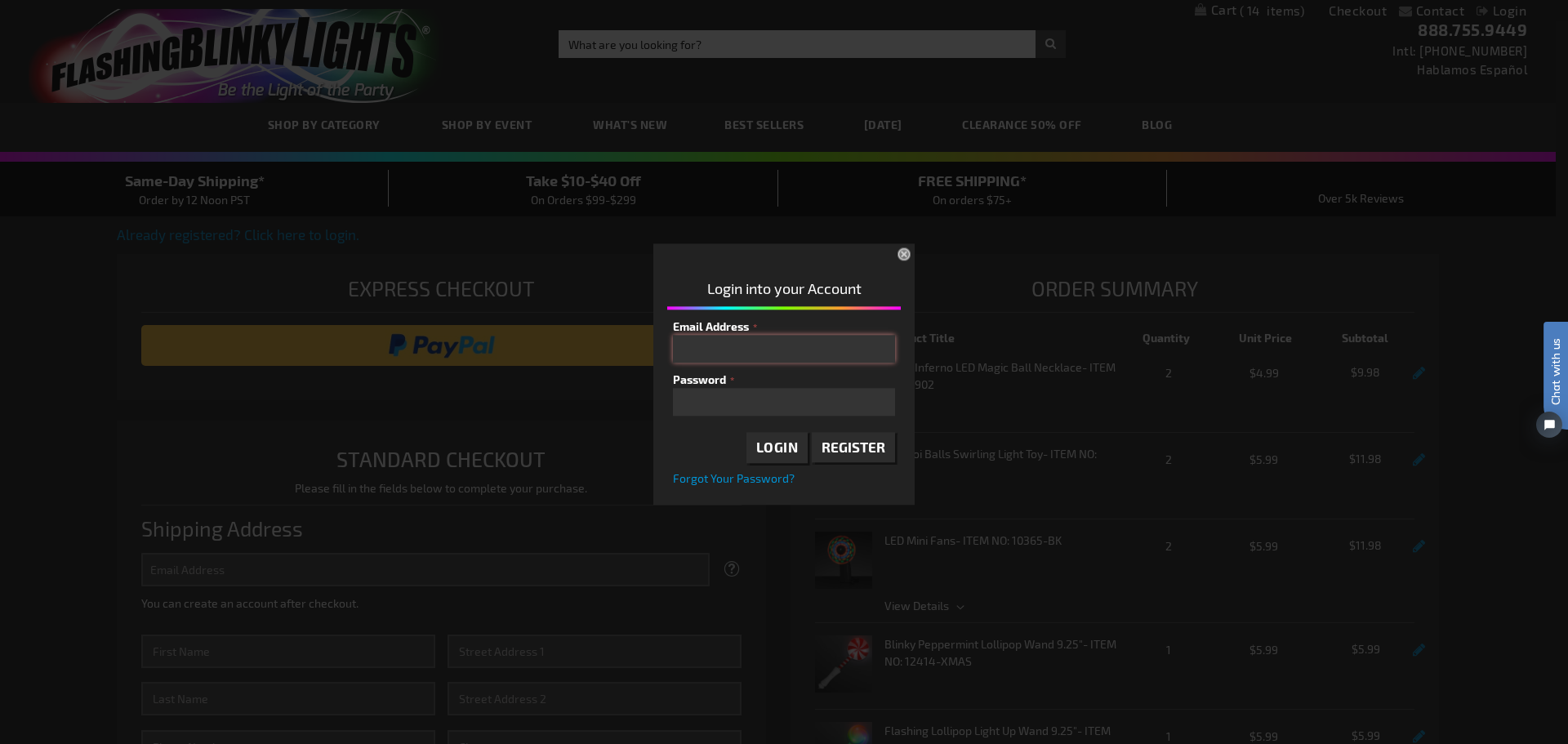
click at [693, 347] on input "Email Address" at bounding box center [784, 348] width 222 height 28
click at [854, 450] on span "Register" at bounding box center [854, 447] width 64 height 16
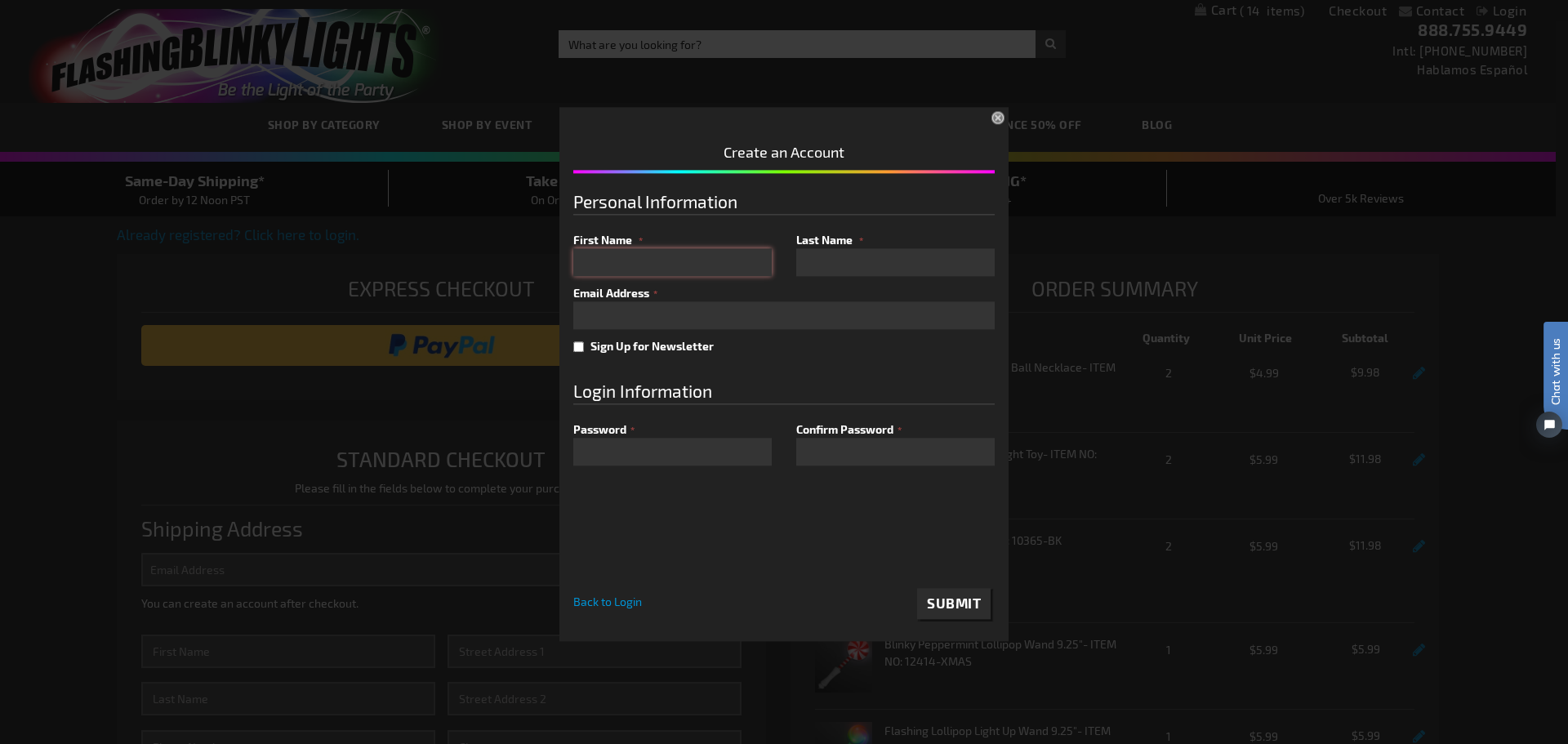
click at [602, 268] on input "First Name" at bounding box center [673, 262] width 198 height 28
type input "Mona"
type input "Soehl"
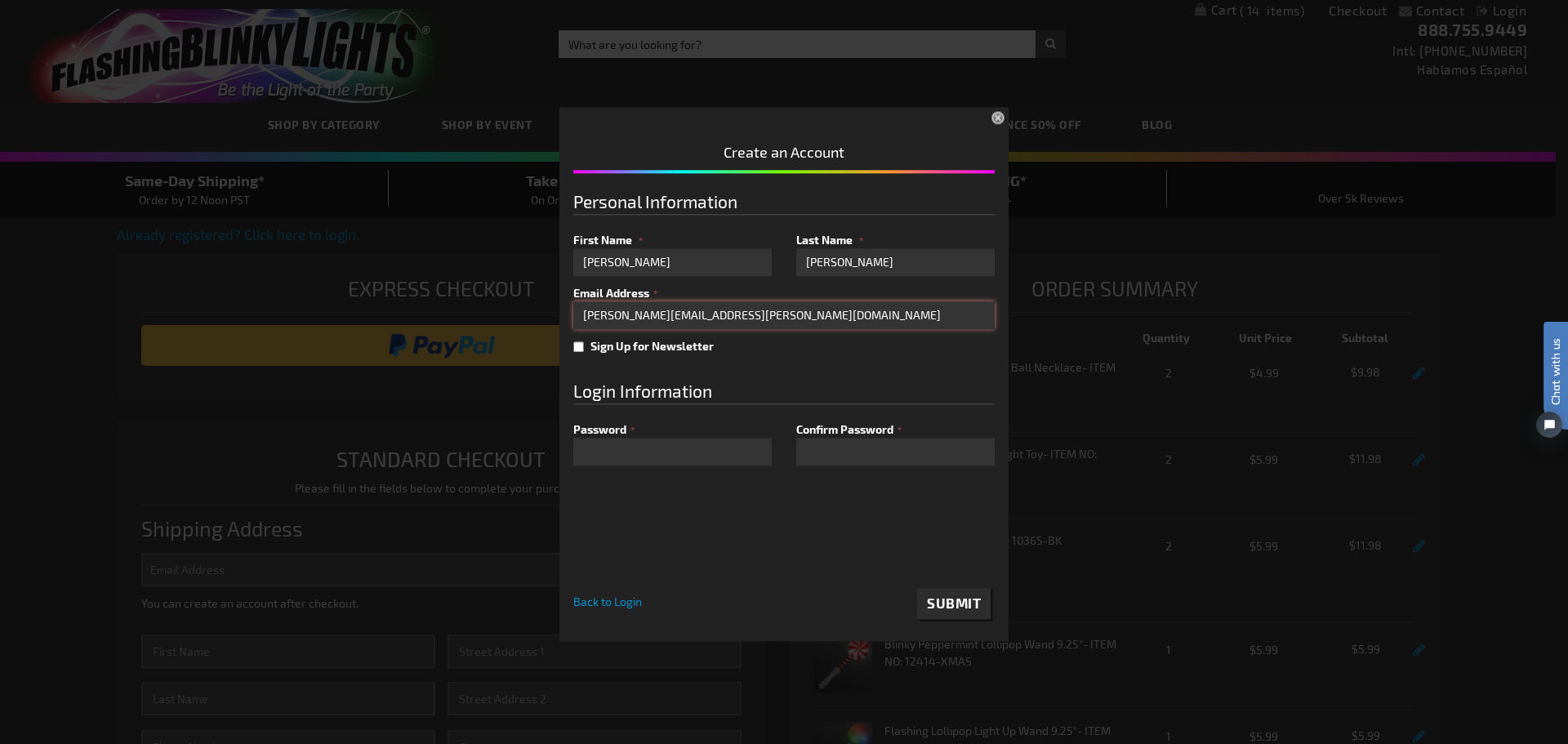
type input "[PERSON_NAME][EMAIL_ADDRESS][PERSON_NAME][DOMAIN_NAME]"
click at [944, 601] on span "Submit" at bounding box center [954, 603] width 54 height 16
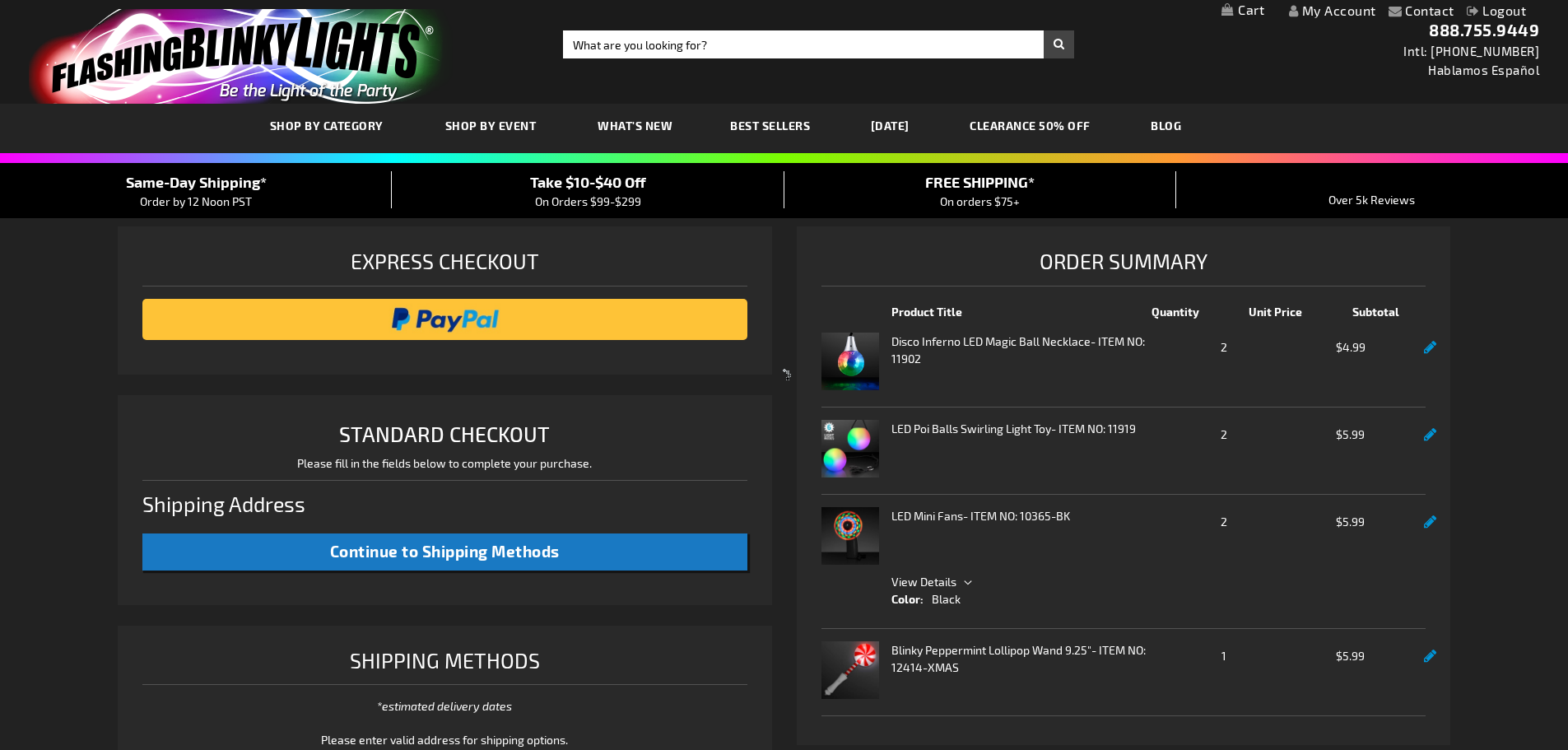
select select "US"
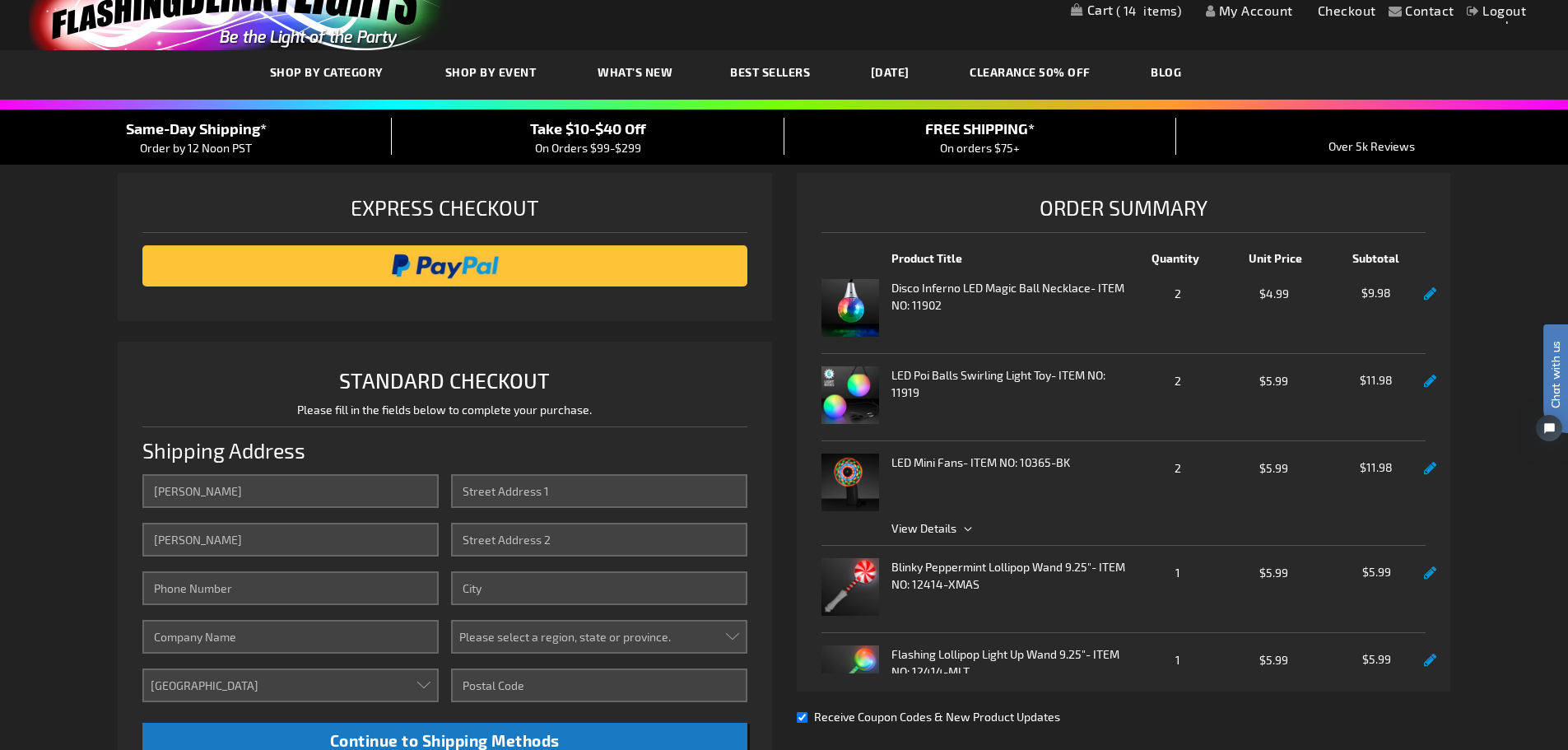
scroll to position [165, 0]
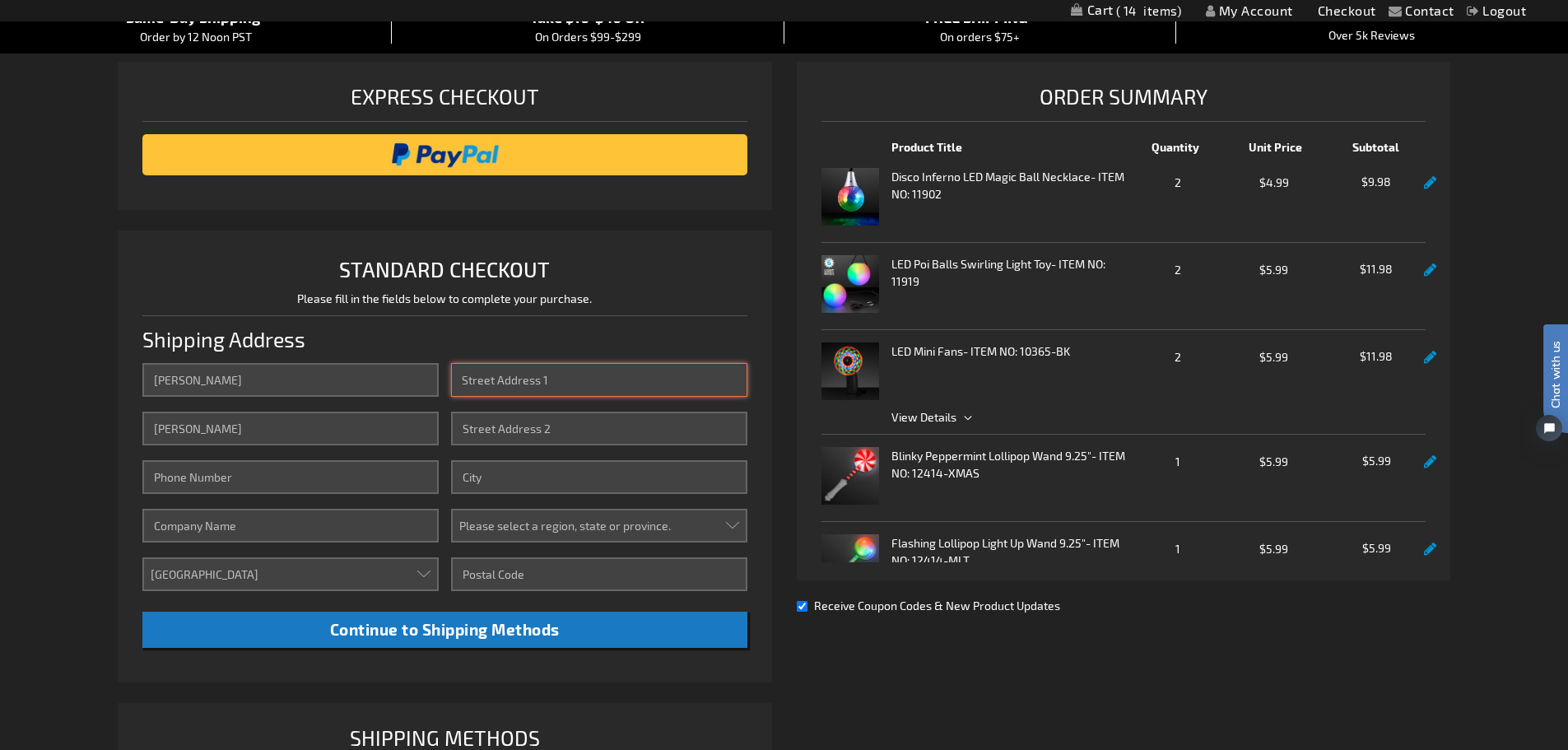
click at [502, 388] on input "Street Address: Line 1" at bounding box center [599, 380] width 296 height 34
type input "[STREET_ADDRESS]"
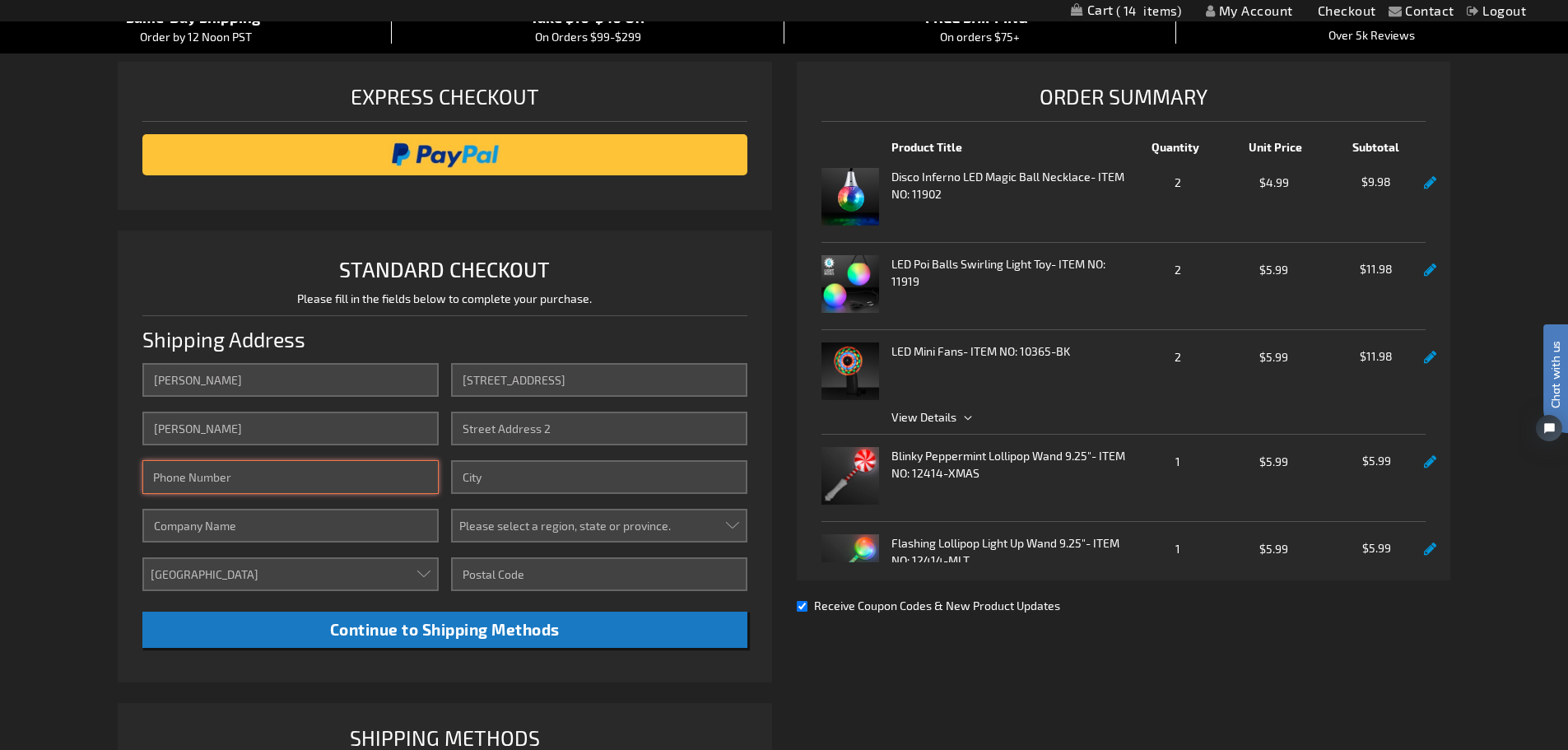
click at [234, 478] on input "Phone Number" at bounding box center [290, 477] width 296 height 34
type input "[PHONE_NUMBER]"
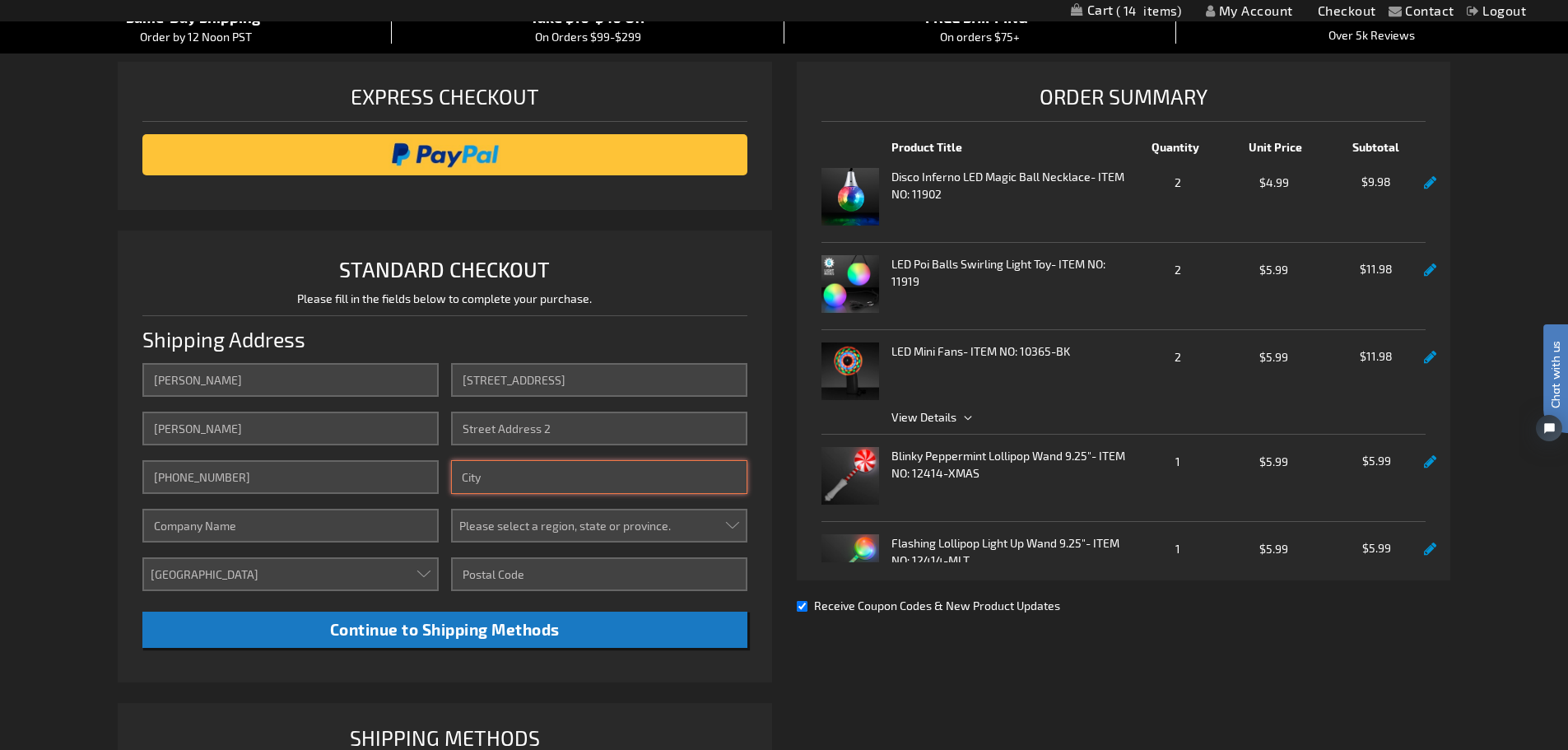
click at [516, 486] on input "City" at bounding box center [599, 477] width 296 height 34
type input "Sioux Falls"
select select "55"
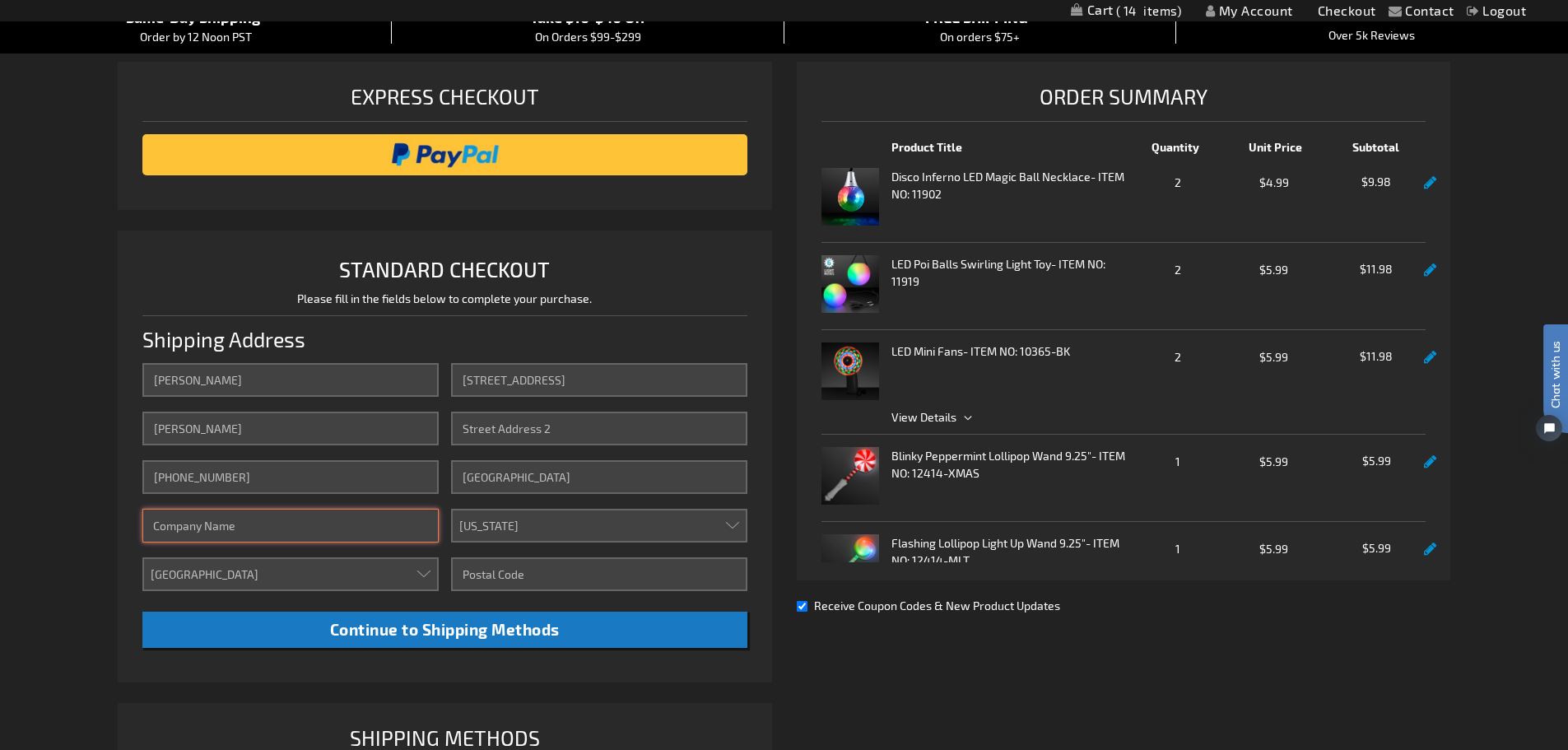
click at [213, 537] on input "Company" at bounding box center [290, 525] width 296 height 34
type input "Lifescape"
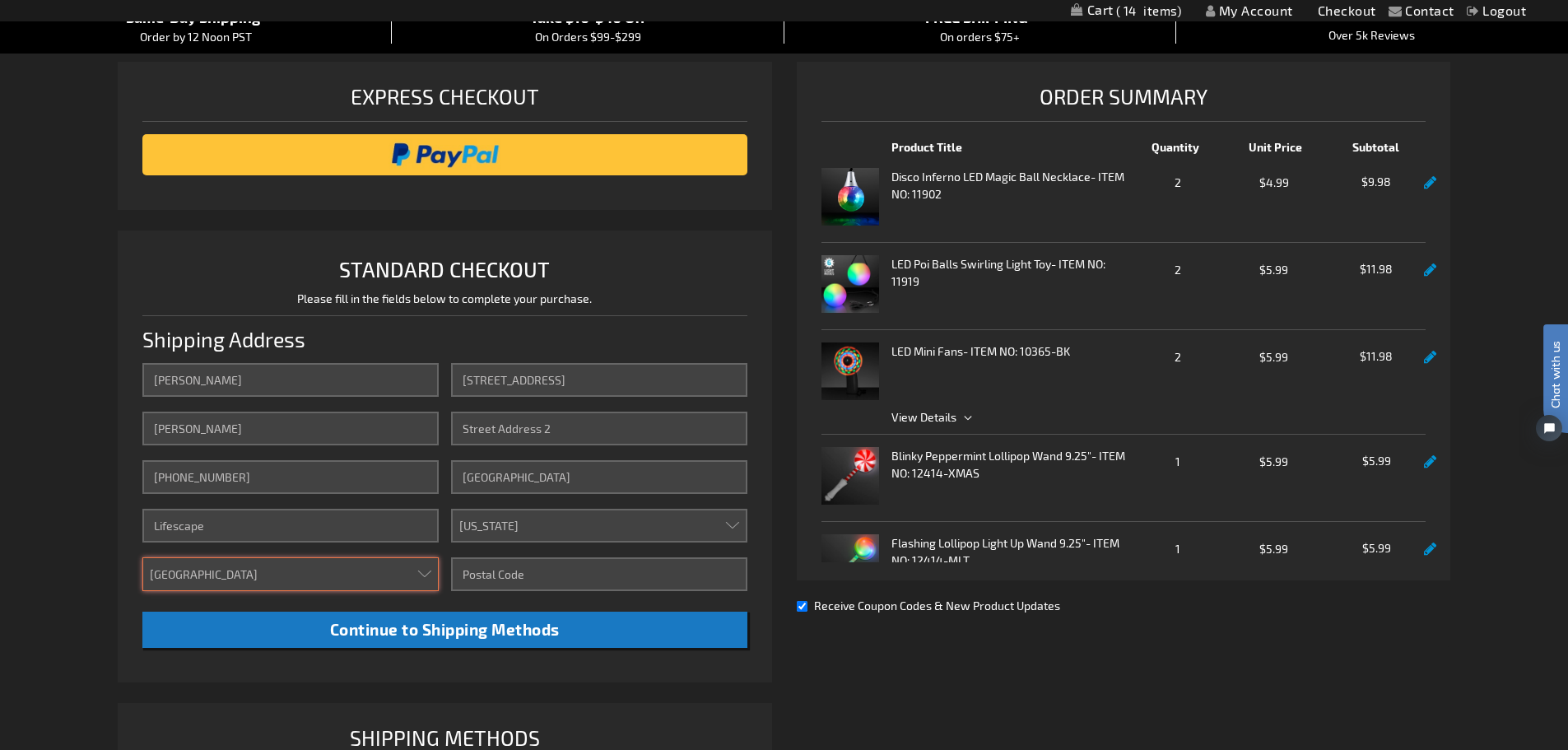
click at [213, 573] on select "Aruba Australia Austria Bahamas Barbados Belgium Belize Bermuda British Virgin …" at bounding box center [290, 574] width 296 height 34
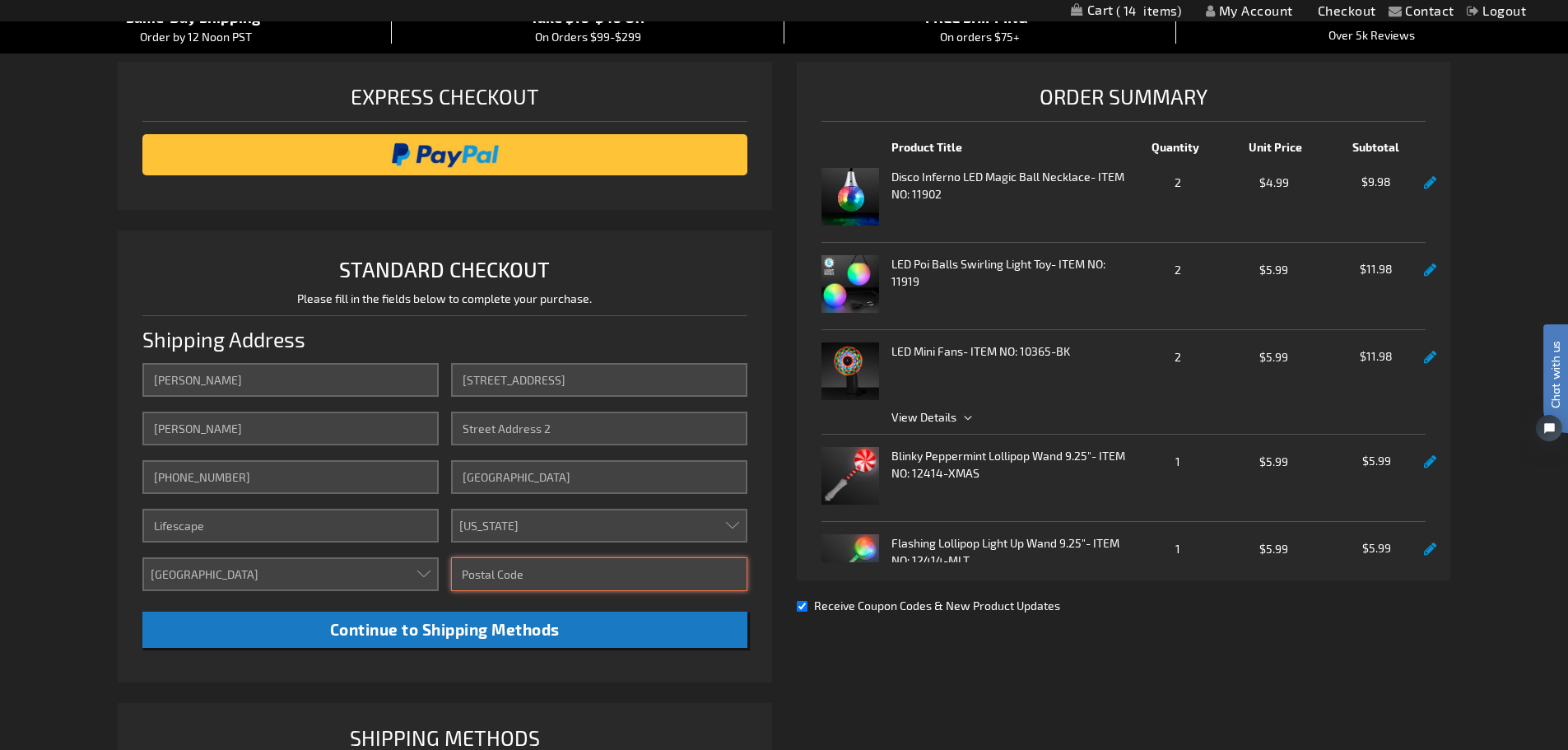
click at [537, 579] on input "Zip/Postal Code" at bounding box center [599, 574] width 296 height 34
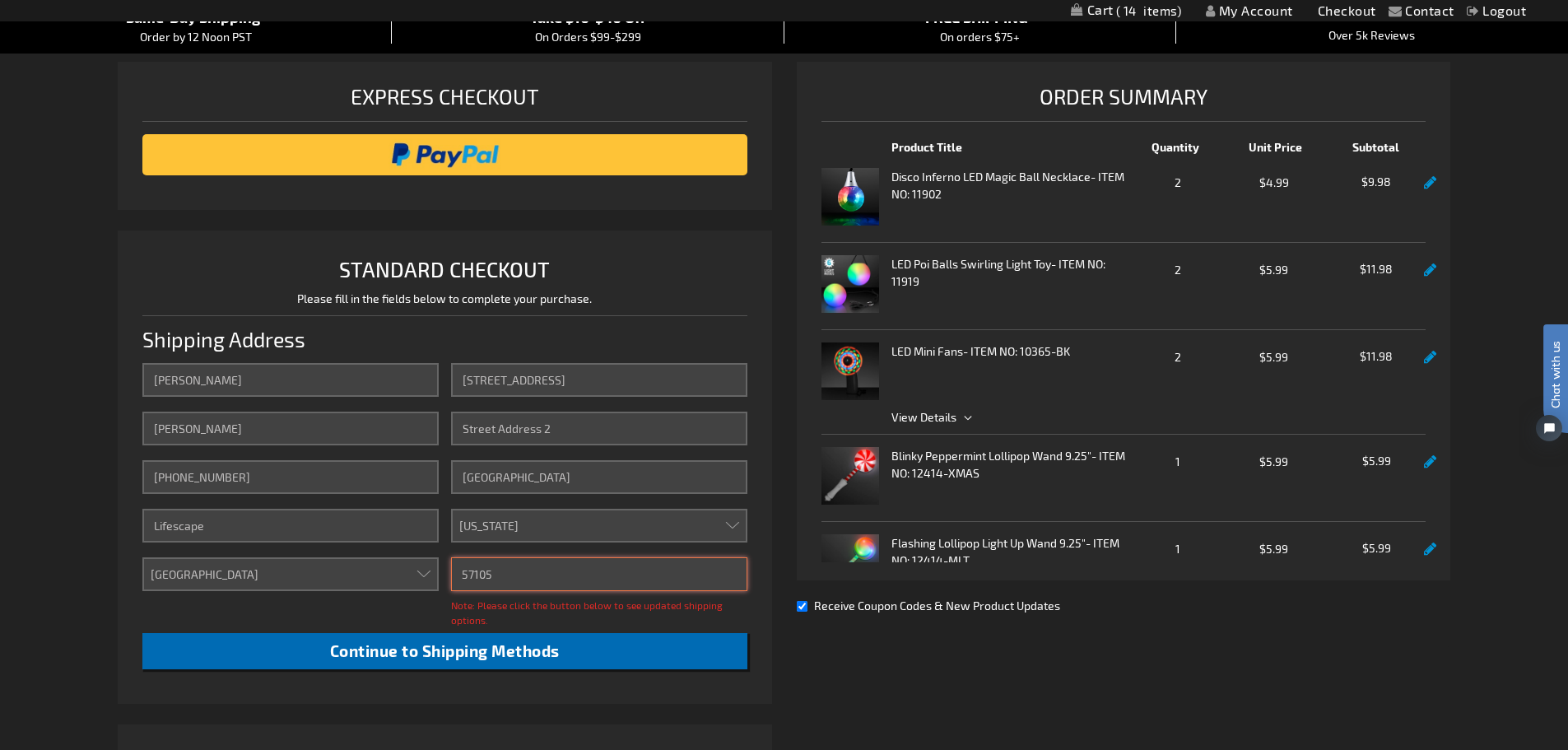
type input "57105"
click at [520, 651] on span "Continue to Shipping Methods" at bounding box center [445, 650] width 229 height 19
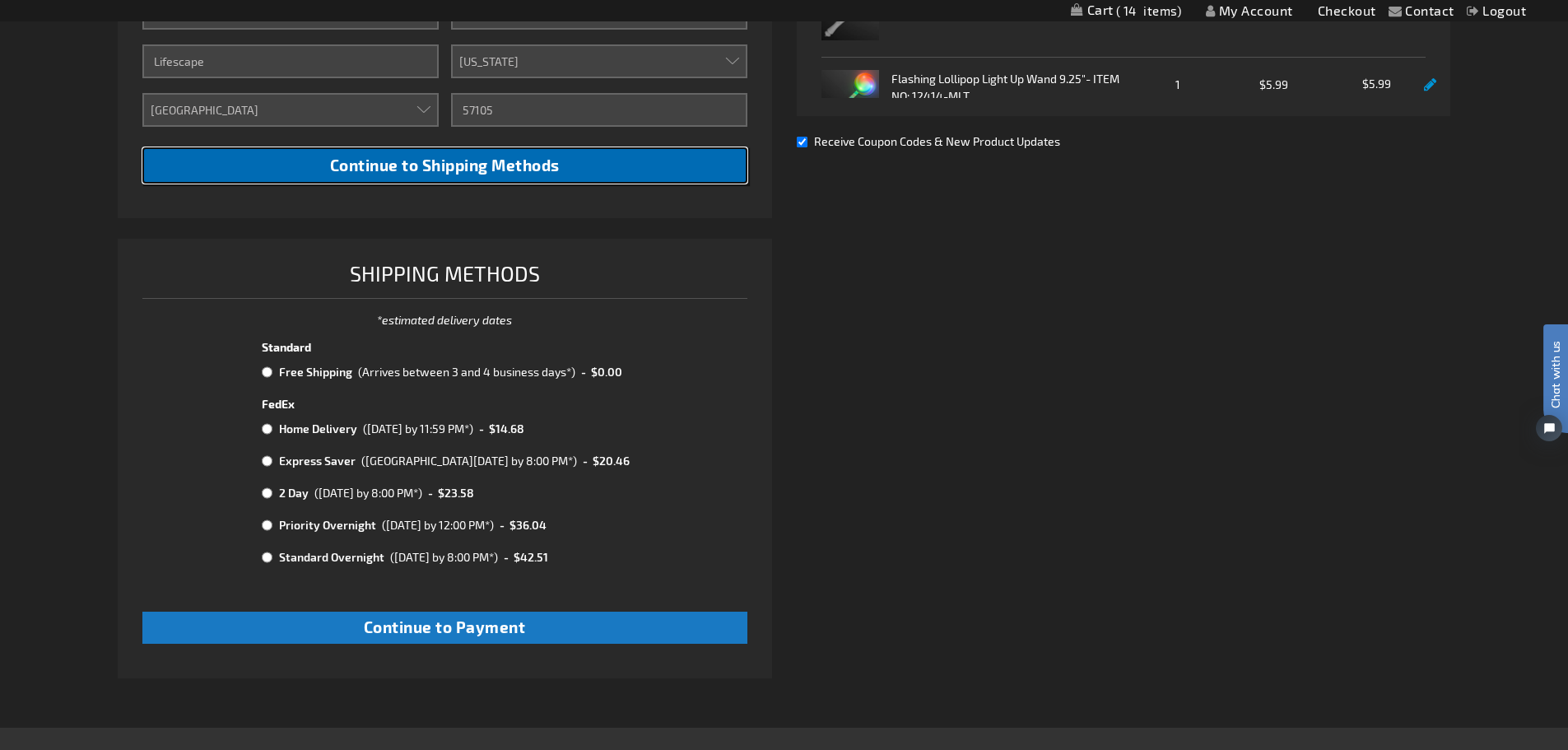
scroll to position [658, 0]
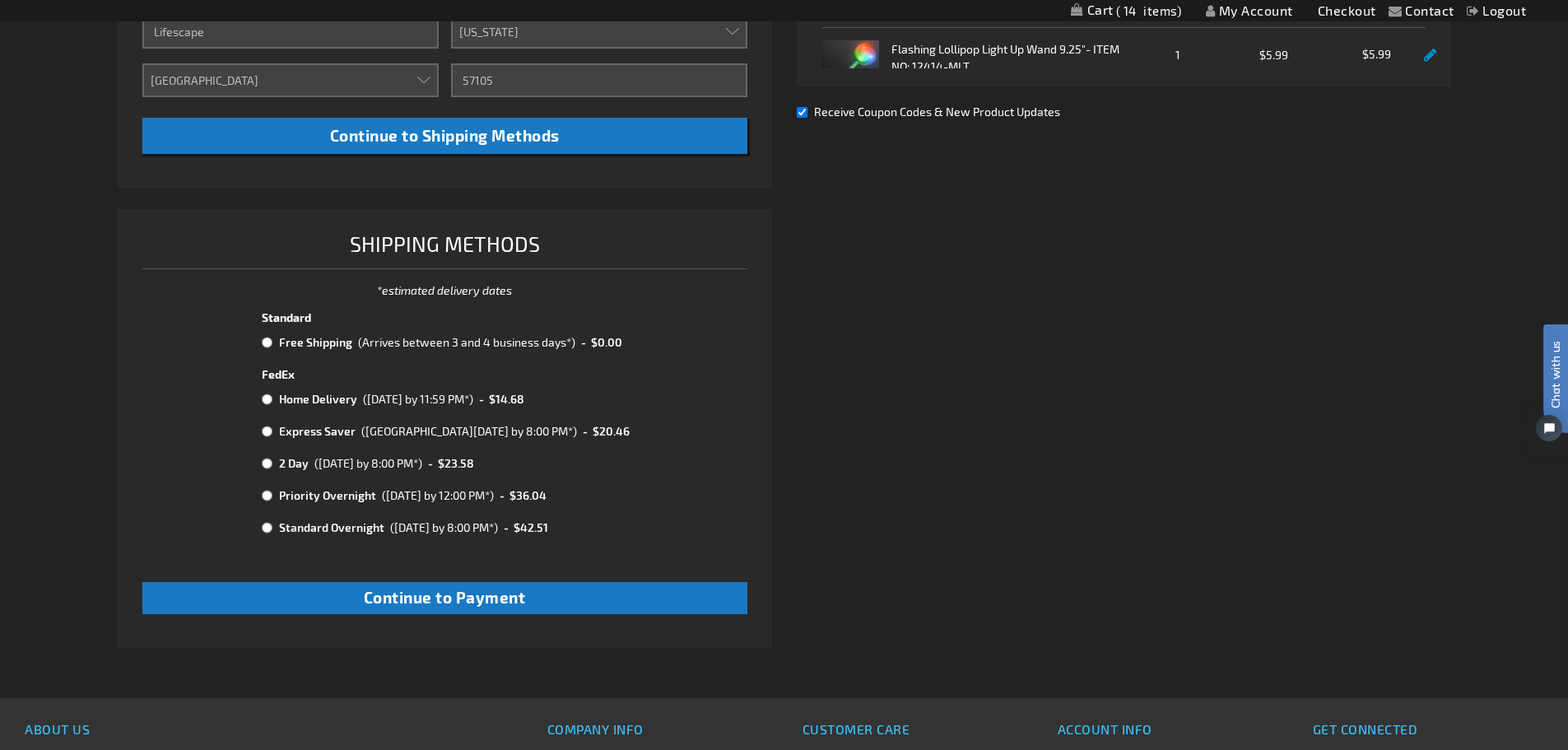
click at [606, 343] on span "$0.00" at bounding box center [606, 341] width 33 height 14
radio input "true"
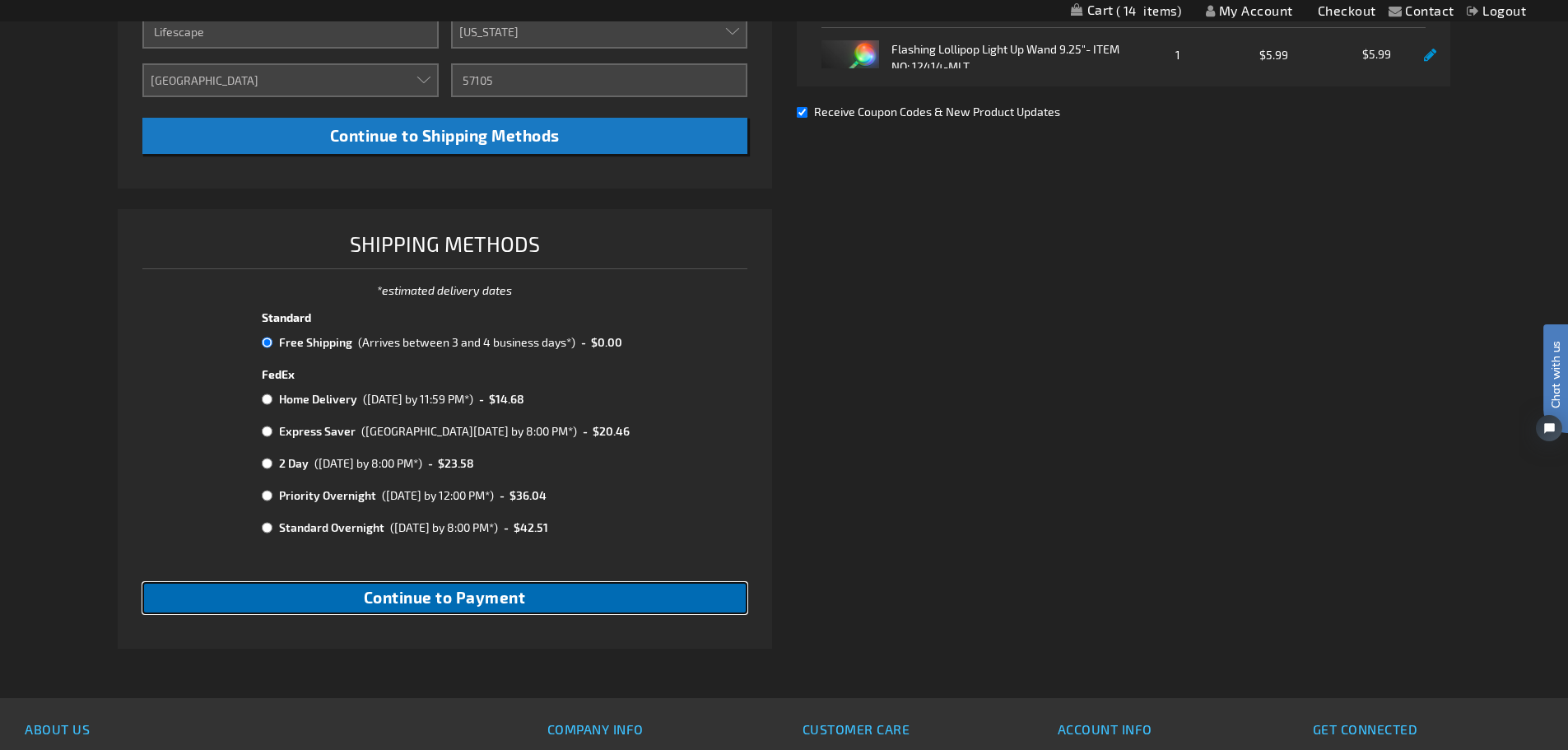
click at [481, 594] on span "Continue to Payment" at bounding box center [445, 597] width 162 height 19
checkbox input "true"
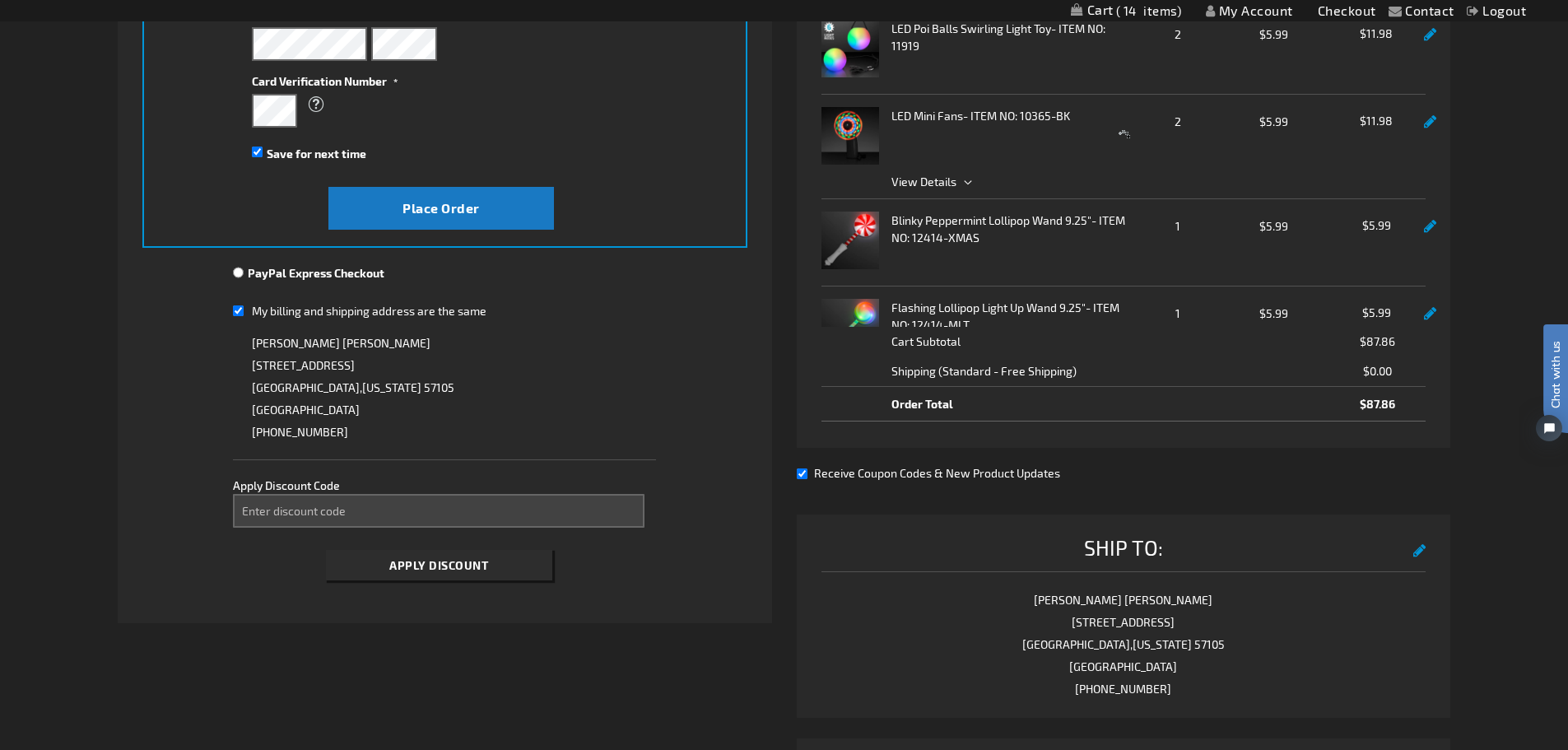
scroll to position [412, 0]
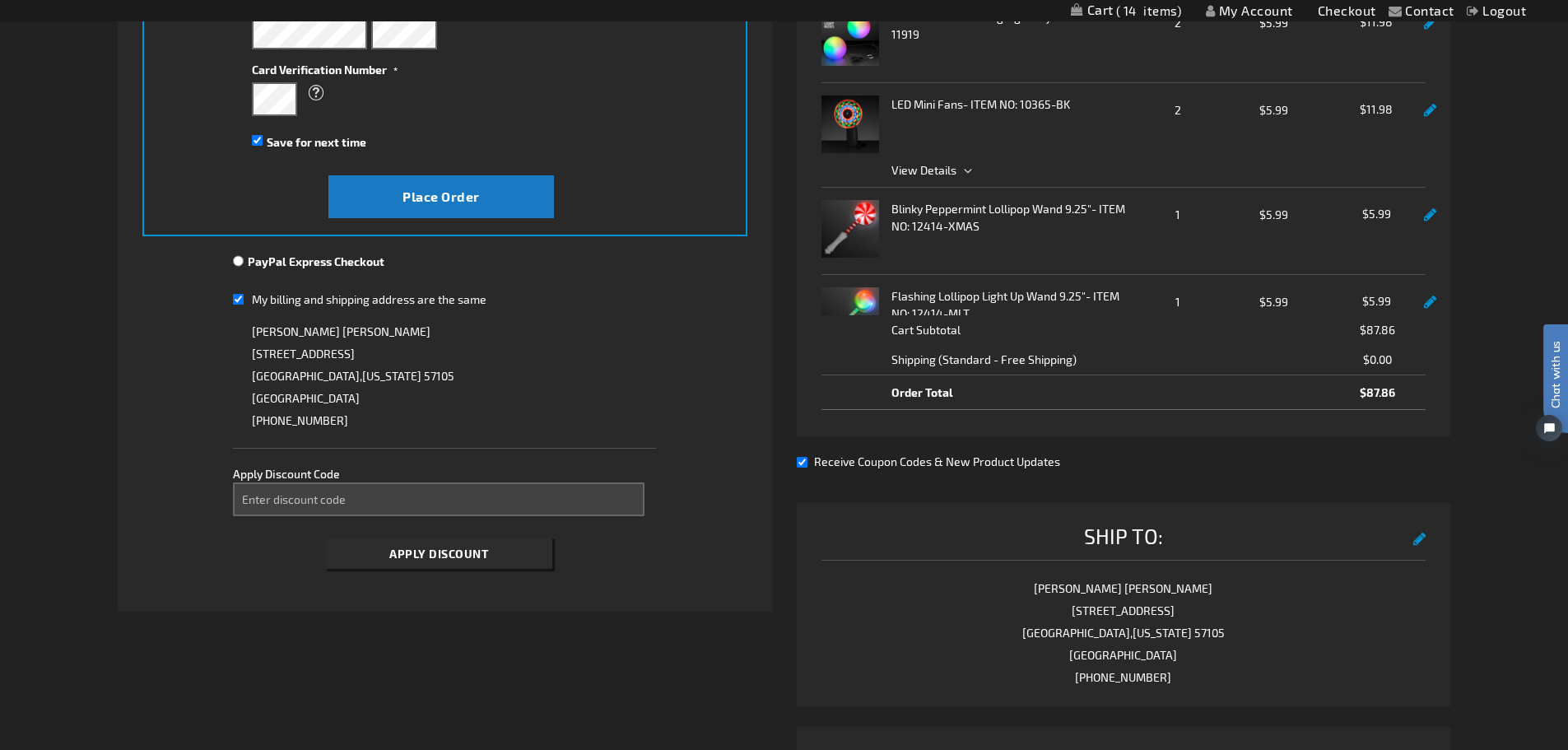
click at [237, 259] on input "PayPal Express Checkout" at bounding box center [238, 260] width 11 height 13
radio input "true"
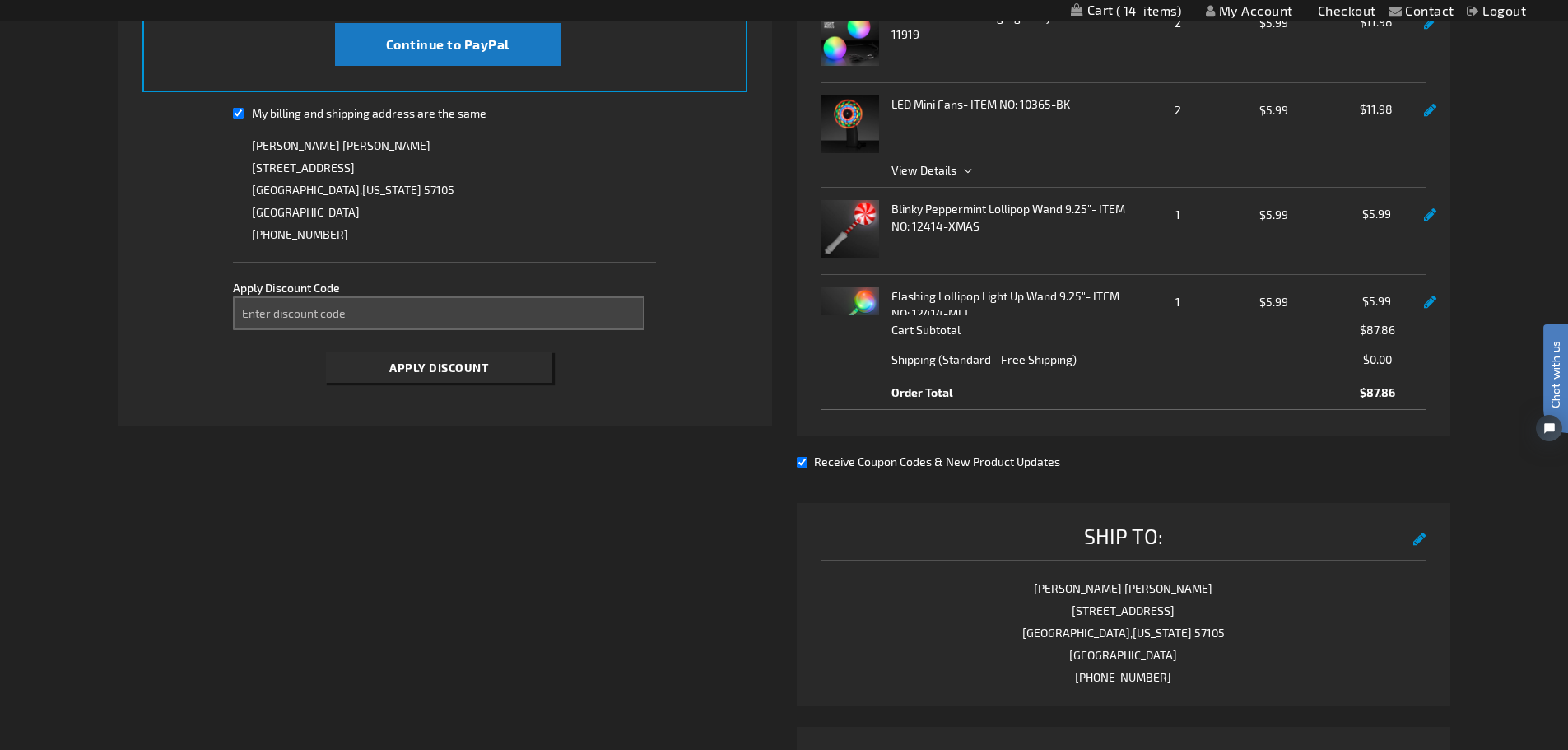
click at [237, 114] on input "My billing and shipping address are the same" at bounding box center [238, 113] width 11 height 34
checkbox input "false"
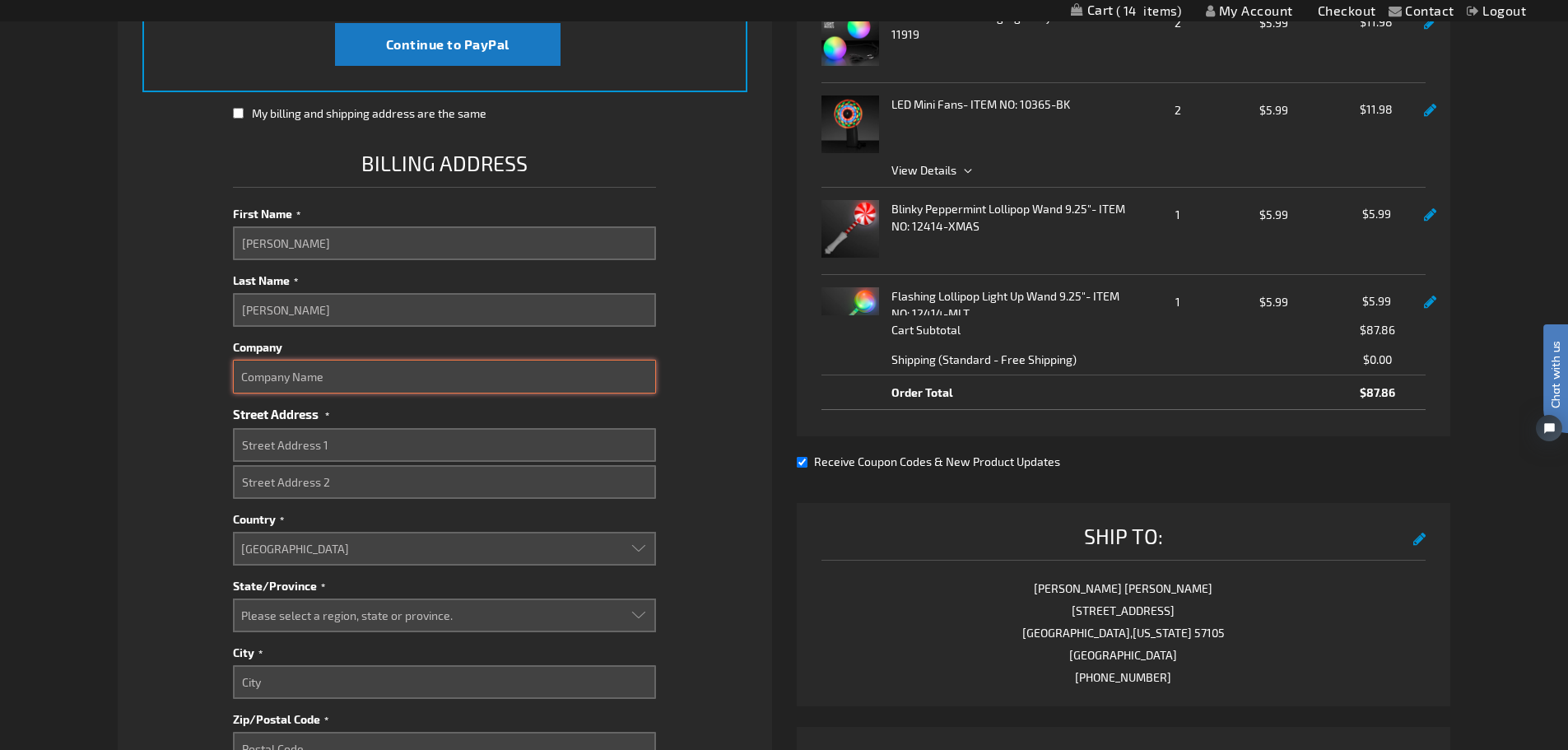
click at [296, 378] on input "Company" at bounding box center [444, 376] width 423 height 34
type input "Lifescape"
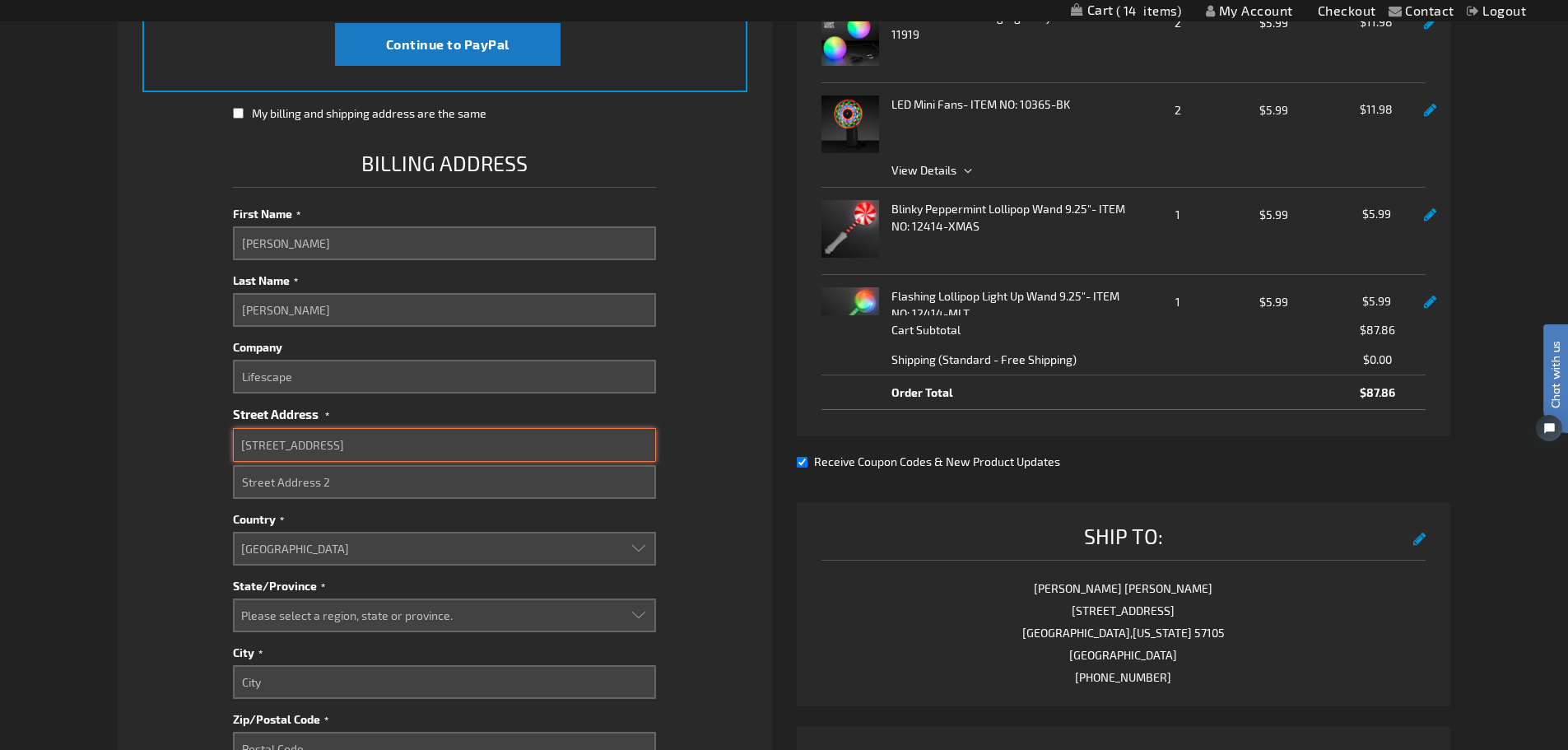
type input "[STREET_ADDRESS]"
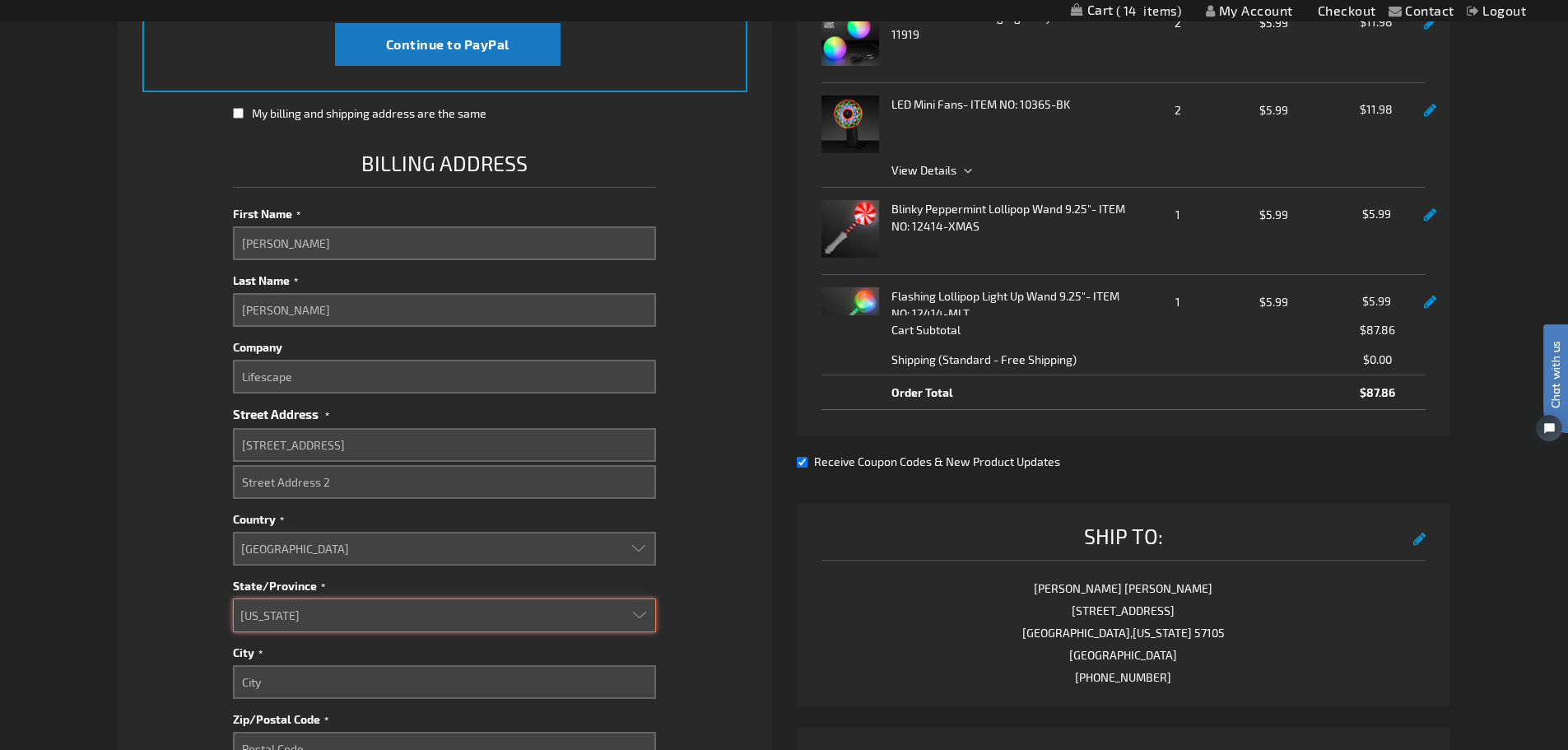
select select "55"
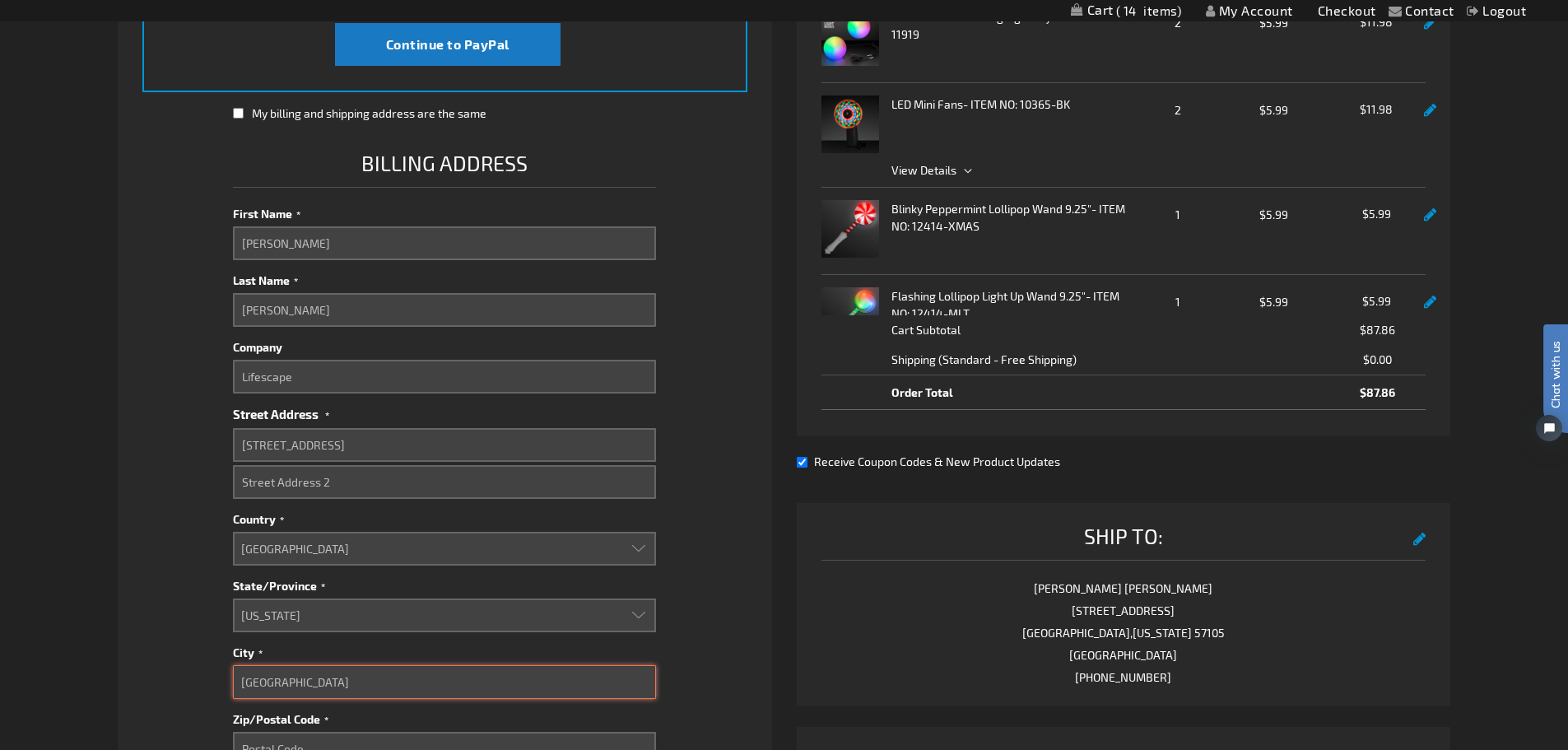
type input "Sioux Falls"
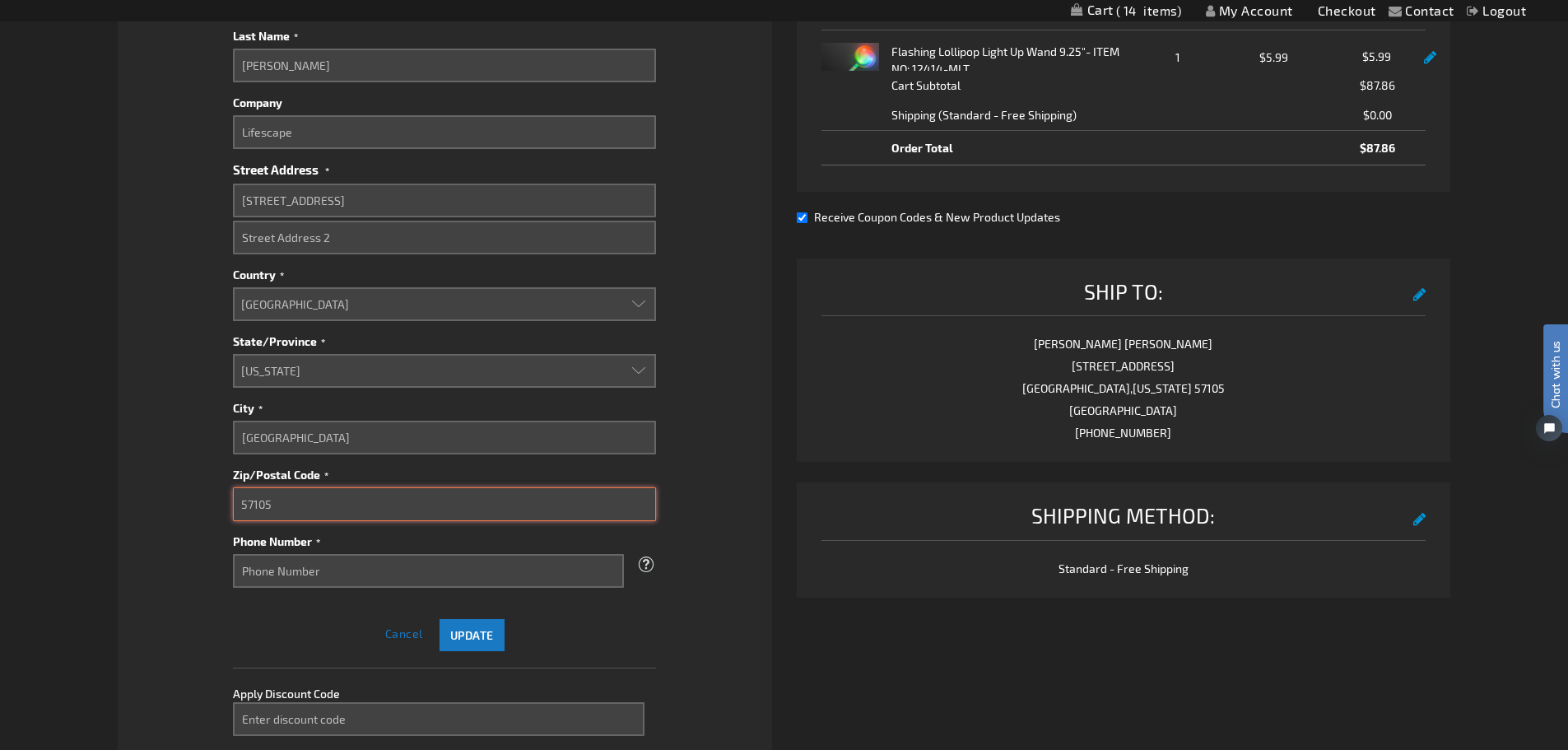
scroll to position [664, 0]
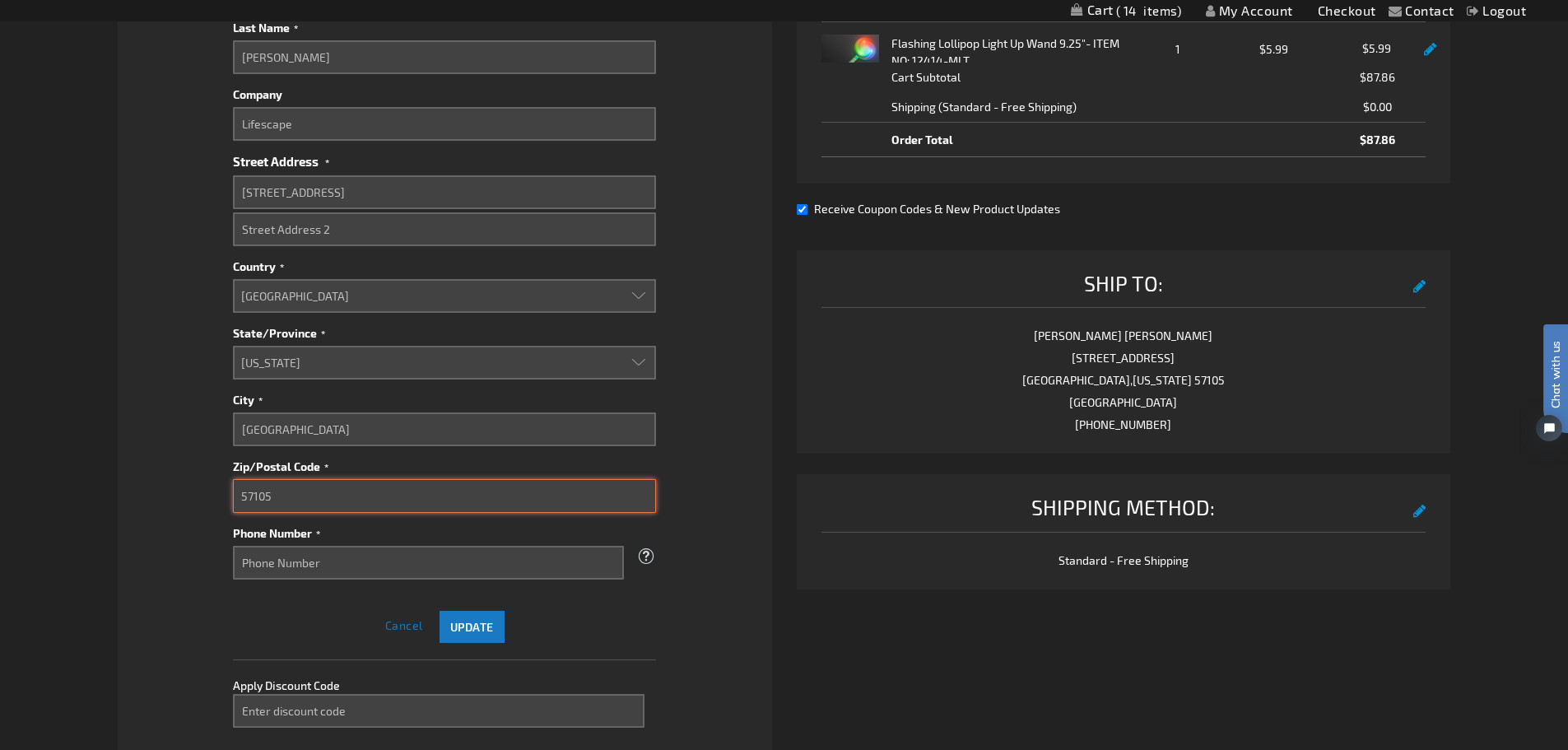
type input "57105"
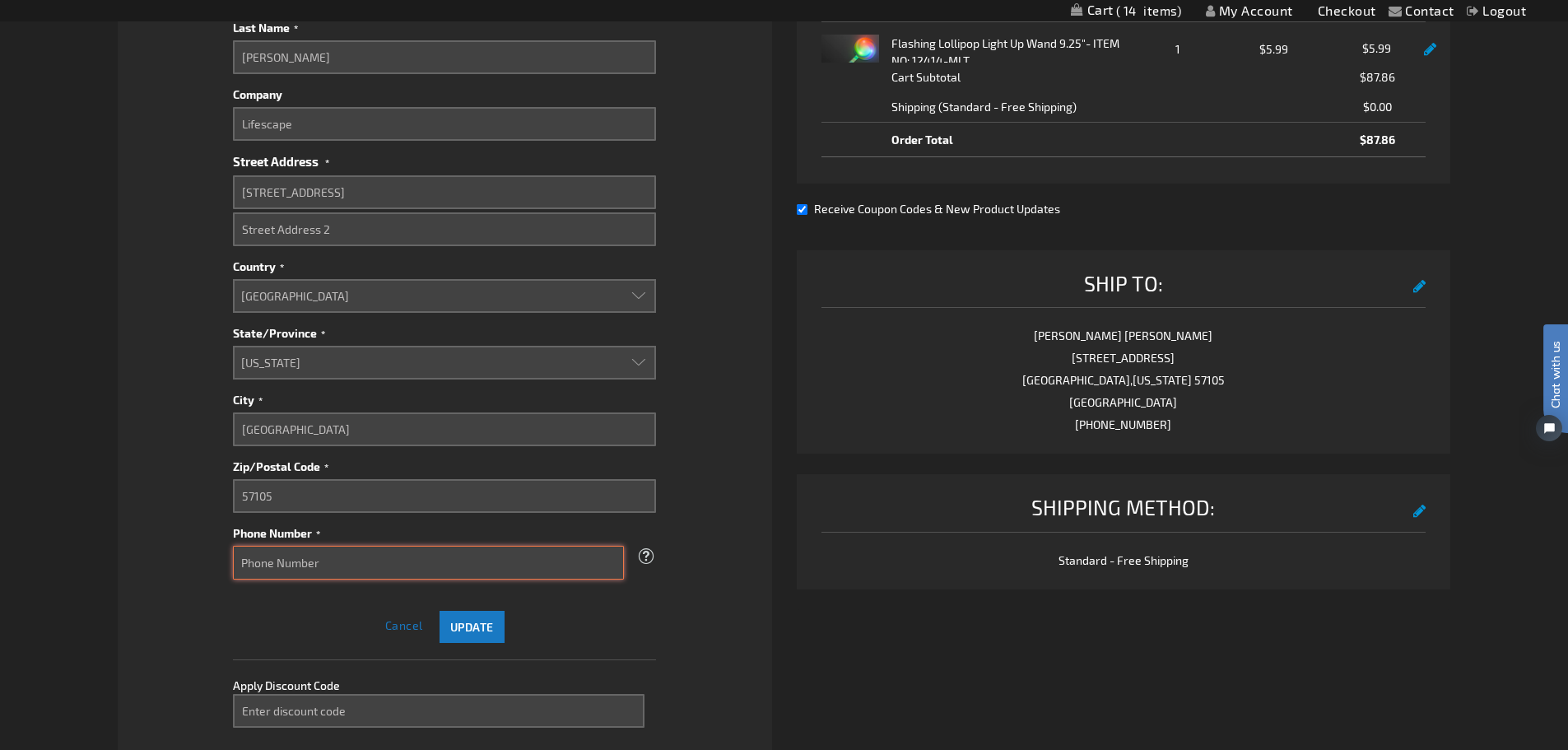
click at [349, 565] on input "Phone Number" at bounding box center [428, 562] width 391 height 34
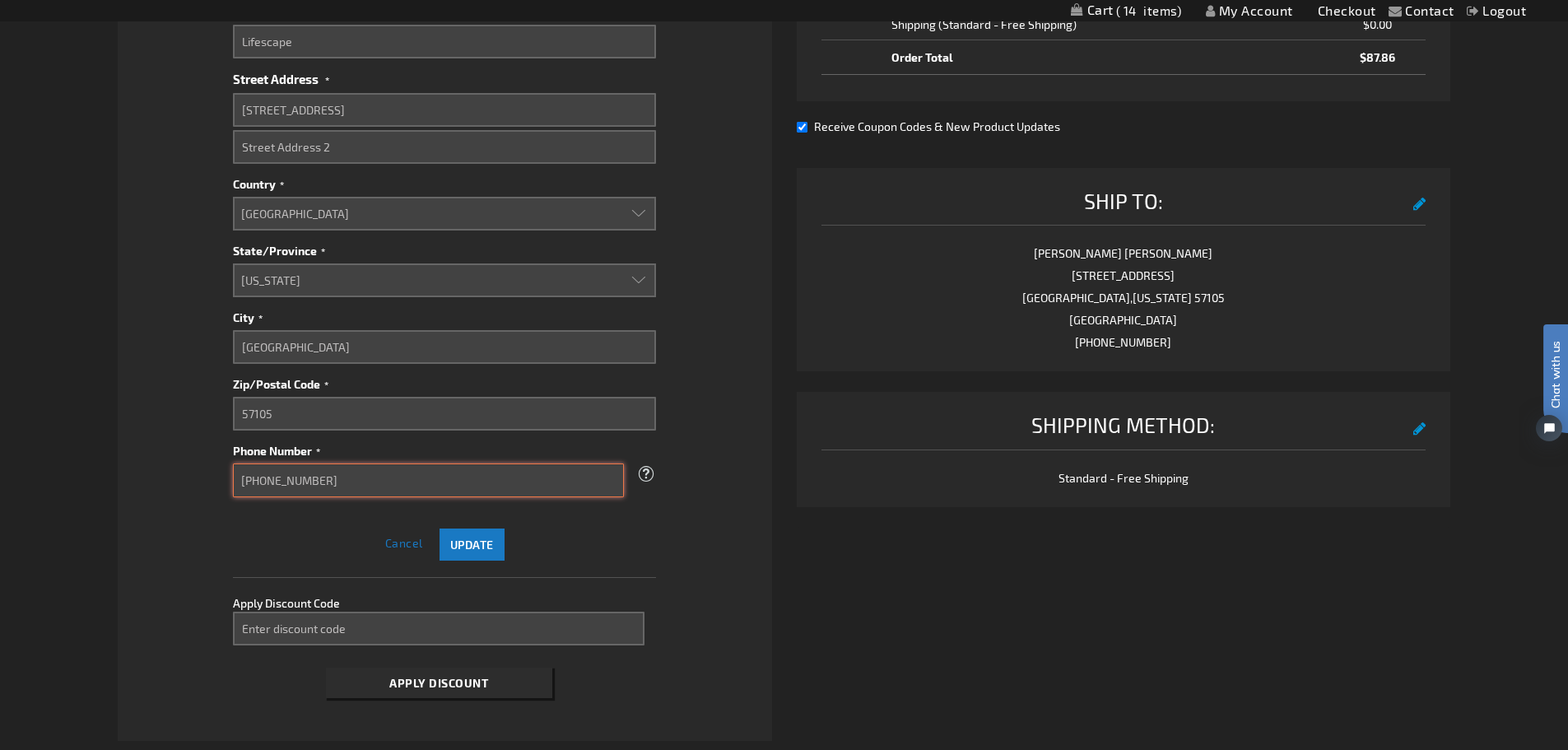
type input "[PHONE_NUMBER]"
click at [462, 541] on span "Update" at bounding box center [472, 544] width 44 height 14
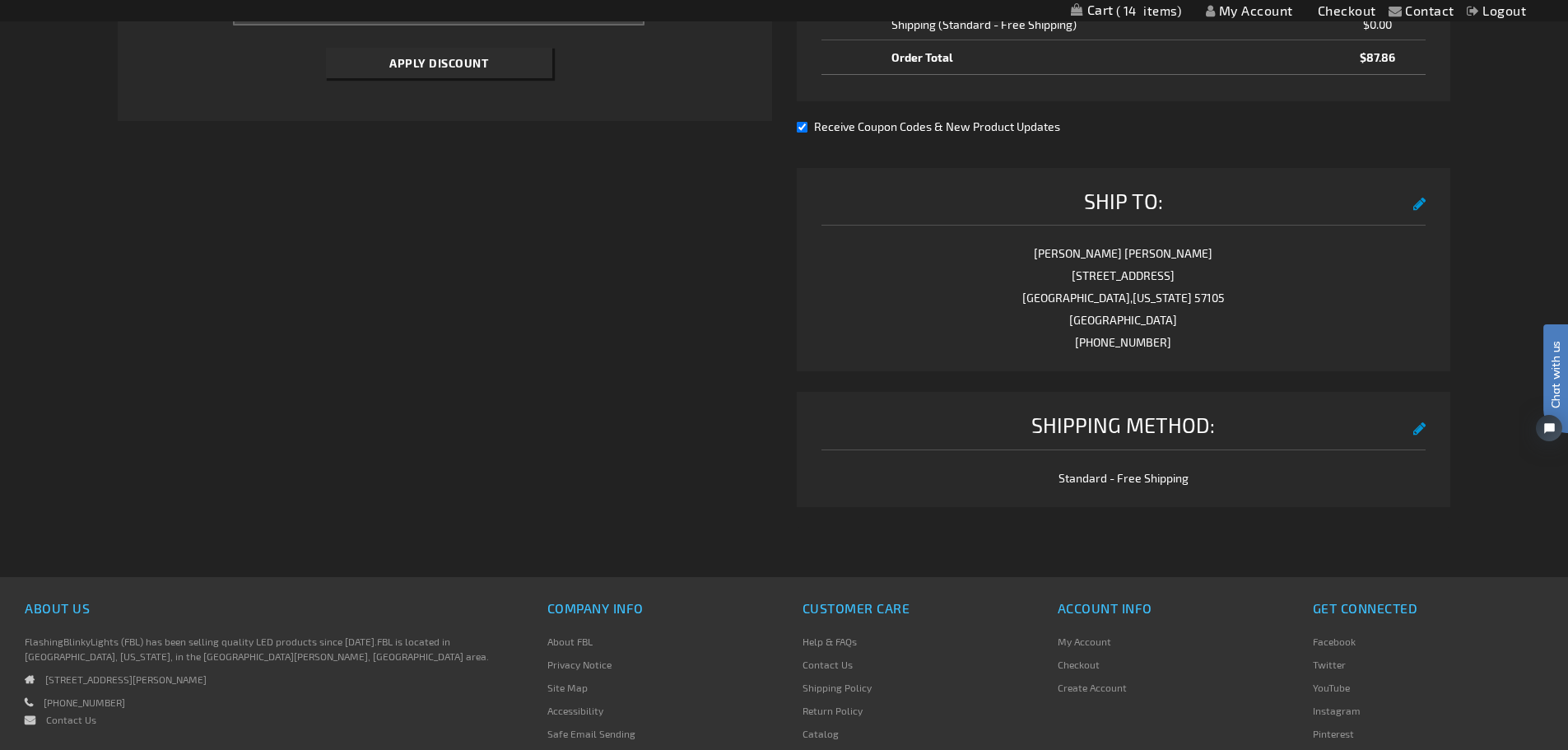
click at [802, 127] on input "Receive Coupon Codes & New Product Updates" at bounding box center [802, 127] width 11 height 11
checkbox input "false"
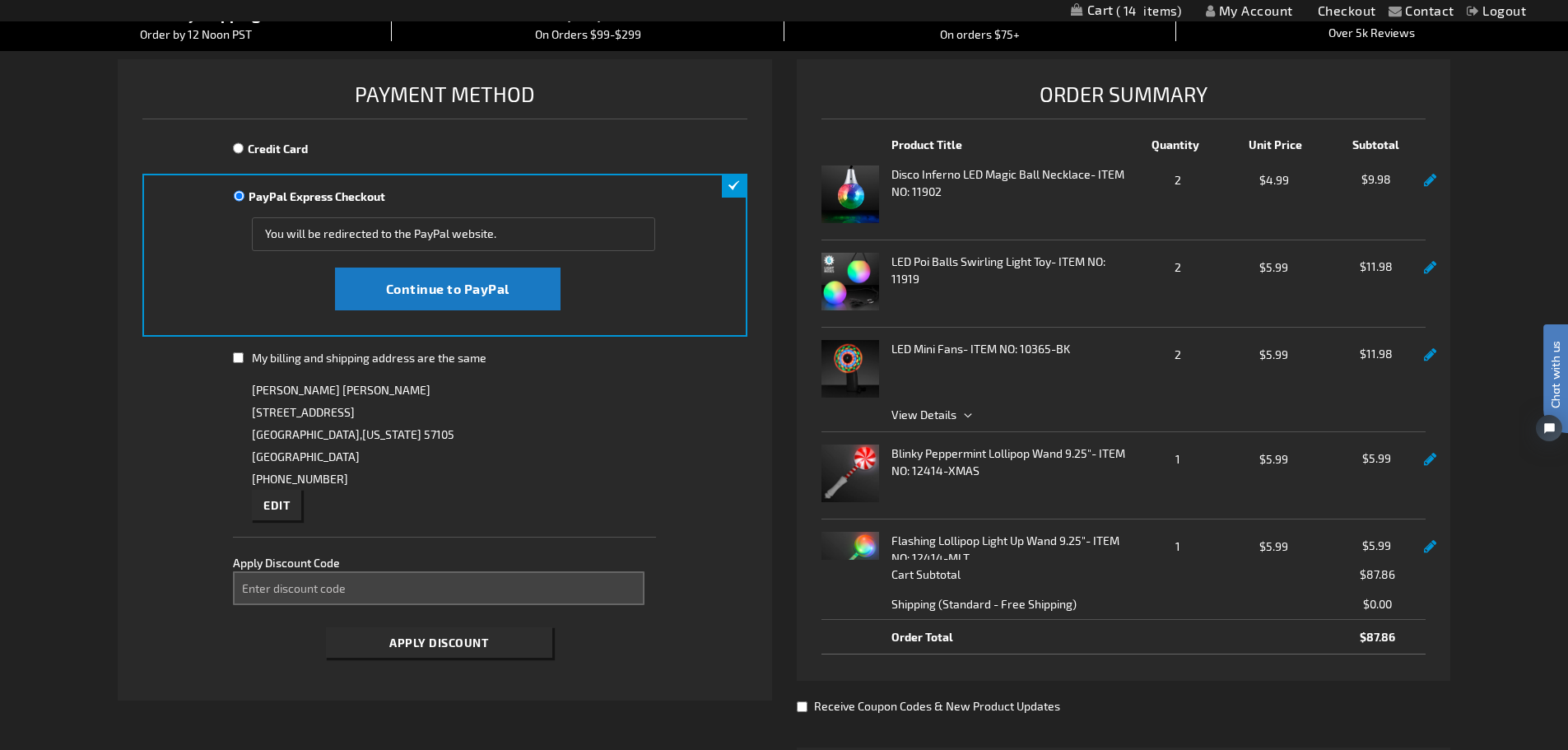
scroll to position [171, 0]
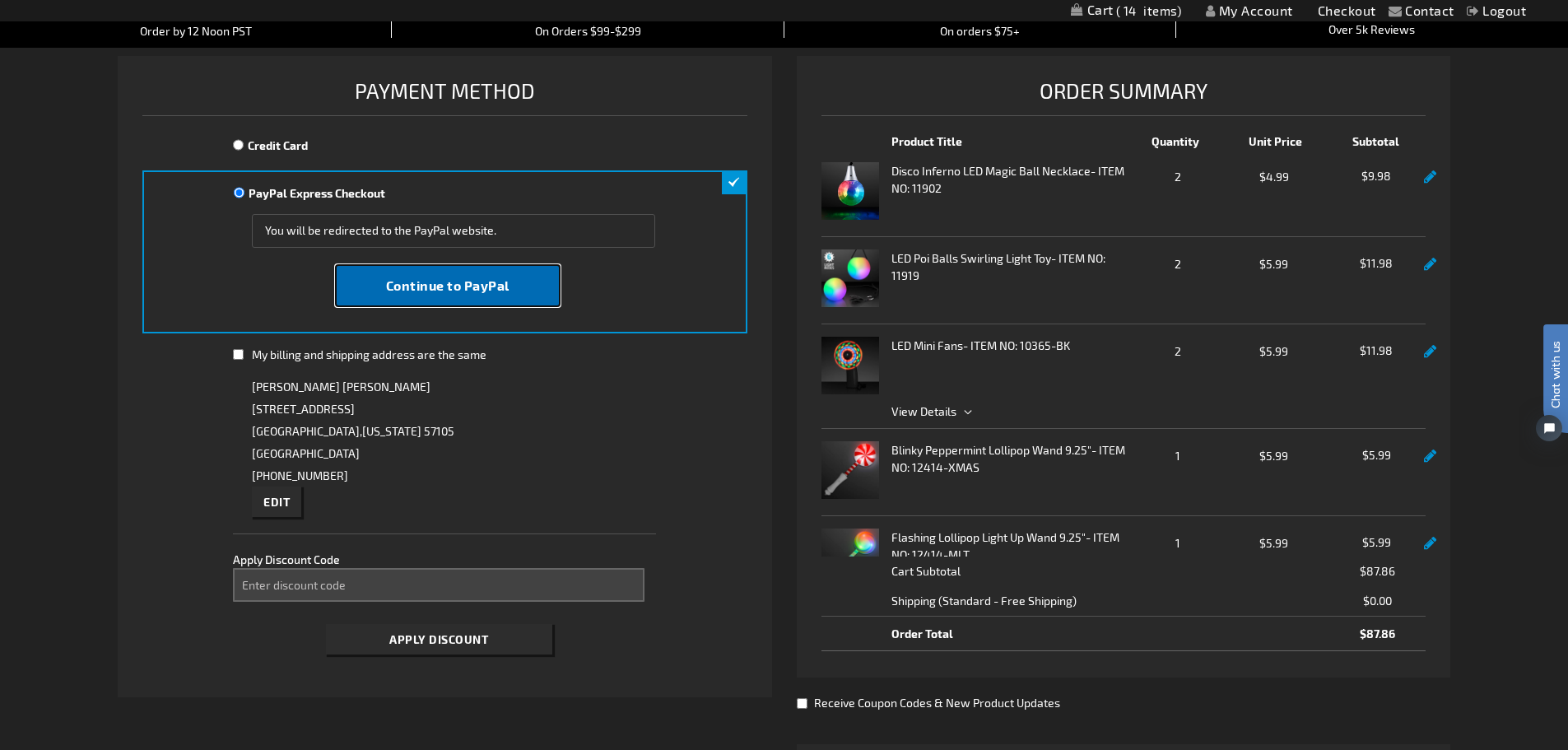
click at [436, 264] on button "Continue to PayPal" at bounding box center [447, 285] width 226 height 43
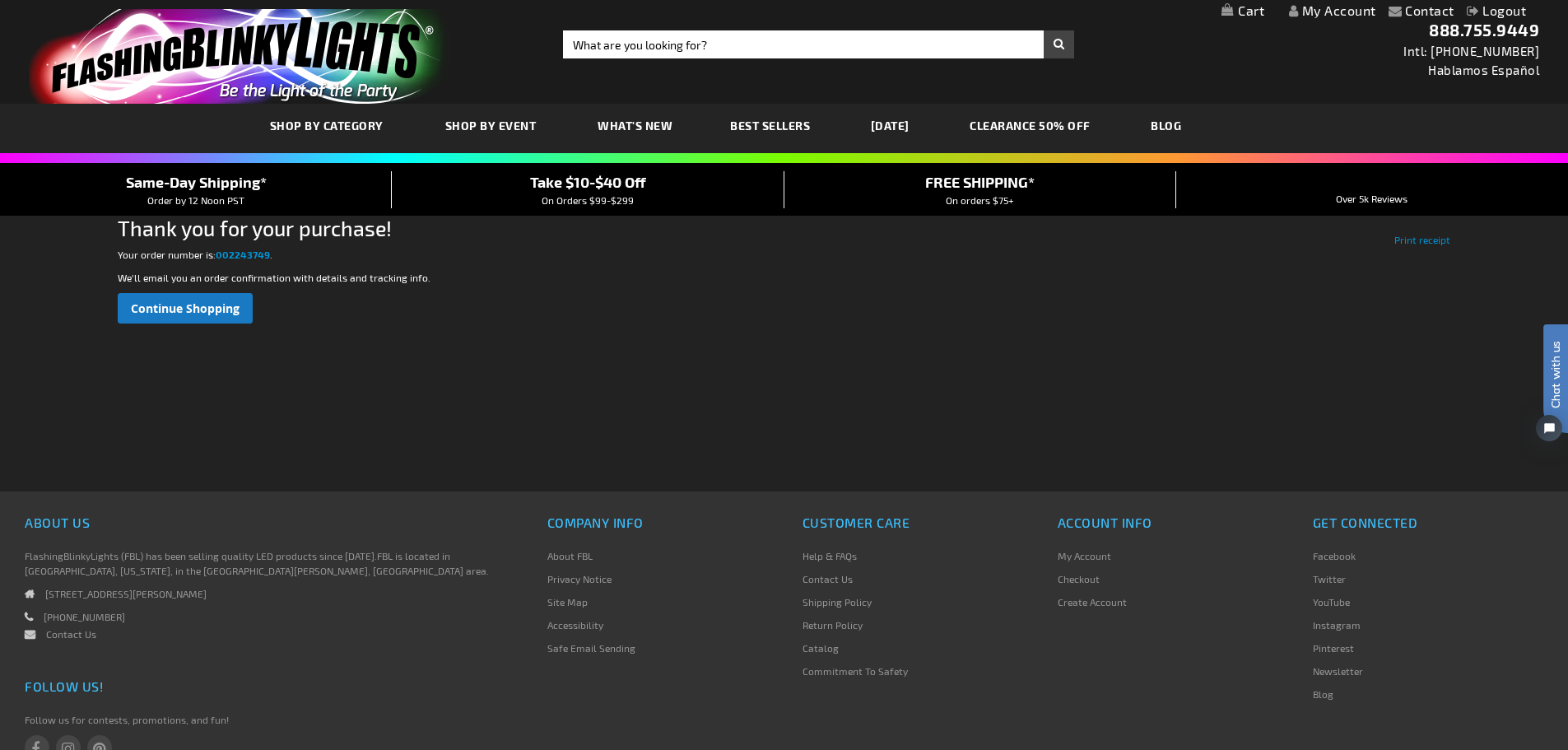
click at [1329, 12] on link "My Account" at bounding box center [1332, 10] width 87 height 16
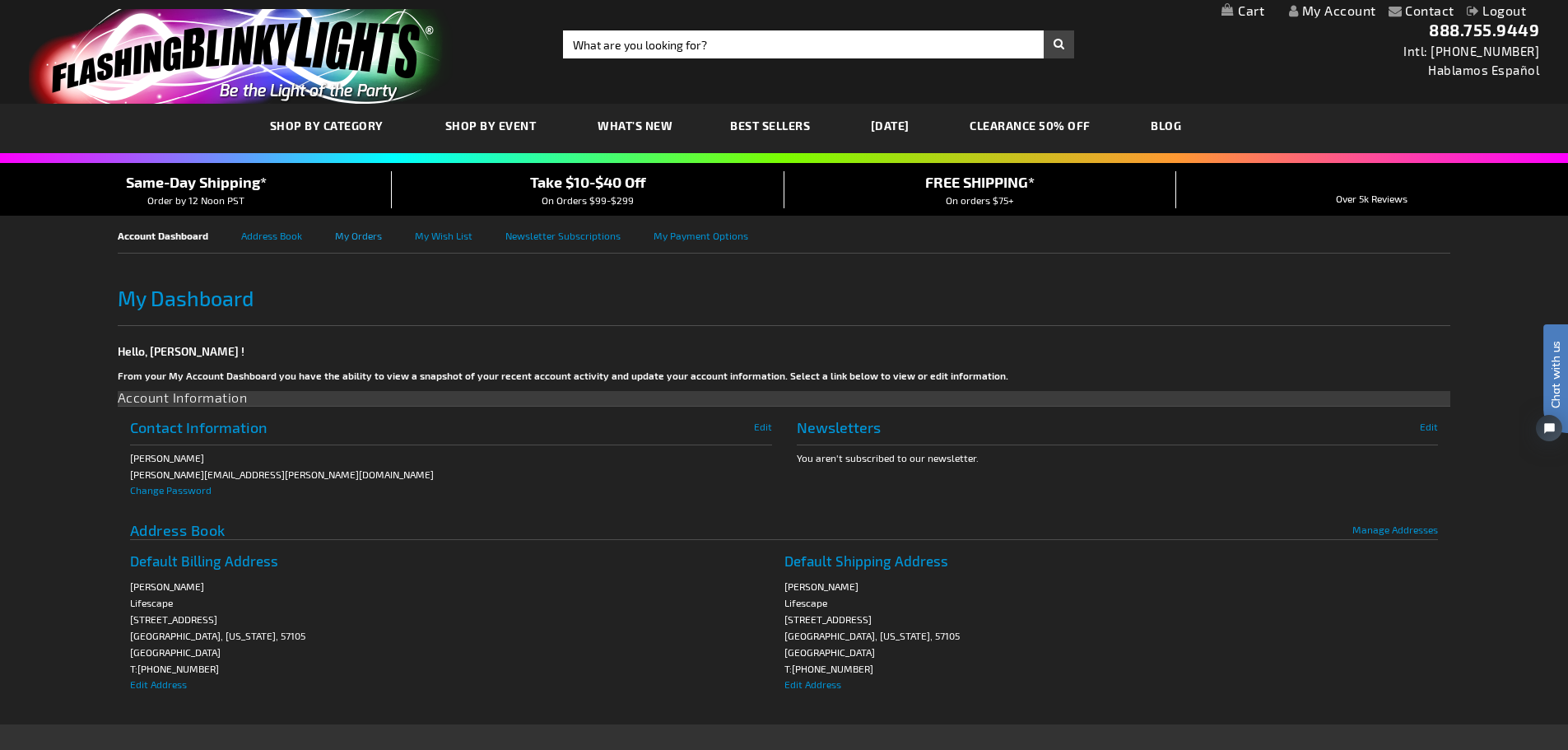
click at [368, 235] on link "My Orders" at bounding box center [374, 234] width 80 height 37
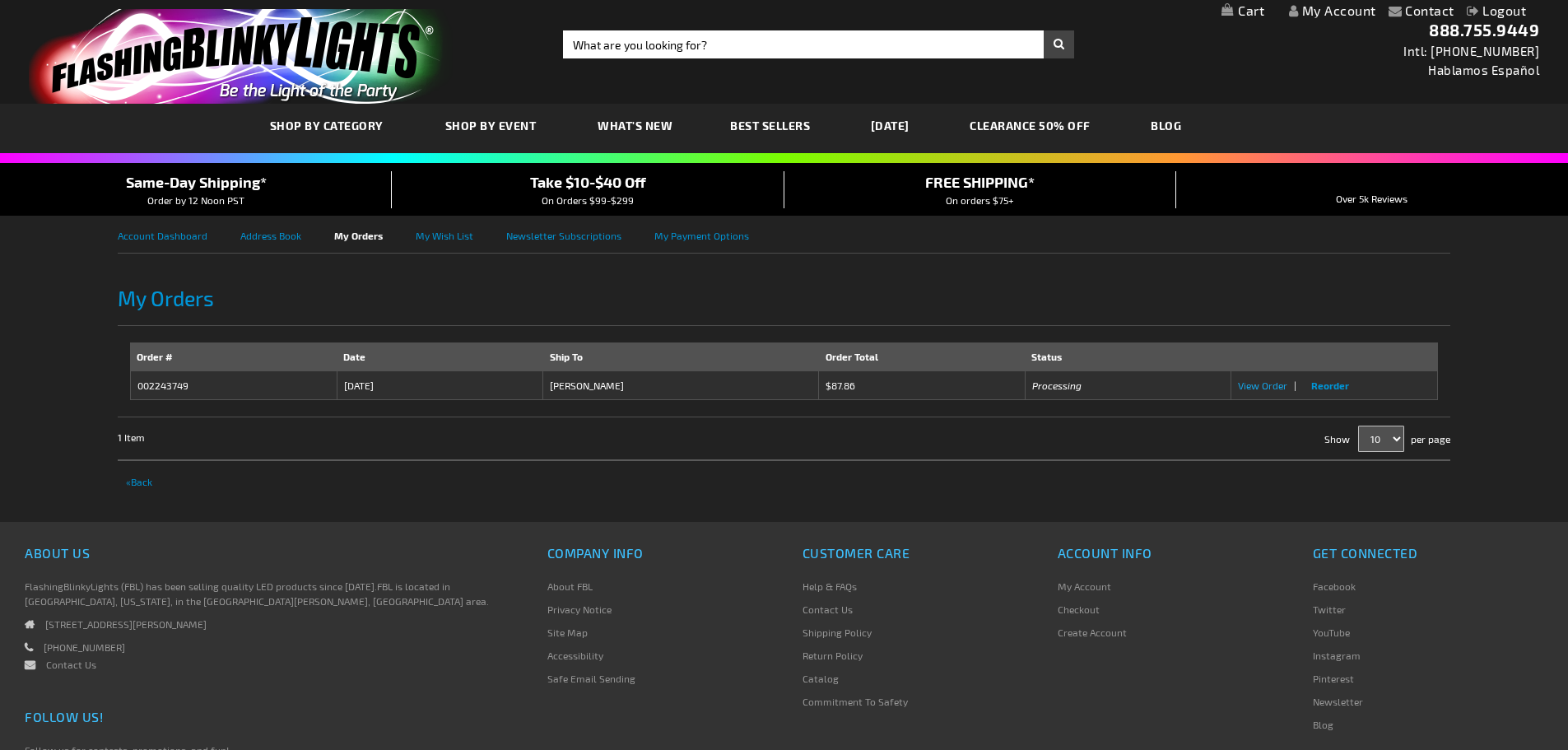
click at [1261, 389] on span "View Order" at bounding box center [1263, 385] width 50 height 12
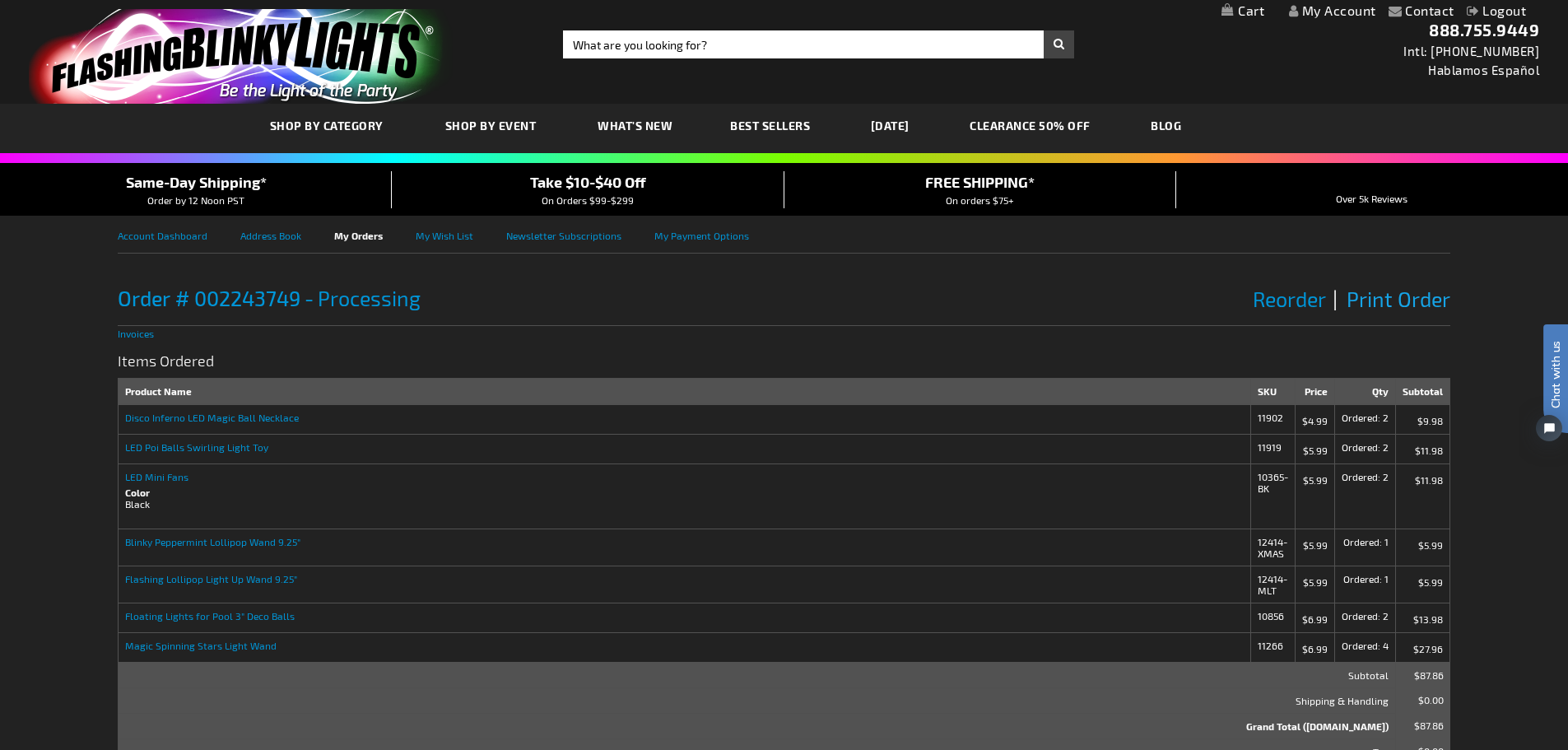
click at [1402, 296] on span "Print Order" at bounding box center [1397, 298] width 104 height 25
